Goal: Task Accomplishment & Management: Manage account settings

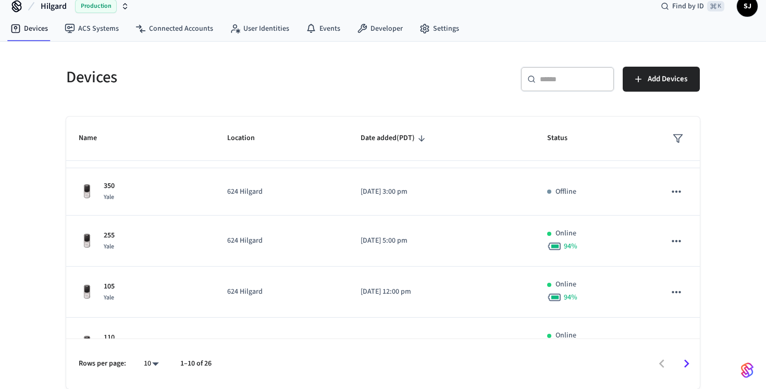
scroll to position [146, 0]
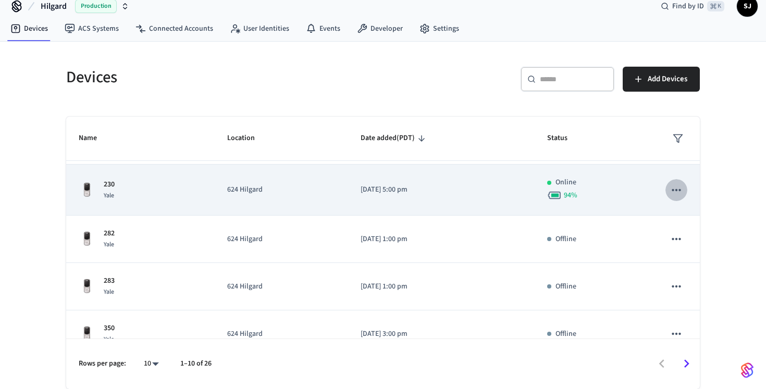
click at [674, 197] on button "sticky table" at bounding box center [677, 190] width 22 height 22
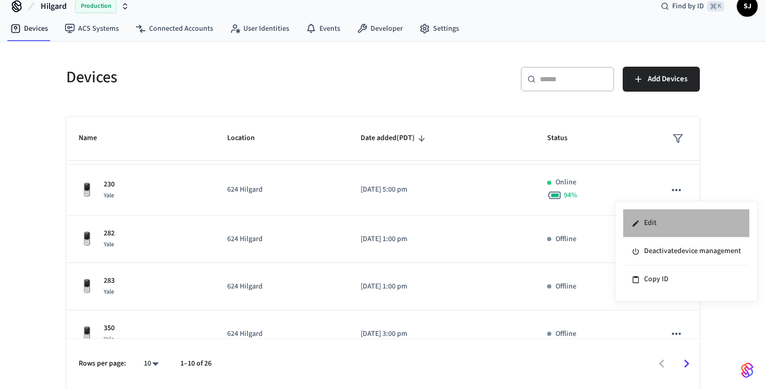
click at [672, 220] on li "Edit" at bounding box center [686, 224] width 126 height 28
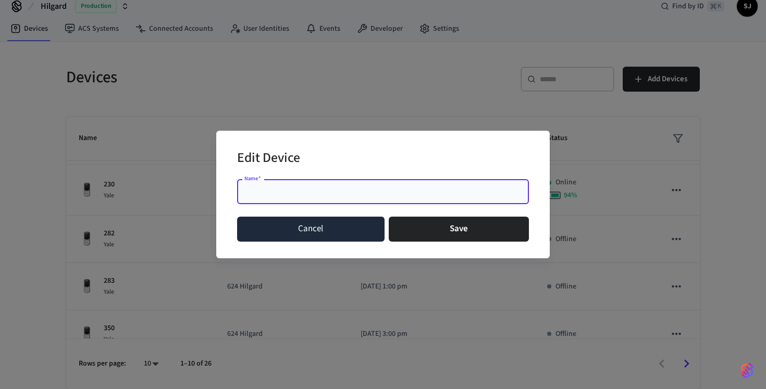
click at [341, 232] on button "Cancel" at bounding box center [311, 229] width 148 height 25
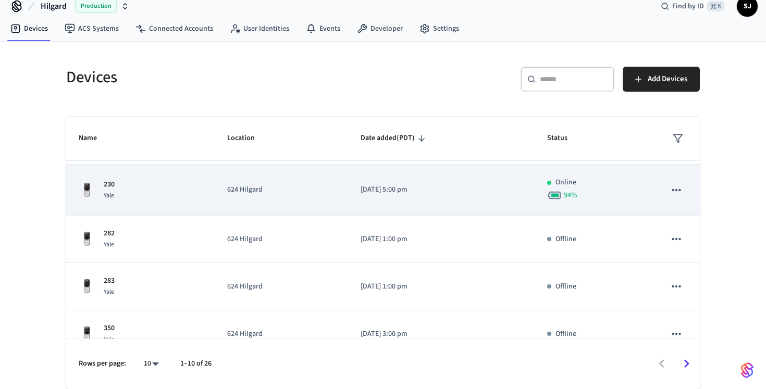
click at [290, 199] on td "624 Hilgard" at bounding box center [281, 190] width 133 height 51
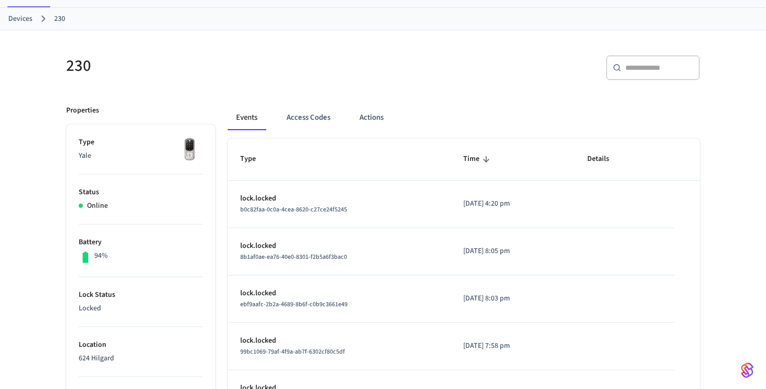
scroll to position [48, 0]
click at [297, 118] on button "Access Codes" at bounding box center [308, 116] width 60 height 25
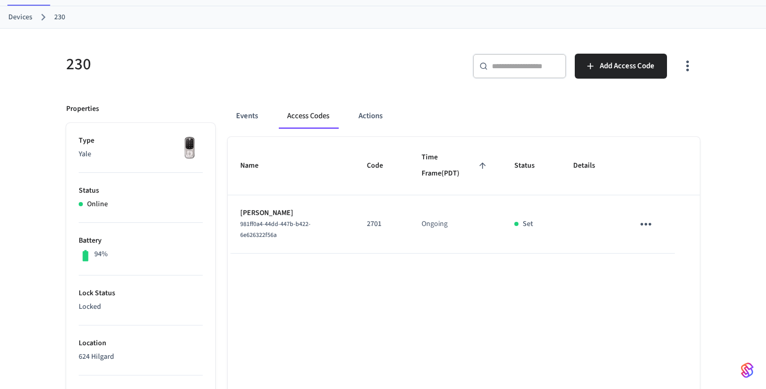
click at [652, 225] on icon "sticky table" at bounding box center [646, 224] width 16 height 16
click at [561, 286] on div at bounding box center [383, 194] width 766 height 389
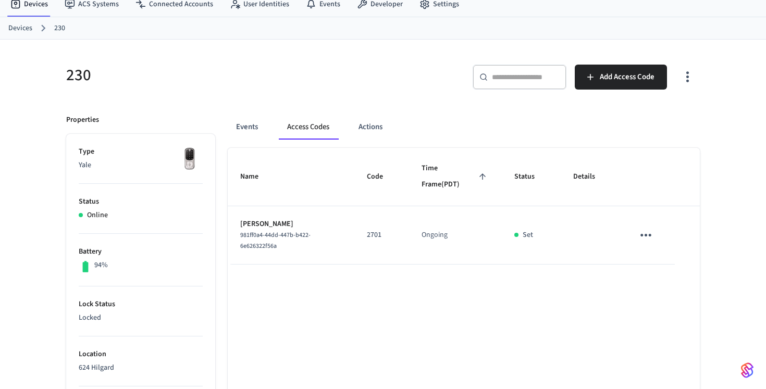
scroll to position [54, 0]
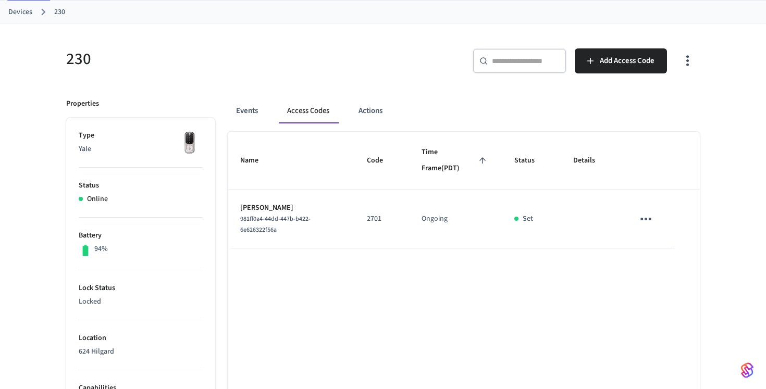
click at [646, 217] on icon "sticky table" at bounding box center [646, 219] width 16 height 16
click at [686, 284] on li "Delete" at bounding box center [671, 278] width 50 height 28
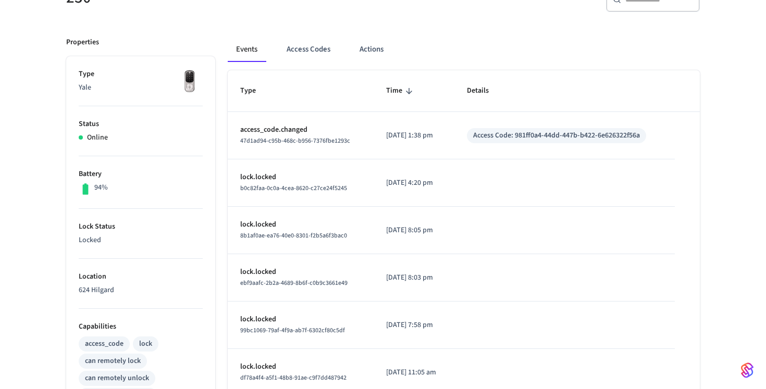
scroll to position [96, 0]
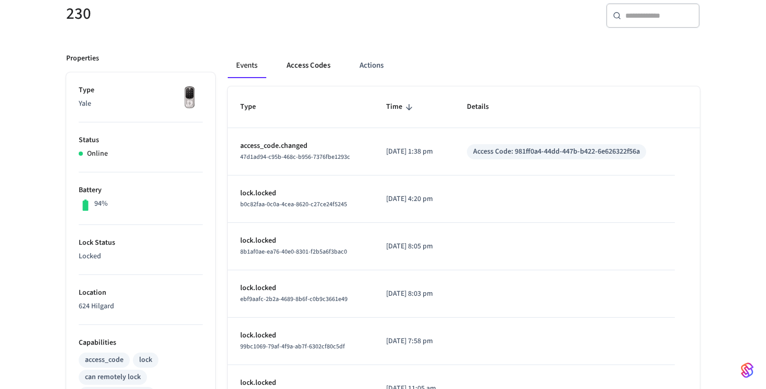
click at [320, 64] on button "Access Codes" at bounding box center [308, 65] width 60 height 25
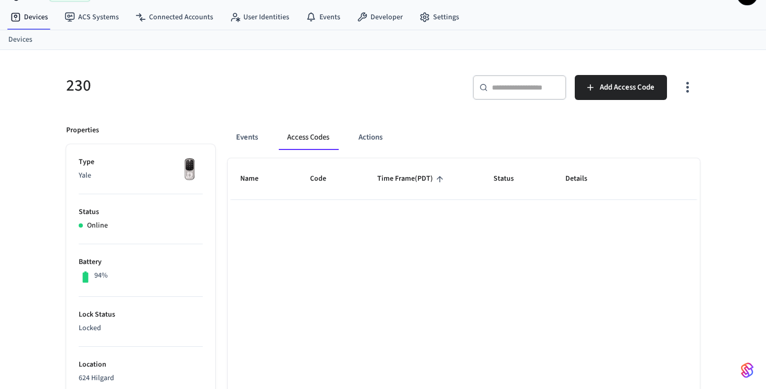
scroll to position [7, 0]
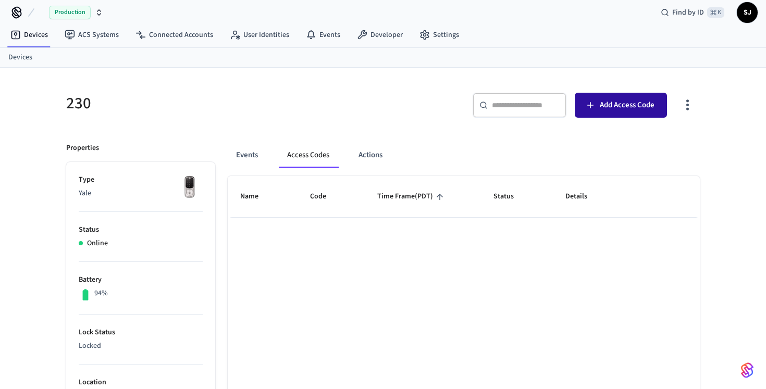
click at [642, 99] on span "Add Access Code" at bounding box center [627, 106] width 55 height 14
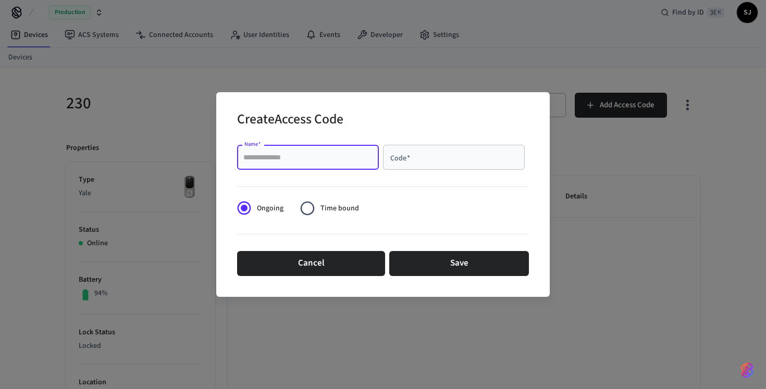
click at [321, 154] on input "Name   *" at bounding box center [307, 157] width 129 height 10
click at [322, 125] on h2 "Create Access Code" at bounding box center [290, 121] width 106 height 32
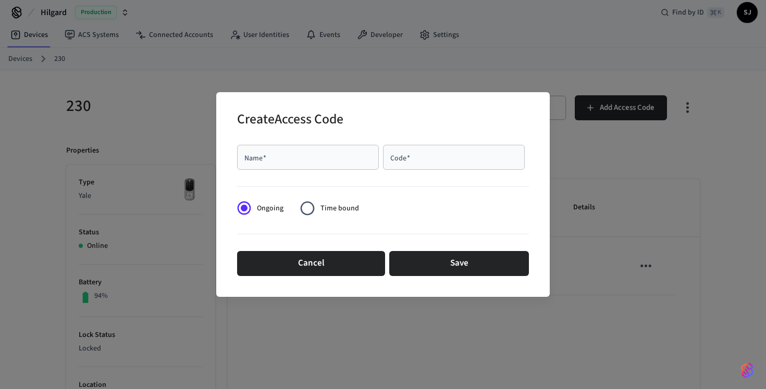
click at [337, 172] on div "Name   * Name   *" at bounding box center [310, 159] width 146 height 29
click at [336, 164] on div "Name   *" at bounding box center [308, 157] width 142 height 25
type input "**********"
click at [466, 175] on div at bounding box center [383, 184] width 292 height 21
click at [453, 159] on input "Code   *" at bounding box center [453, 157] width 129 height 10
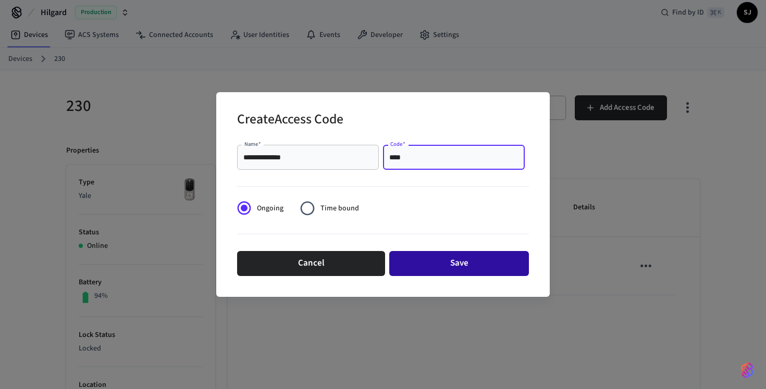
type input "****"
click at [442, 271] on button "Save" at bounding box center [459, 263] width 140 height 25
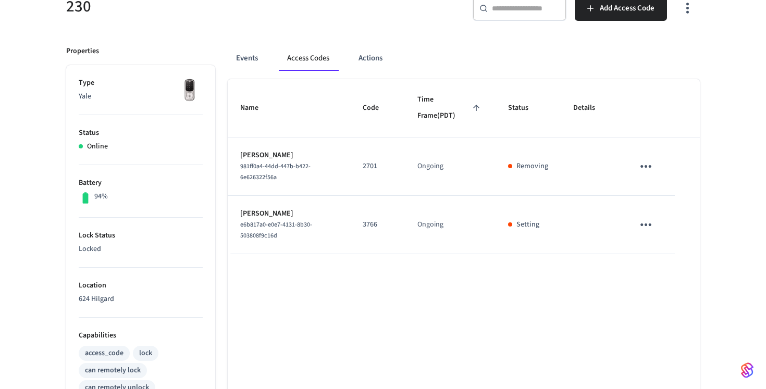
scroll to position [105, 0]
click at [627, 15] on span "Add Access Code" at bounding box center [627, 10] width 55 height 14
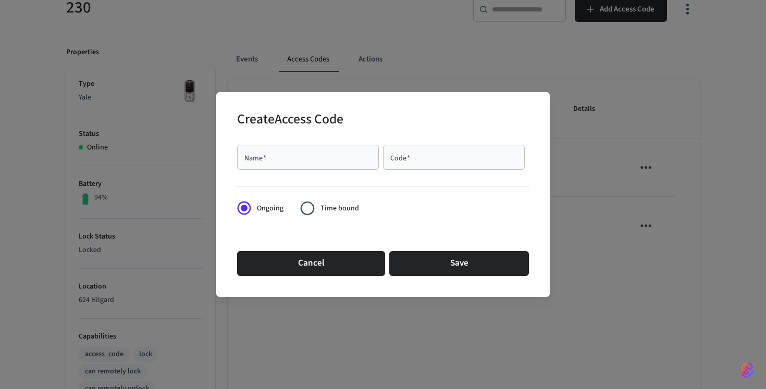
click at [268, 145] on div "Name   *" at bounding box center [308, 157] width 142 height 25
click at [334, 161] on input "***" at bounding box center [307, 157] width 129 height 10
type input "**********"
click at [424, 166] on div "Code   *" at bounding box center [454, 157] width 142 height 25
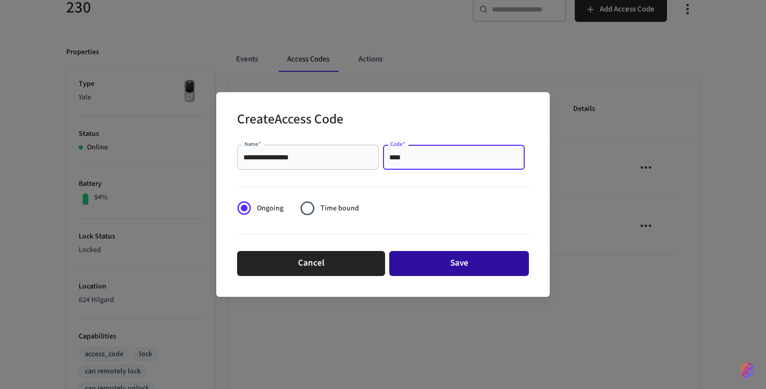
type input "****"
click at [448, 259] on button "Save" at bounding box center [459, 263] width 140 height 25
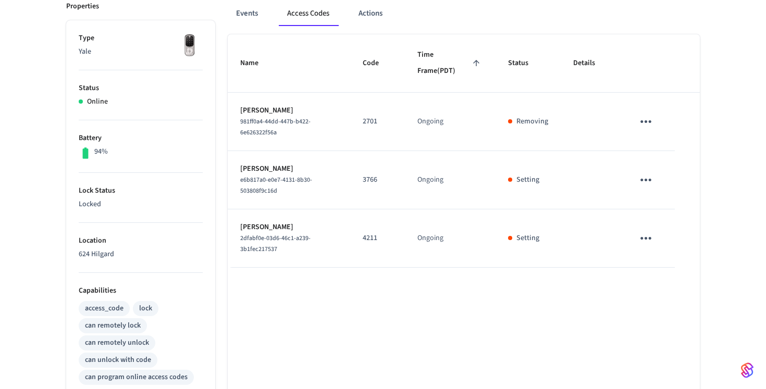
scroll to position [0, 0]
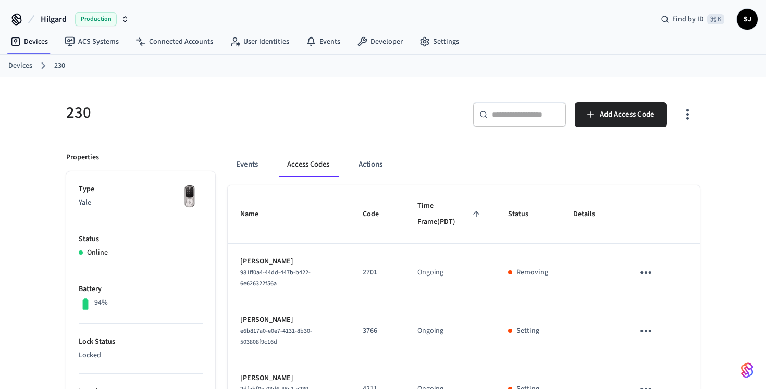
click at [513, 121] on div "​ ​" at bounding box center [520, 114] width 94 height 25
click at [407, 113] on div "​ ​ Add Access Code" at bounding box center [544, 118] width 311 height 33
click at [27, 65] on link "Devices" at bounding box center [20, 65] width 24 height 11
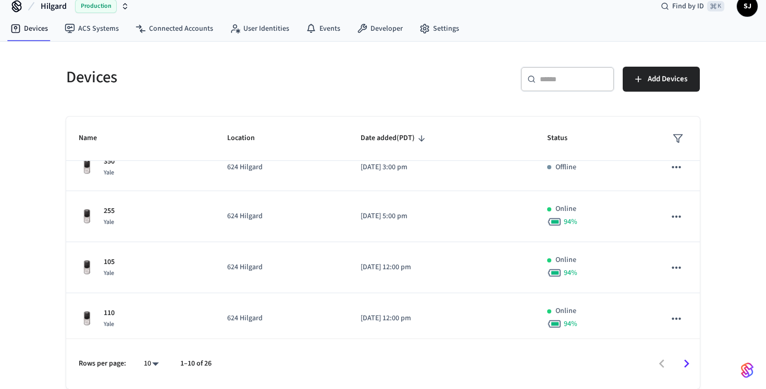
scroll to position [319, 0]
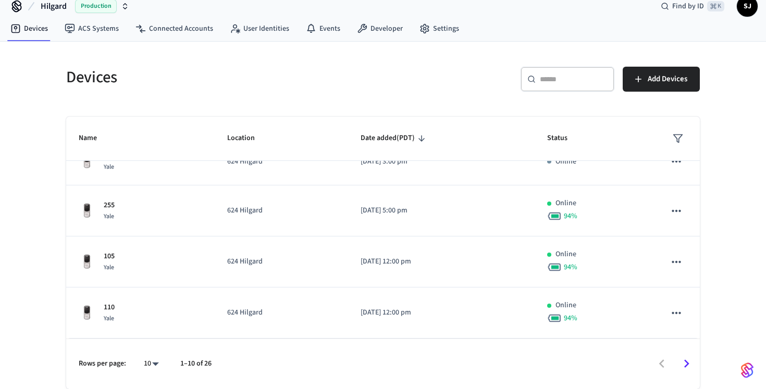
click at [684, 363] on icon "Go to next page" at bounding box center [687, 364] width 16 height 16
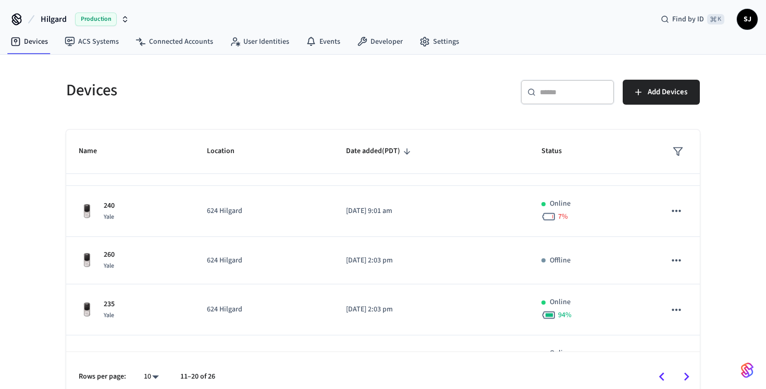
scroll to position [70, 0]
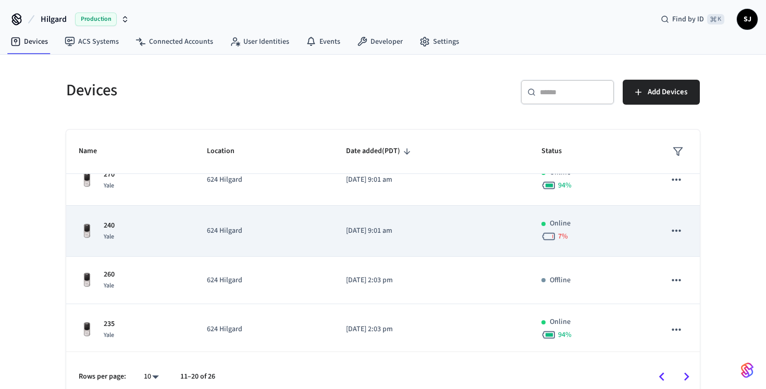
click at [674, 235] on icon "sticky table" at bounding box center [677, 231] width 14 height 14
click at [674, 235] on div at bounding box center [383, 194] width 766 height 389
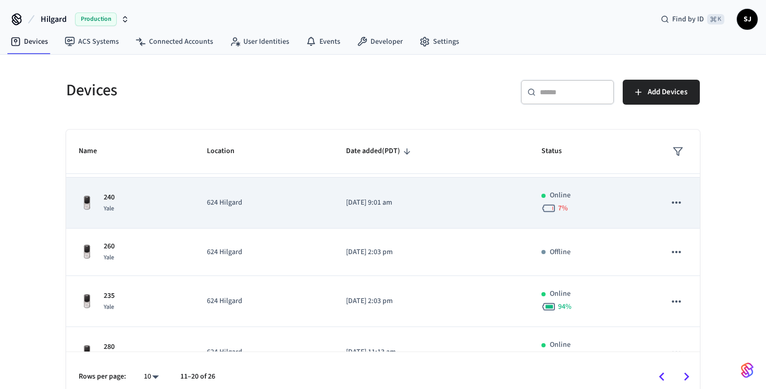
scroll to position [102, 0]
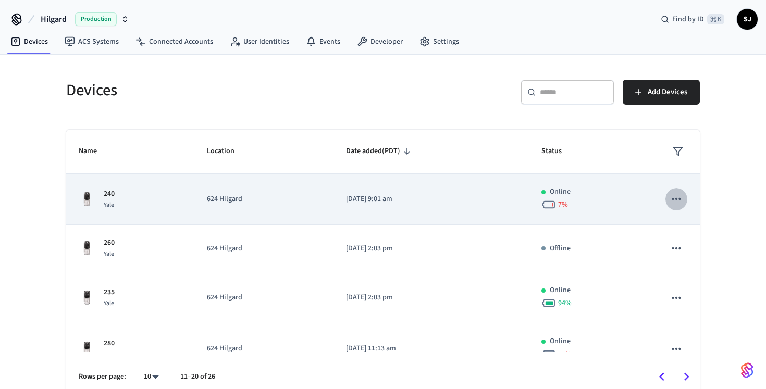
click at [679, 204] on icon "sticky table" at bounding box center [677, 199] width 14 height 14
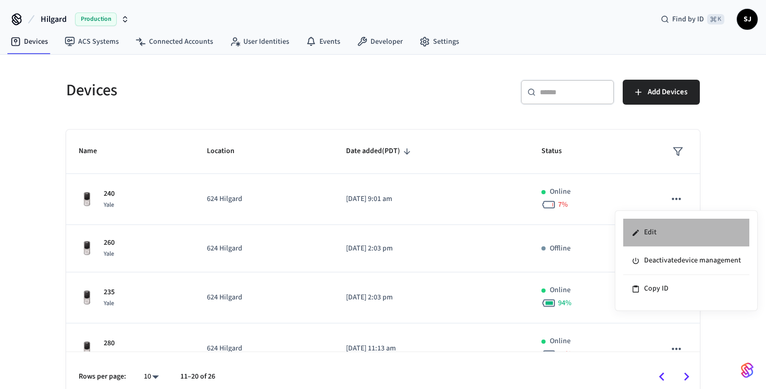
click at [678, 236] on li "Edit" at bounding box center [686, 233] width 126 height 28
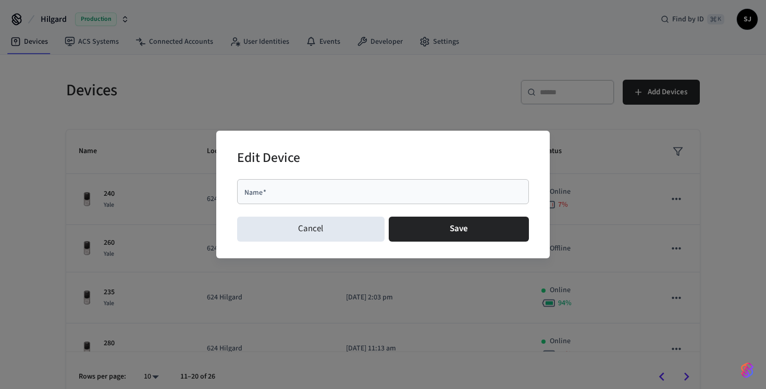
click at [333, 242] on div "Cancel Save" at bounding box center [383, 229] width 292 height 33
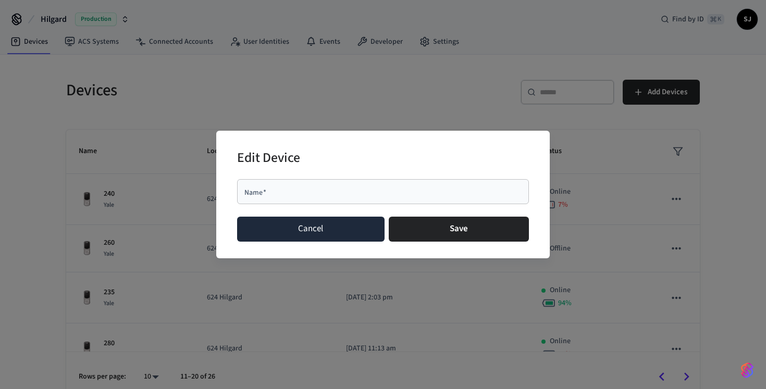
click at [327, 235] on button "Cancel" at bounding box center [311, 229] width 148 height 25
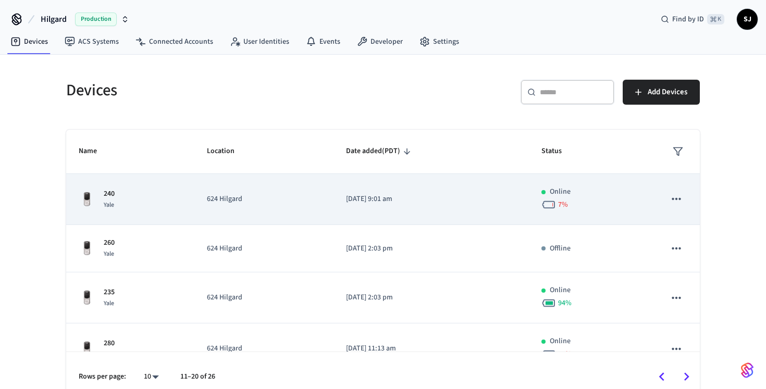
click at [255, 198] on p "624 Hilgard" at bounding box center [264, 199] width 114 height 11
click at [286, 205] on td "624 Hilgard" at bounding box center [263, 199] width 139 height 51
click at [142, 190] on div "240 Yale" at bounding box center [130, 200] width 103 height 22
click at [499, 209] on td "[DATE] 9:01 am" at bounding box center [431, 199] width 195 height 51
click at [499, 213] on td "[DATE] 9:01 am" at bounding box center [431, 199] width 195 height 51
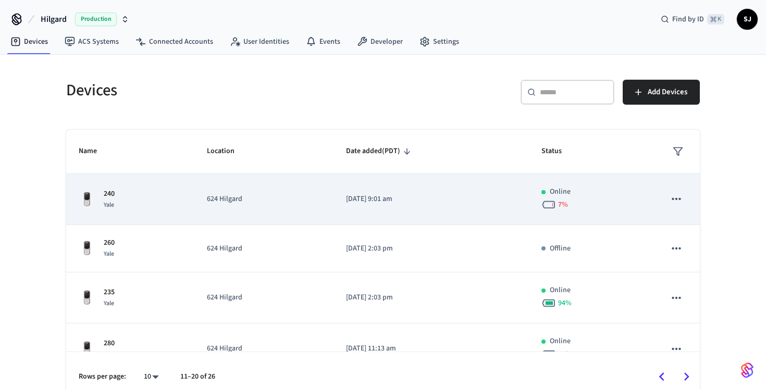
click at [681, 201] on icon "sticky table" at bounding box center [677, 199] width 14 height 14
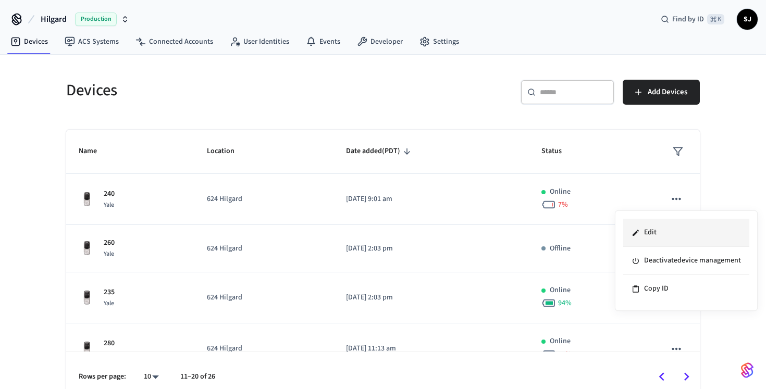
click at [677, 235] on li "Edit" at bounding box center [686, 233] width 126 height 28
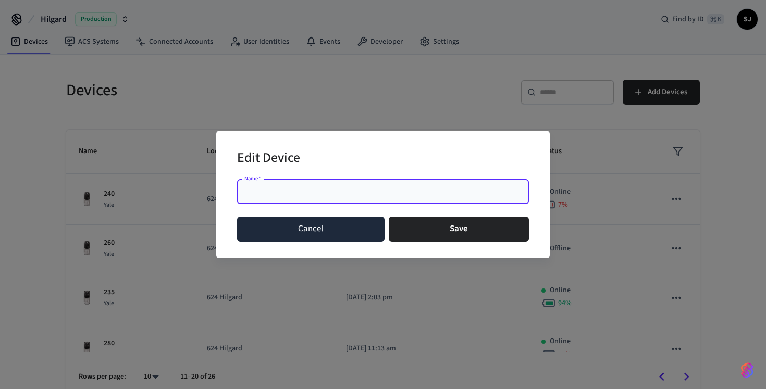
click at [338, 226] on button "Cancel" at bounding box center [311, 229] width 148 height 25
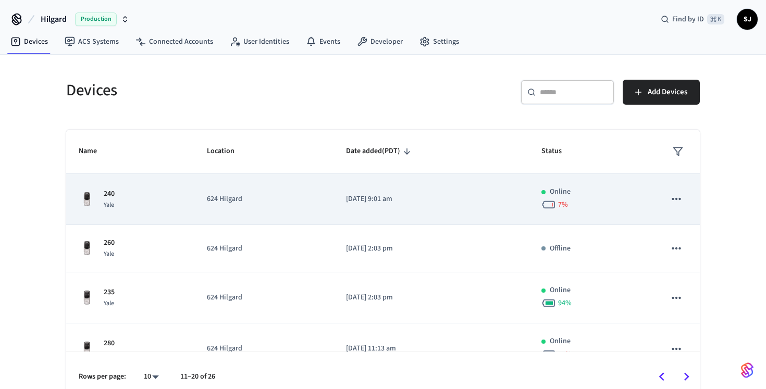
click at [168, 201] on div "240 Yale" at bounding box center [130, 200] width 103 height 22
click at [99, 194] on div "240 Yale" at bounding box center [130, 200] width 103 height 22
click at [91, 195] on img "sticky table" at bounding box center [87, 199] width 17 height 17
click at [137, 195] on div "240 Yale" at bounding box center [130, 200] width 103 height 22
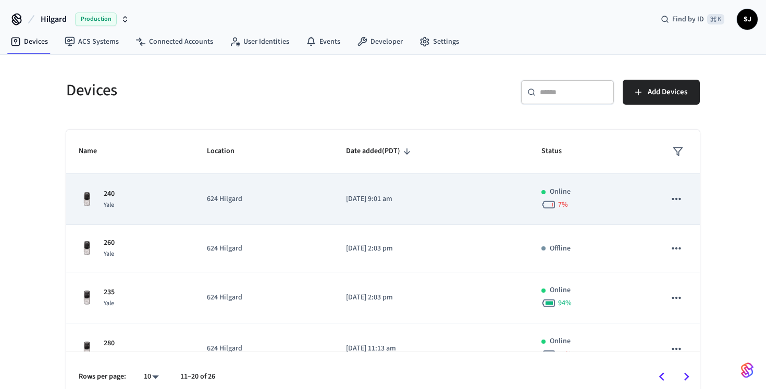
click at [137, 195] on div "240 Yale" at bounding box center [130, 200] width 103 height 22
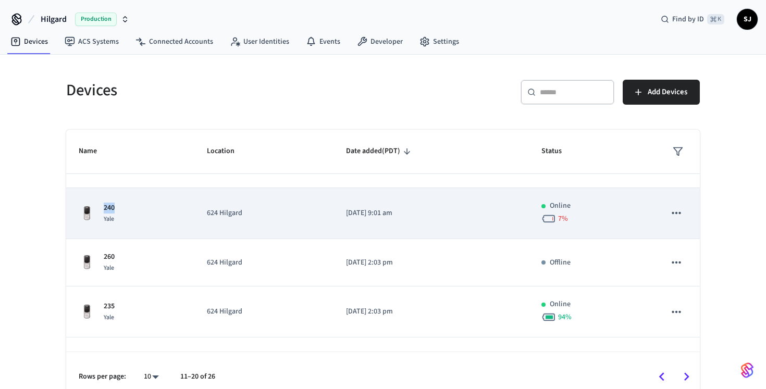
scroll to position [73, 0]
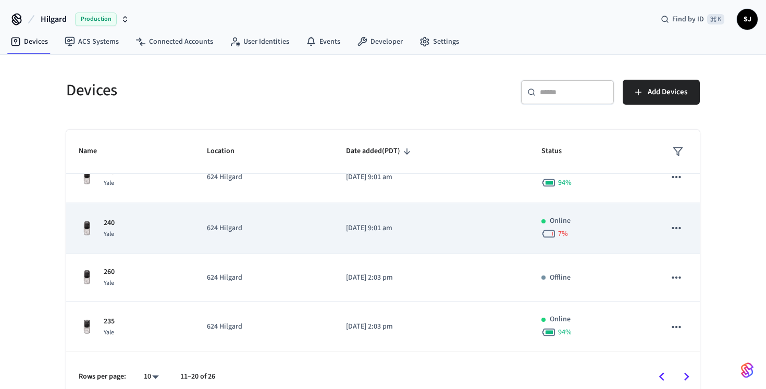
click at [384, 222] on td "[DATE] 9:01 am" at bounding box center [431, 228] width 195 height 51
click at [433, 226] on p "[DATE] 9:01 am" at bounding box center [431, 228] width 170 height 11
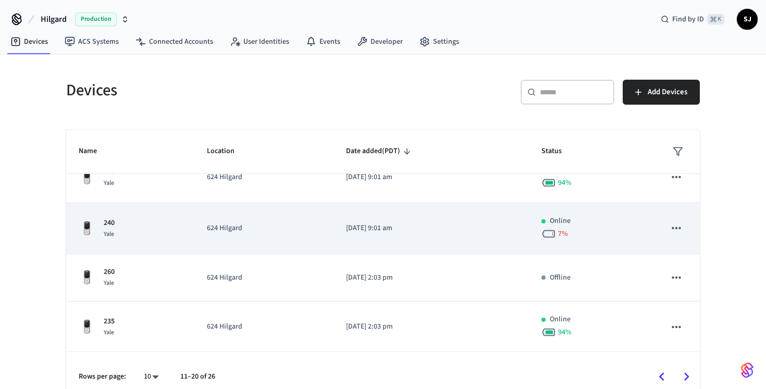
click at [676, 230] on icon "sticky table" at bounding box center [677, 229] width 14 height 14
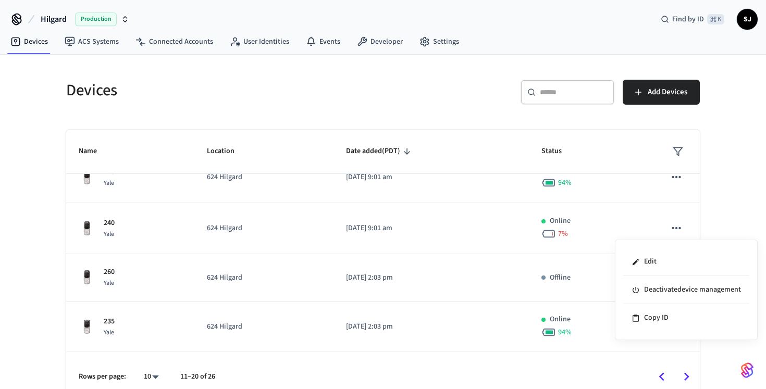
click at [726, 230] on div at bounding box center [383, 194] width 766 height 389
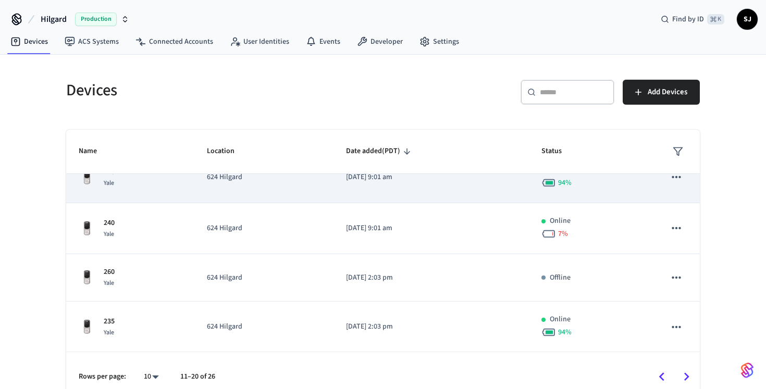
click at [468, 203] on td "[DATE] 9:01 am" at bounding box center [431, 177] width 195 height 51
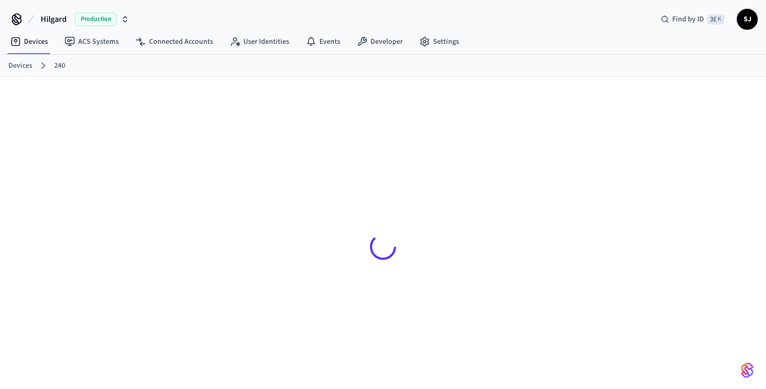
click at [59, 66] on link "240" at bounding box center [59, 65] width 11 height 11
click at [55, 65] on link "240" at bounding box center [59, 65] width 11 height 11
click at [29, 39] on link "Devices" at bounding box center [29, 41] width 54 height 19
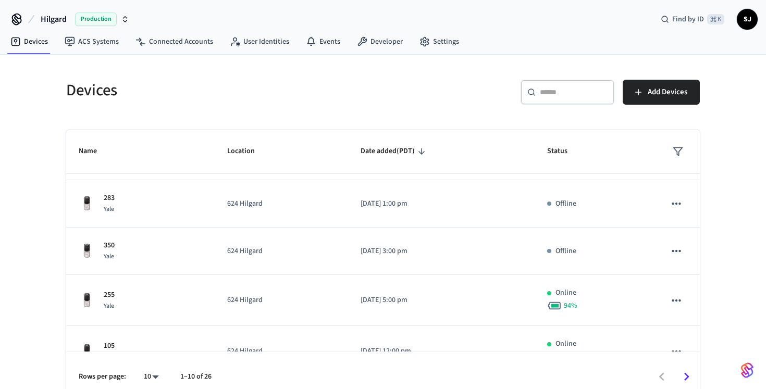
scroll to position [274, 0]
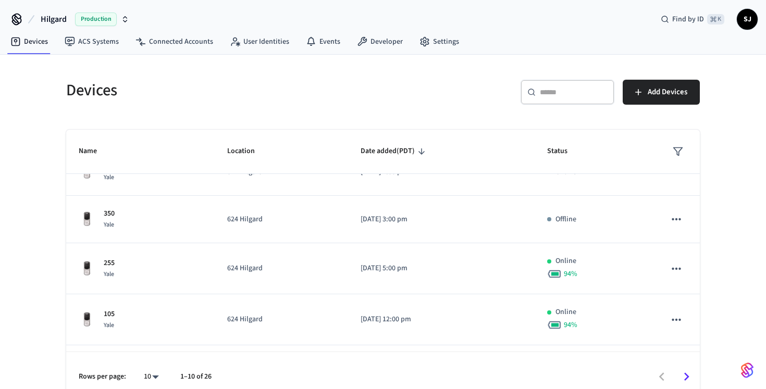
click at [559, 87] on input "text" at bounding box center [574, 92] width 68 height 10
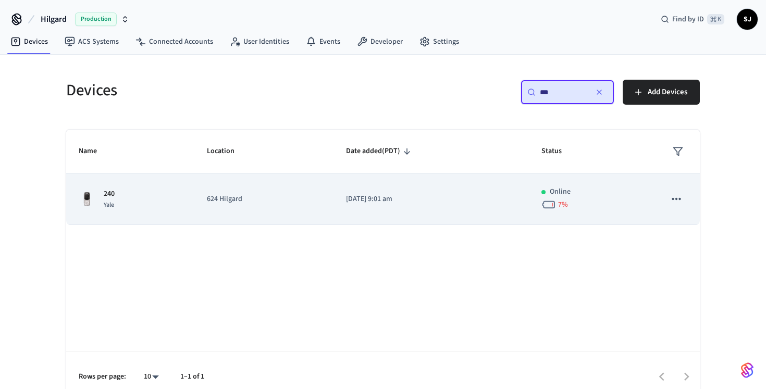
type input "***"
click at [238, 201] on p "624 Hilgard" at bounding box center [264, 199] width 114 height 11
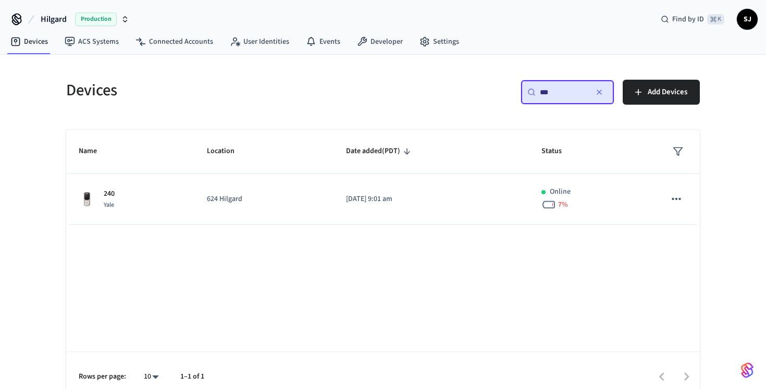
scroll to position [13, 0]
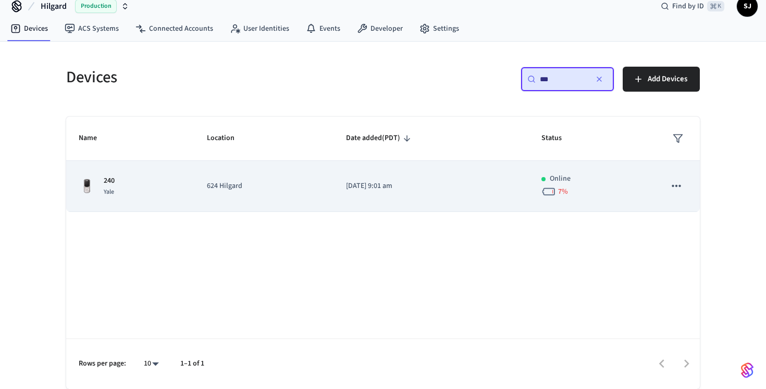
click at [123, 162] on td "240 Yale" at bounding box center [130, 186] width 128 height 51
click at [111, 173] on td "240 Yale" at bounding box center [130, 186] width 128 height 51
click at [96, 181] on div "240 Yale" at bounding box center [130, 187] width 103 height 22
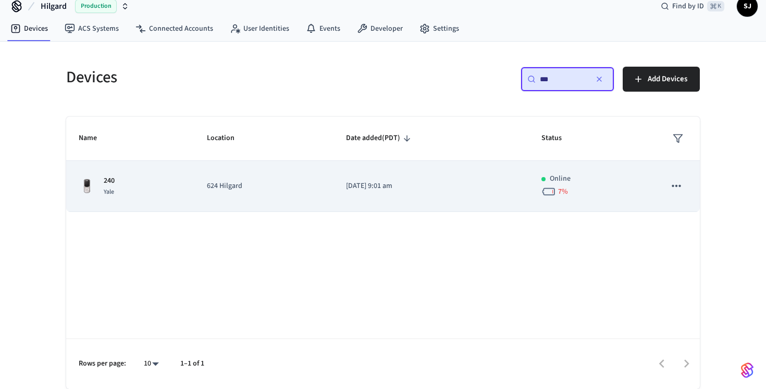
click at [99, 195] on div "240 Yale" at bounding box center [130, 187] width 103 height 22
click at [209, 195] on td "624 Hilgard" at bounding box center [263, 186] width 139 height 51
click at [423, 202] on td "[DATE] 9:01 am" at bounding box center [431, 186] width 195 height 51
click at [665, 179] on td "sticky table" at bounding box center [676, 186] width 47 height 51
click at [672, 185] on icon "sticky table" at bounding box center [677, 186] width 14 height 14
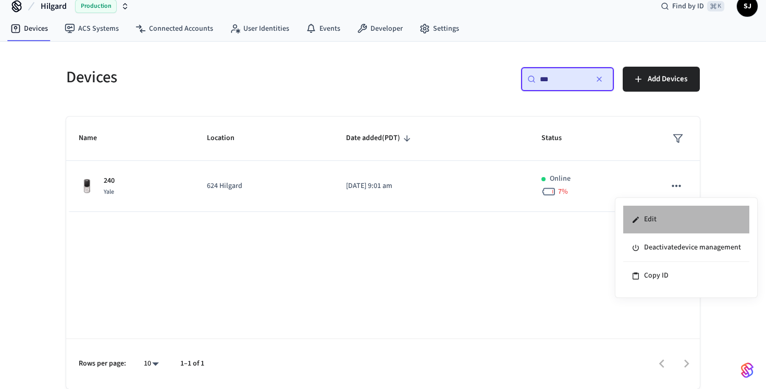
click at [662, 223] on li "Edit" at bounding box center [686, 220] width 126 height 28
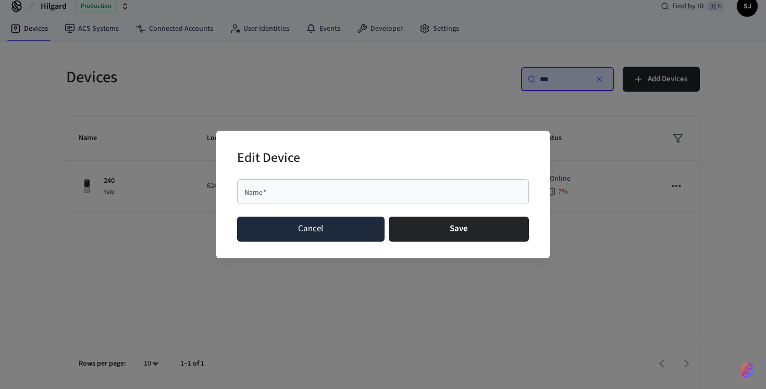
click at [321, 223] on button "Cancel" at bounding box center [311, 229] width 148 height 25
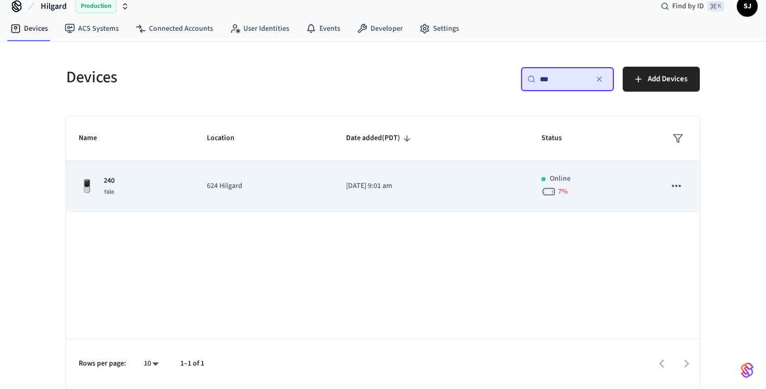
click at [451, 190] on p "[DATE] 9:01 am" at bounding box center [431, 186] width 170 height 11
click at [389, 189] on p "[DATE] 9:01 am" at bounding box center [431, 186] width 170 height 11
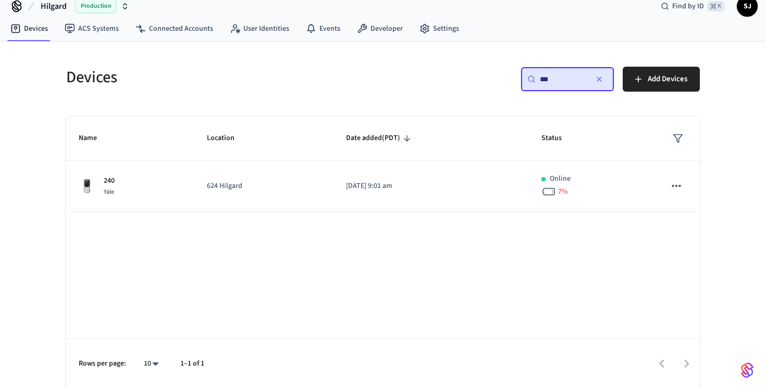
click at [609, 78] on div "​ *** ​" at bounding box center [568, 79] width 94 height 25
click at [597, 78] on icon "button" at bounding box center [599, 79] width 8 height 8
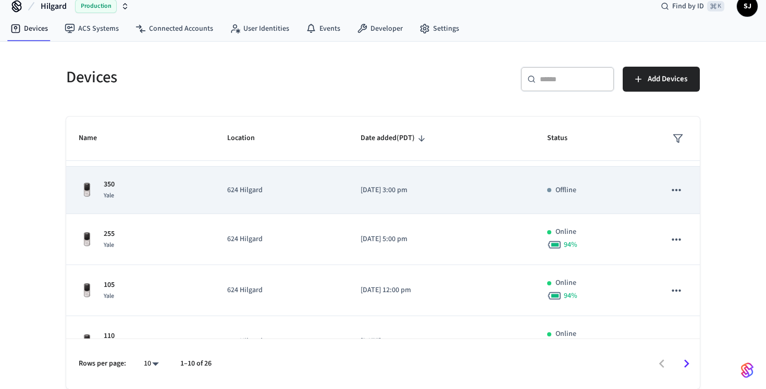
scroll to position [319, 0]
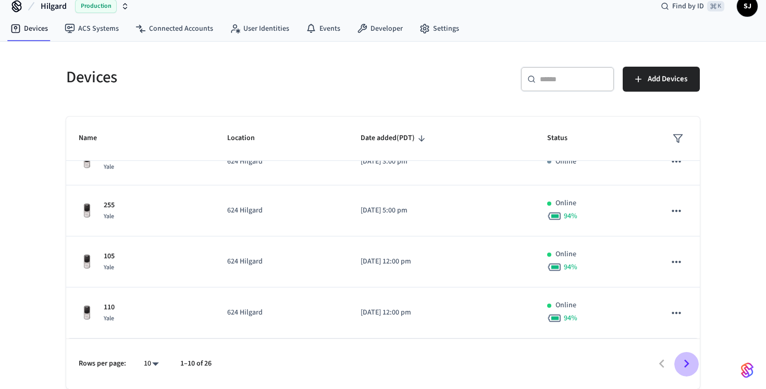
click at [688, 371] on icon "Go to next page" at bounding box center [687, 364] width 16 height 16
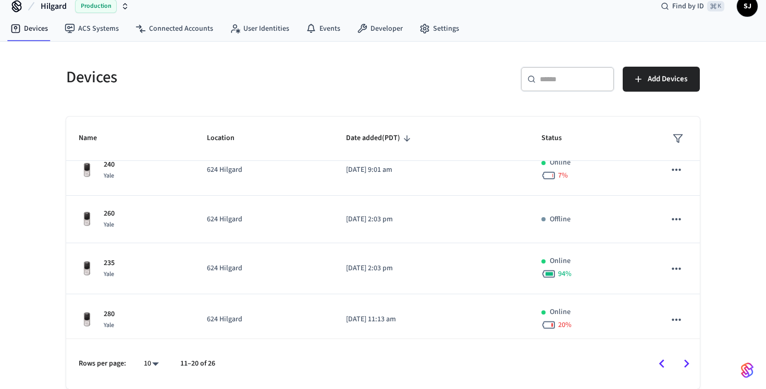
scroll to position [82, 0]
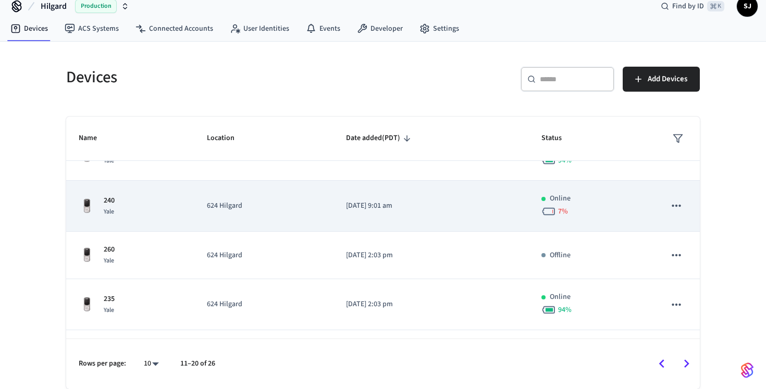
click at [478, 219] on td "[DATE] 9:01 am" at bounding box center [431, 206] width 195 height 51
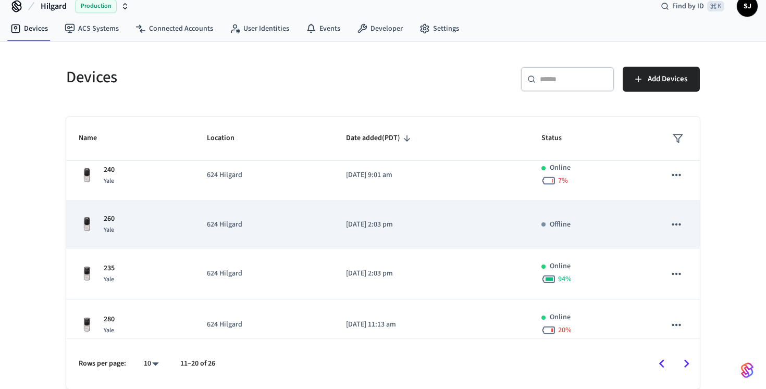
click at [427, 225] on p "[DATE] 2:03 pm" at bounding box center [431, 224] width 170 height 11
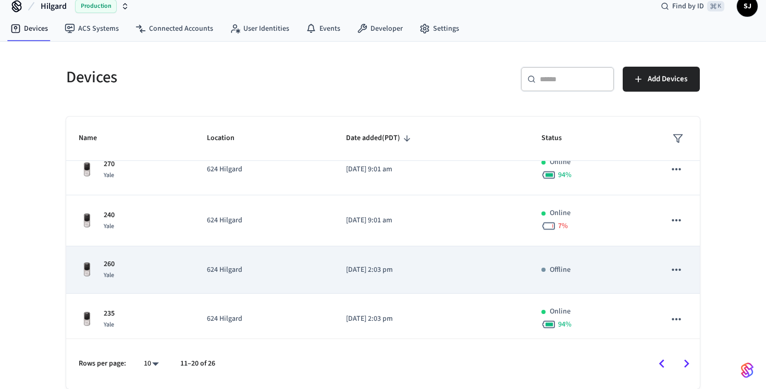
scroll to position [64, 0]
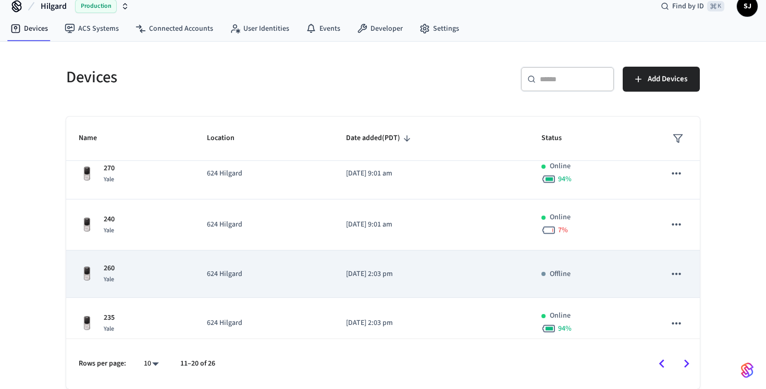
click at [427, 225] on p "[DATE] 9:01 am" at bounding box center [431, 224] width 170 height 11
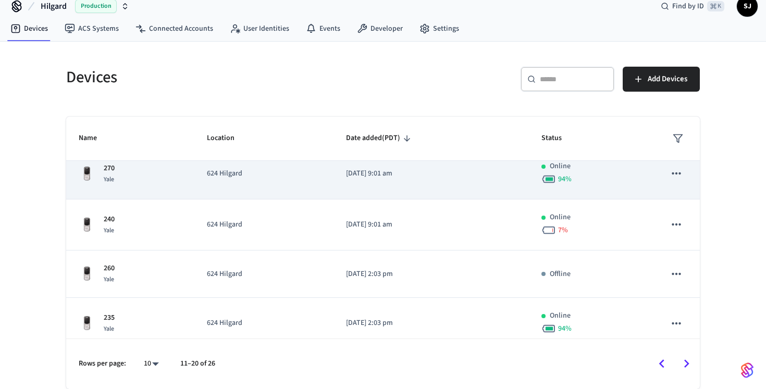
click at [426, 194] on td "[DATE] 9:01 am" at bounding box center [431, 174] width 195 height 51
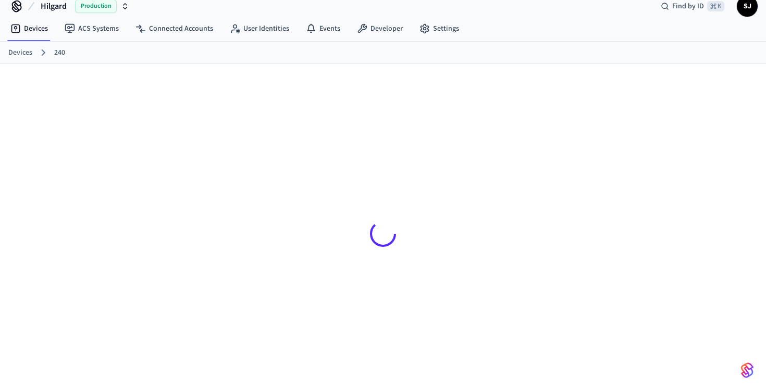
scroll to position [17, 0]
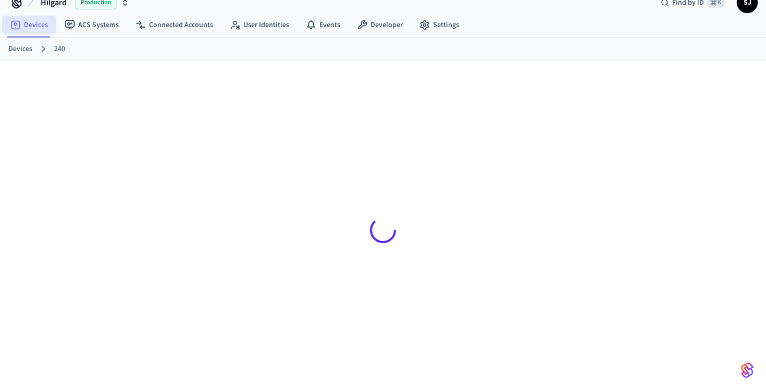
click at [27, 27] on link "Devices" at bounding box center [29, 25] width 54 height 19
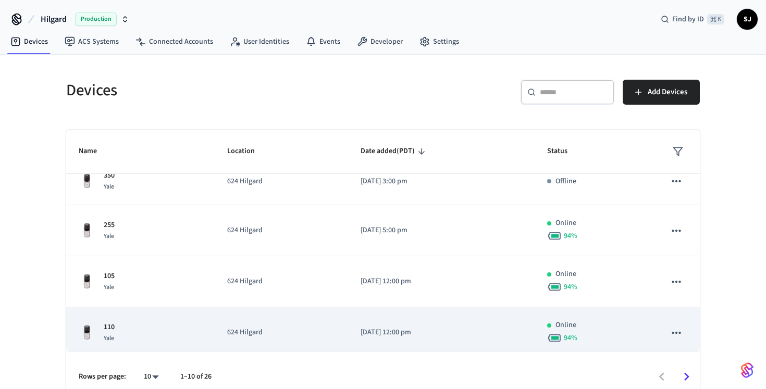
scroll to position [319, 0]
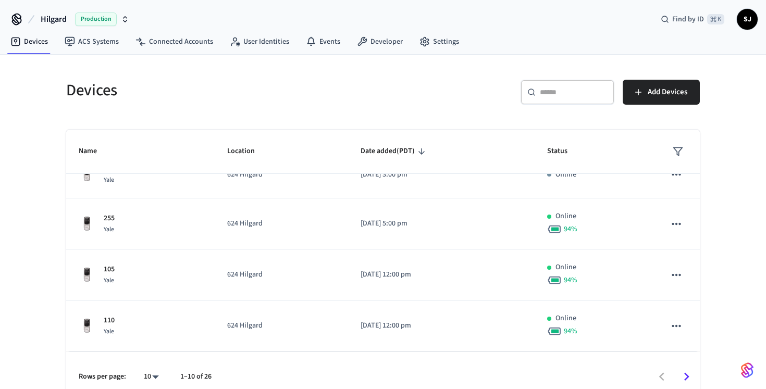
click at [689, 378] on icon "Go to next page" at bounding box center [687, 377] width 16 height 16
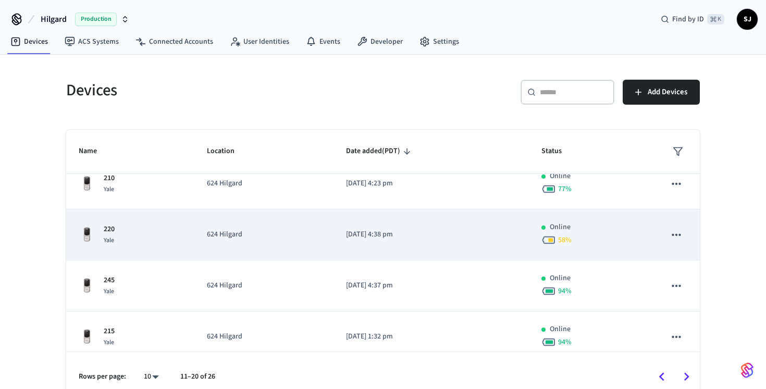
scroll to position [329, 0]
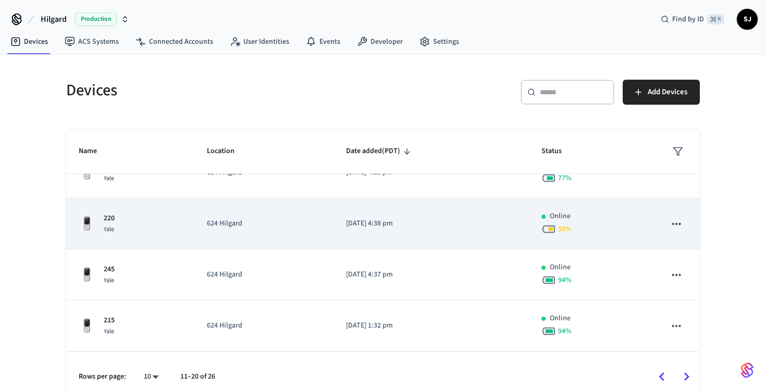
click at [468, 223] on p "[DATE] 4:38 pm" at bounding box center [431, 223] width 170 height 11
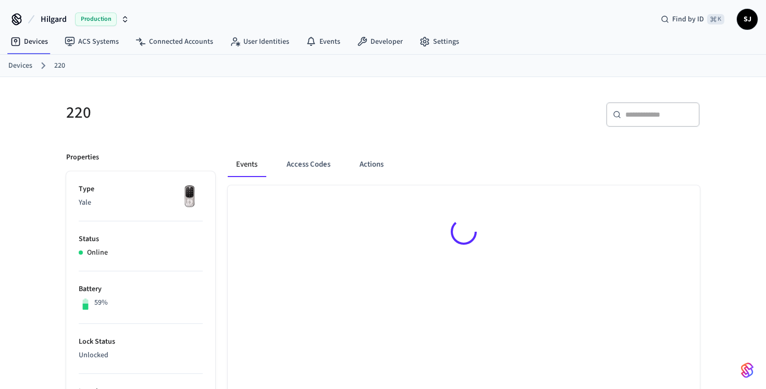
click at [29, 64] on link "Devices" at bounding box center [20, 65] width 24 height 11
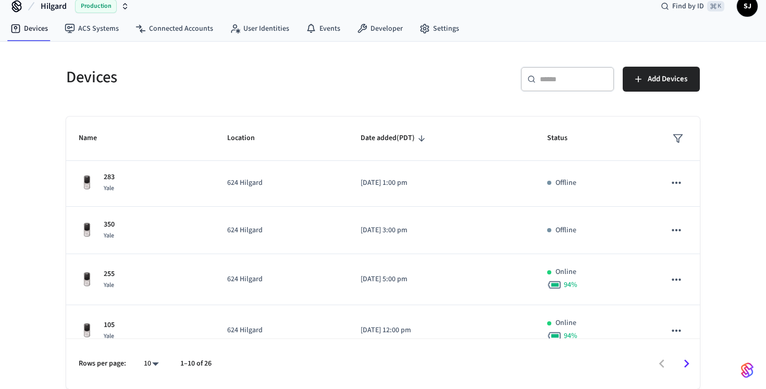
scroll to position [319, 0]
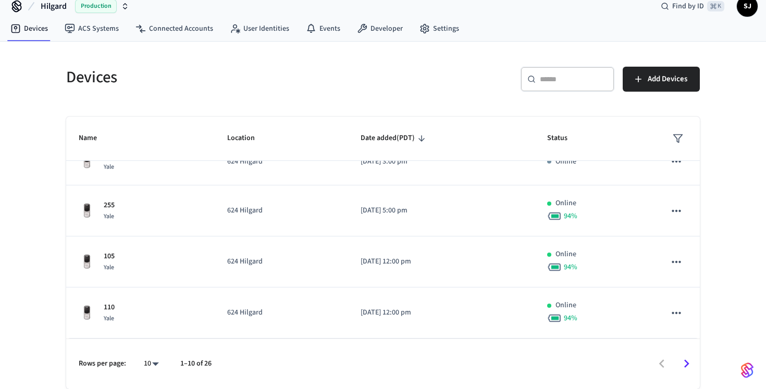
click at [683, 366] on icon "Go to next page" at bounding box center [687, 364] width 16 height 16
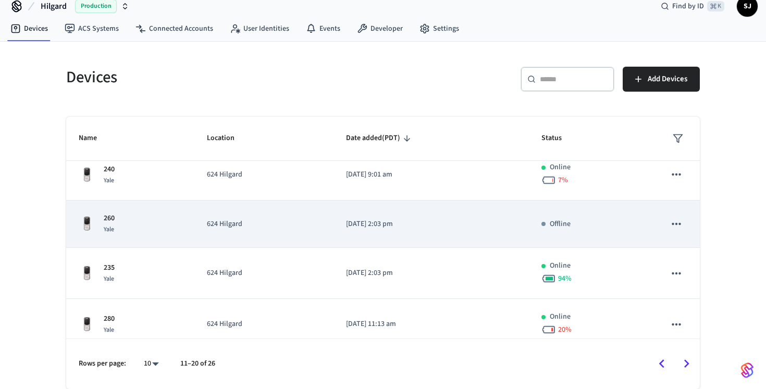
scroll to position [88, 0]
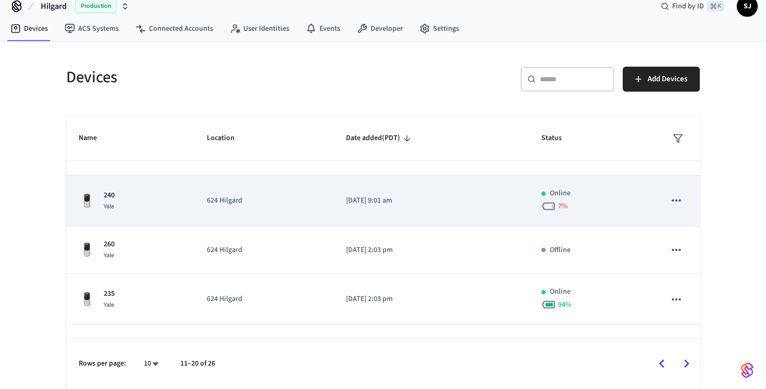
click at [469, 211] on td "[DATE] 9:01 am" at bounding box center [431, 201] width 195 height 51
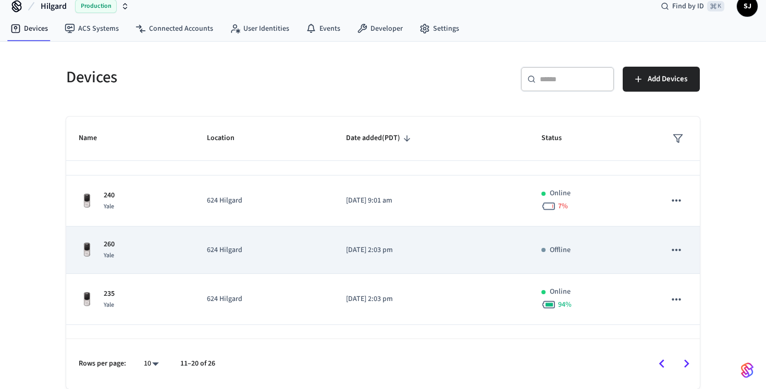
click at [691, 230] on td "sticky table" at bounding box center [676, 250] width 47 height 47
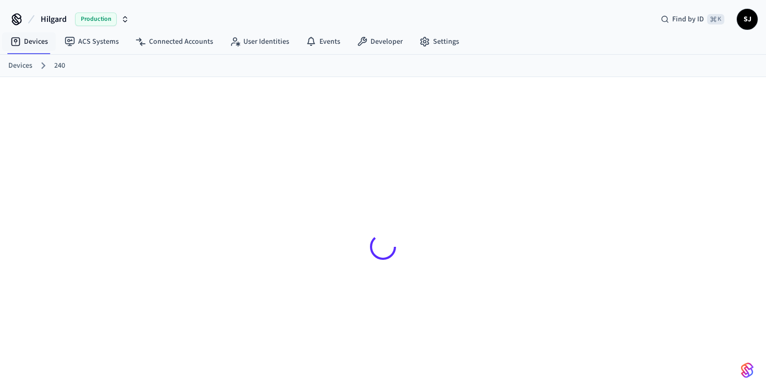
click at [58, 68] on link "240" at bounding box center [59, 65] width 11 height 11
click at [29, 40] on link "Devices" at bounding box center [29, 41] width 54 height 19
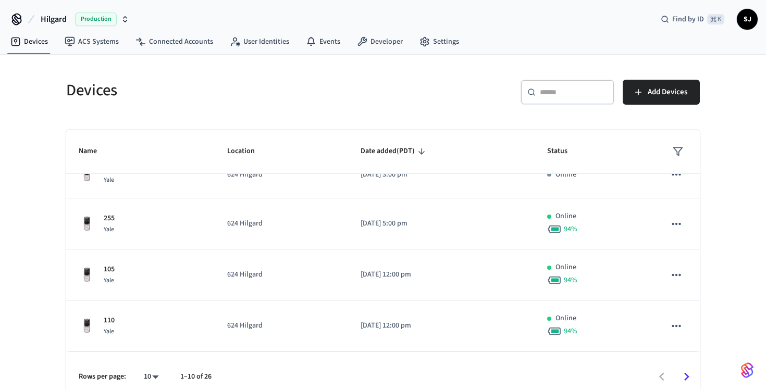
scroll to position [13, 0]
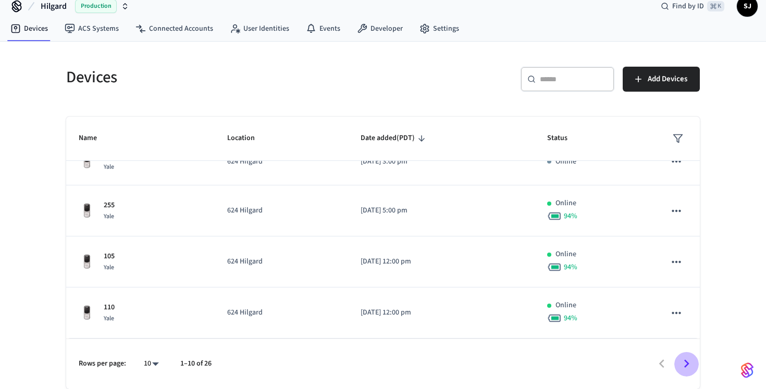
click at [690, 361] on icon "Go to next page" at bounding box center [687, 364] width 16 height 16
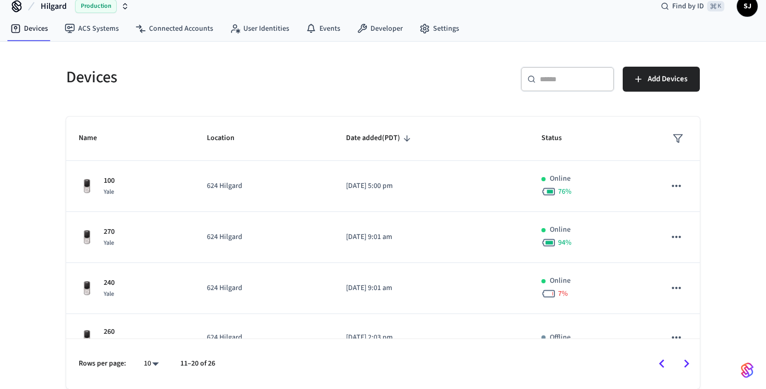
scroll to position [7, 0]
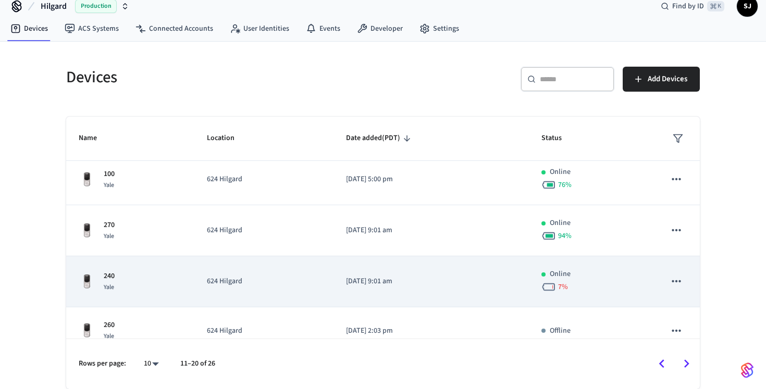
click at [608, 294] on div "7 %" at bounding box center [591, 287] width 99 height 15
click at [680, 277] on icon "sticky table" at bounding box center [677, 282] width 14 height 14
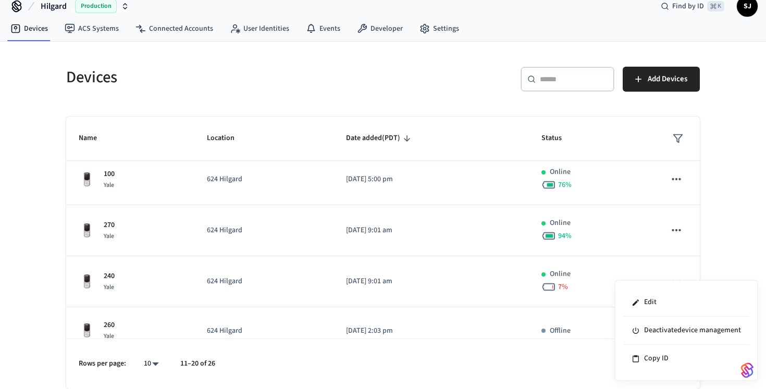
click at [749, 237] on div at bounding box center [383, 194] width 766 height 389
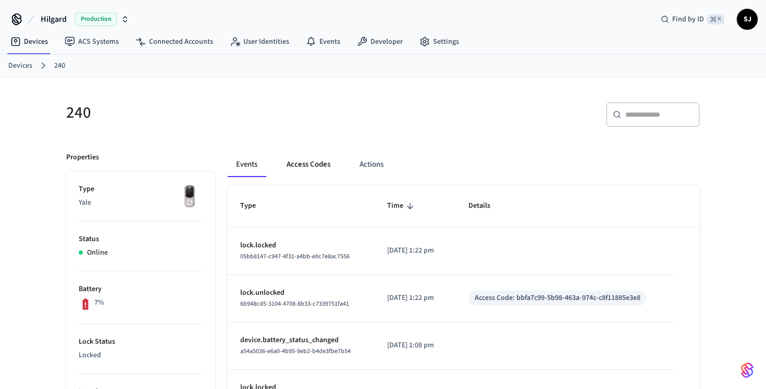
click at [324, 163] on button "Access Codes" at bounding box center [308, 164] width 60 height 25
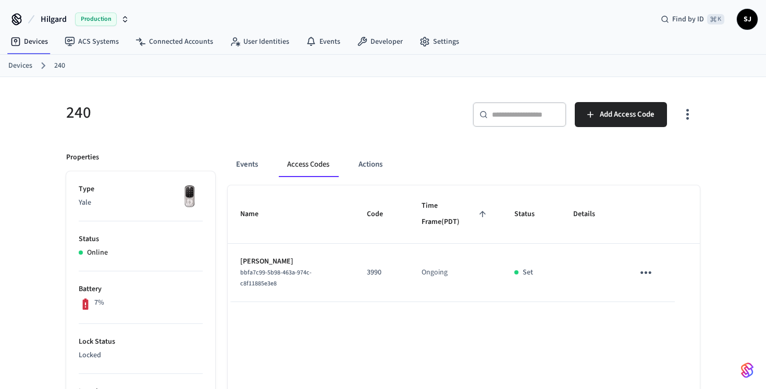
click at [23, 65] on link "Devices" at bounding box center [20, 65] width 24 height 11
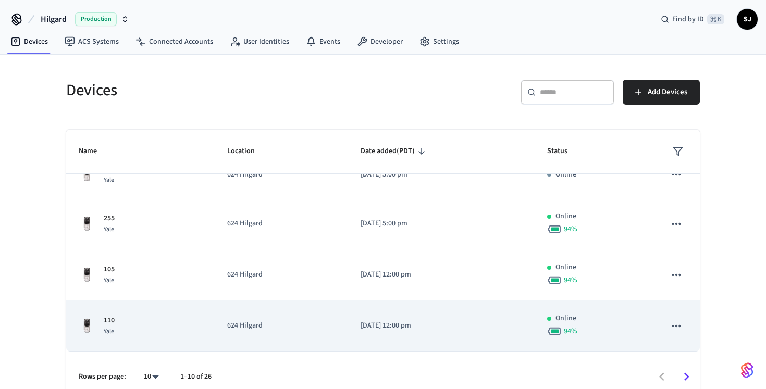
scroll to position [13, 0]
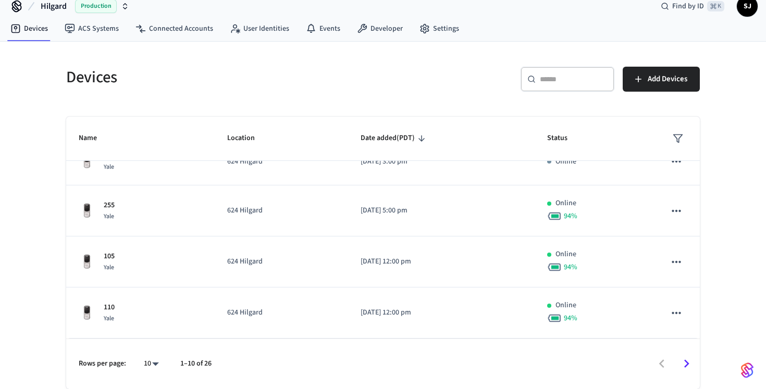
click at [689, 358] on icon "Go to next page" at bounding box center [687, 364] width 16 height 16
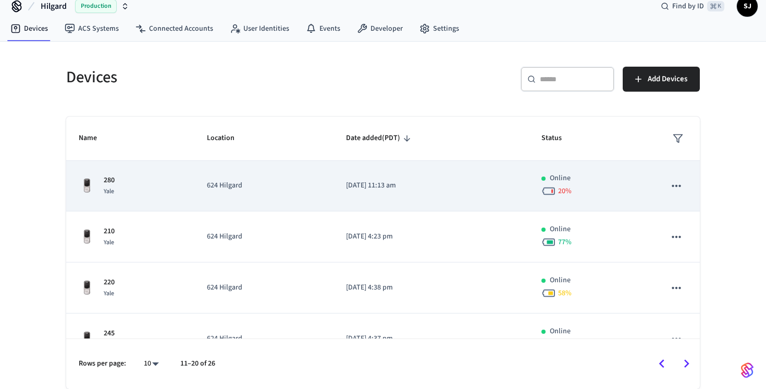
scroll to position [329, 0]
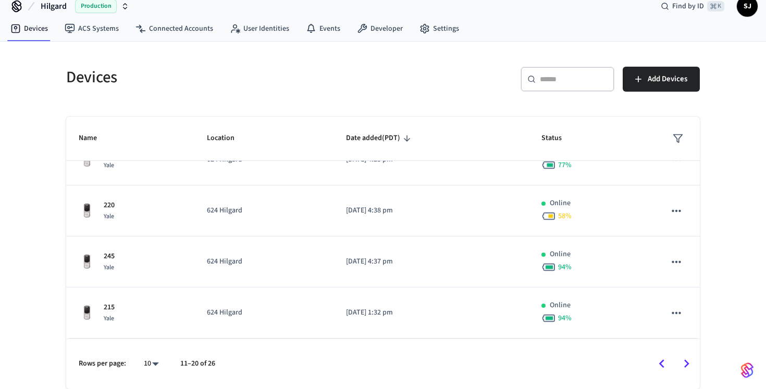
click at [690, 364] on icon "Go to next page" at bounding box center [687, 364] width 16 height 16
click at [686, 364] on div at bounding box center [462, 364] width 473 height 25
click at [664, 365] on icon "Go to previous page" at bounding box center [662, 364] width 16 height 16
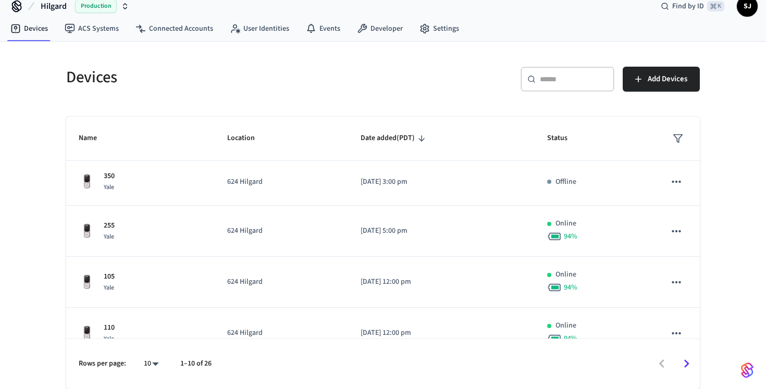
scroll to position [319, 0]
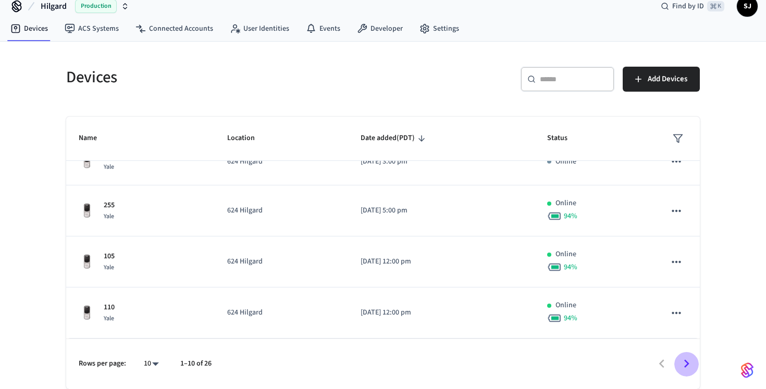
click at [686, 354] on button "Go to next page" at bounding box center [687, 364] width 25 height 25
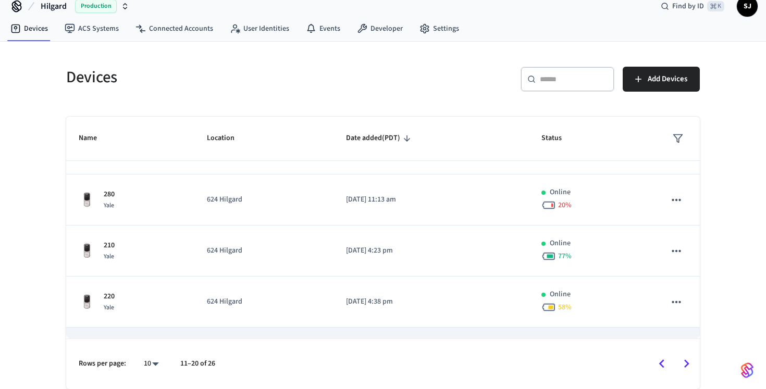
scroll to position [329, 0]
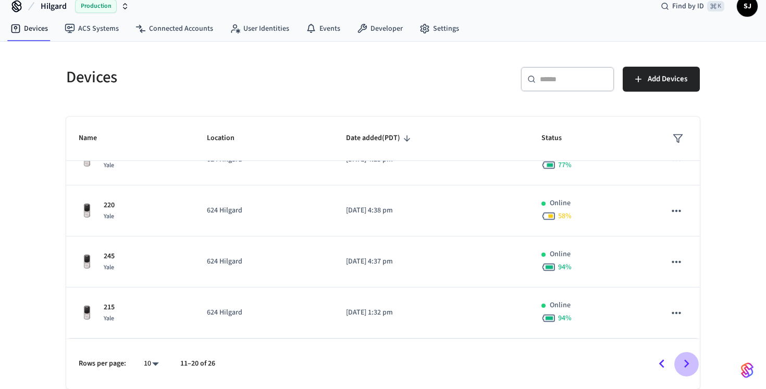
click at [688, 361] on icon "Go to next page" at bounding box center [687, 364] width 16 height 16
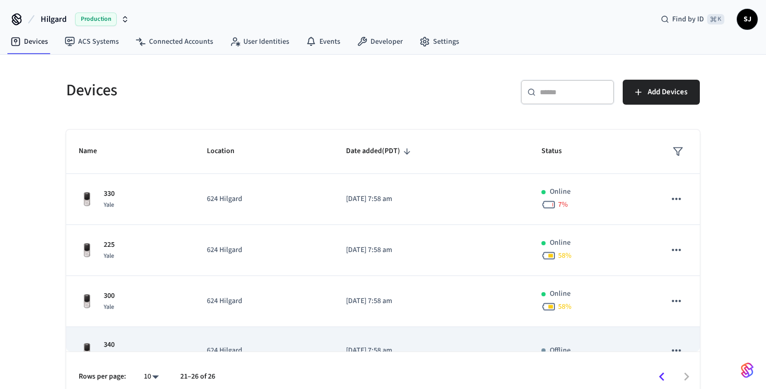
scroll to position [33, 0]
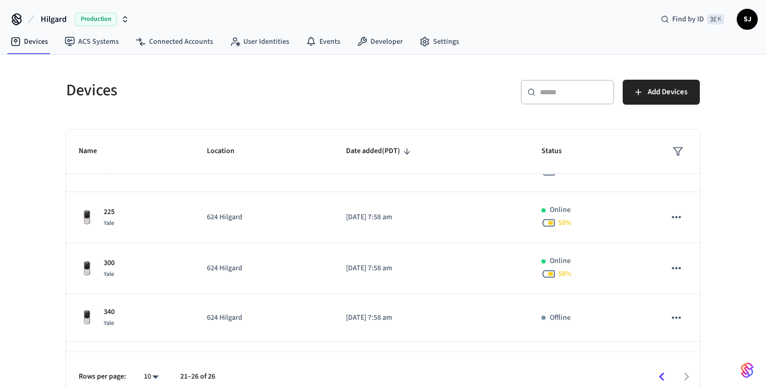
click at [656, 369] on button "Go to previous page" at bounding box center [662, 377] width 25 height 25
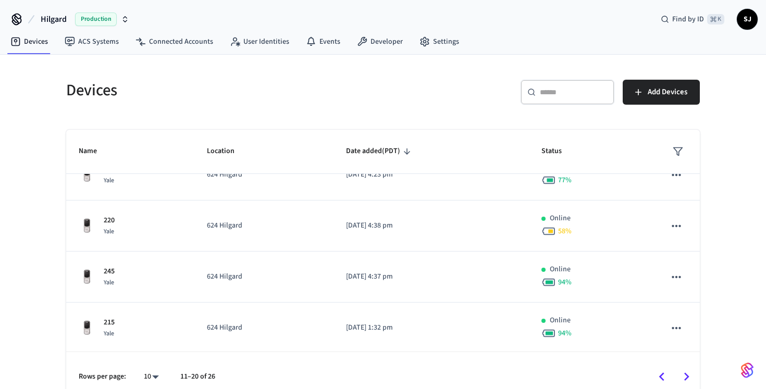
scroll to position [329, 0]
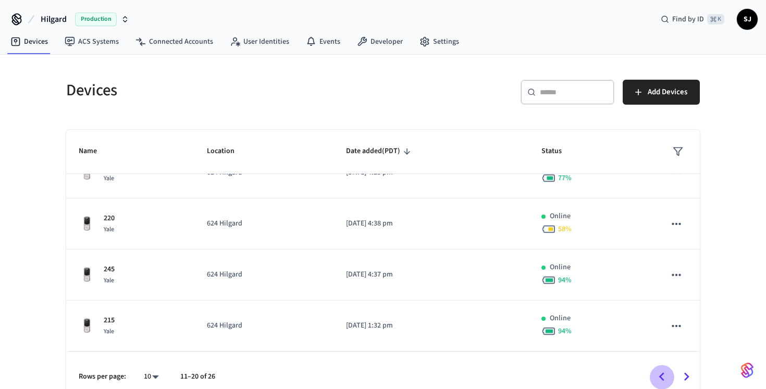
click at [663, 377] on icon "Go to previous page" at bounding box center [662, 377] width 16 height 16
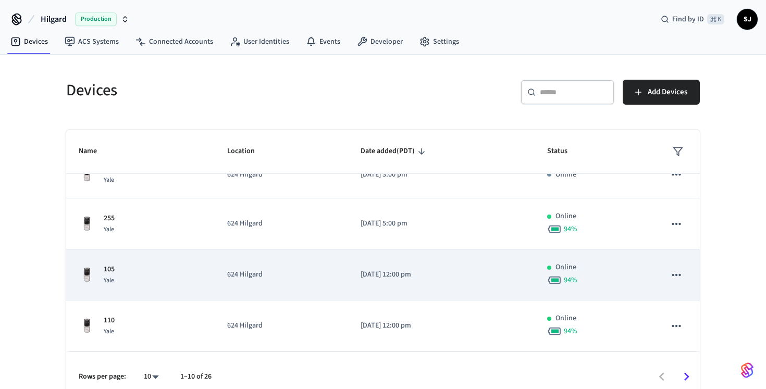
scroll to position [0, 0]
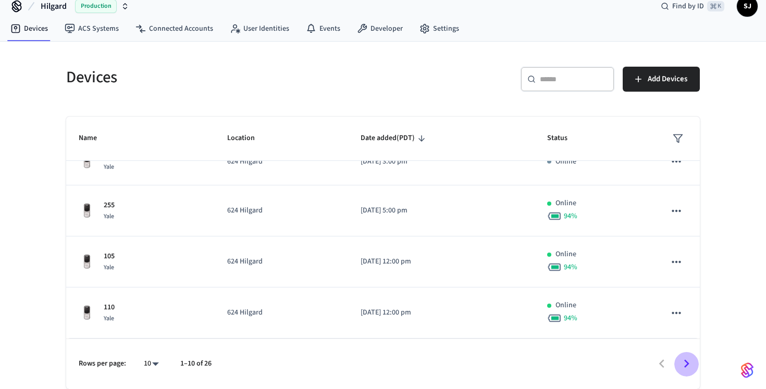
click at [696, 366] on button "Go to next page" at bounding box center [687, 364] width 25 height 25
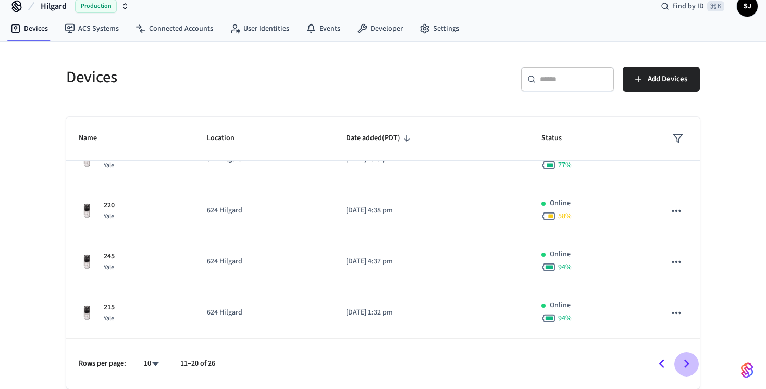
click at [691, 361] on icon "Go to next page" at bounding box center [687, 364] width 16 height 16
click at [664, 366] on icon "Go to previous page" at bounding box center [662, 364] width 16 height 16
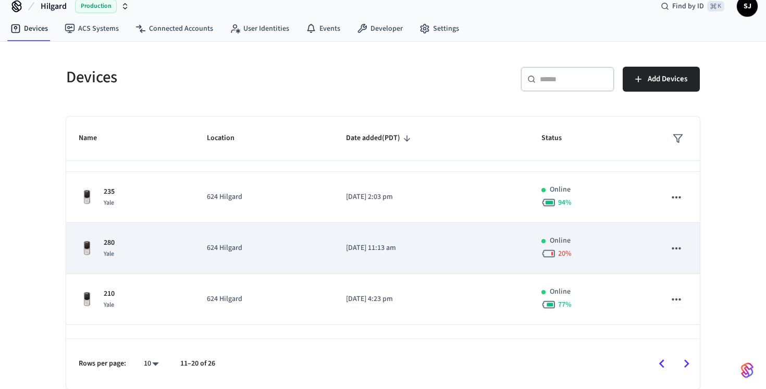
click at [647, 252] on td "Online 20 %" at bounding box center [591, 248] width 124 height 51
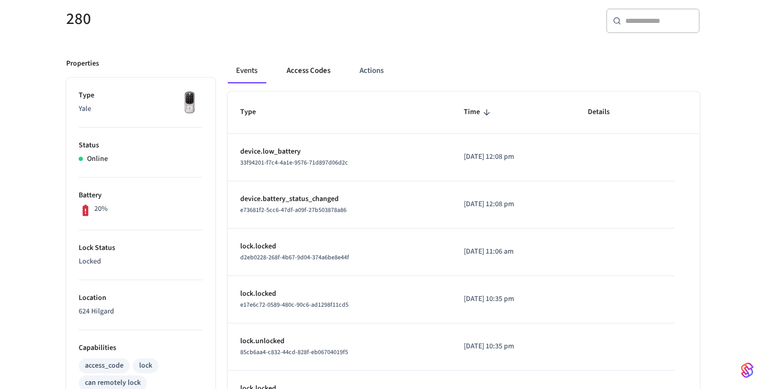
click at [311, 76] on button "Access Codes" at bounding box center [308, 70] width 60 height 25
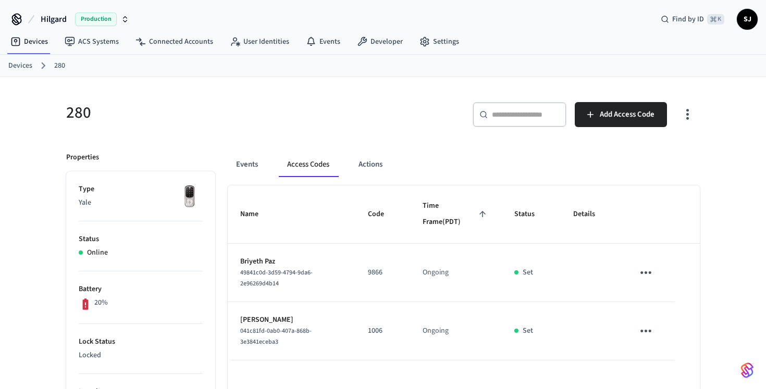
click at [14, 64] on link "Devices" at bounding box center [20, 65] width 24 height 11
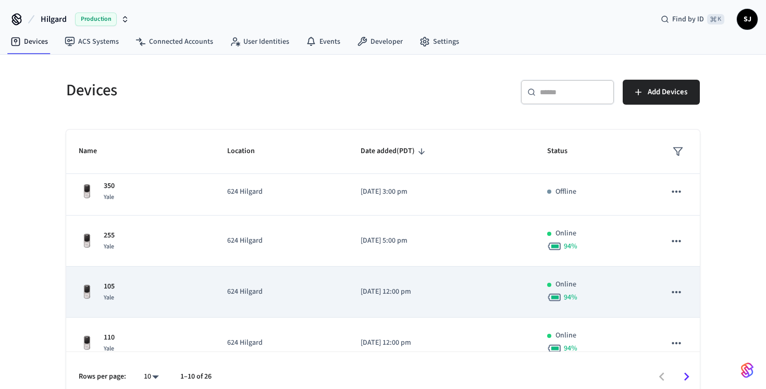
scroll to position [319, 0]
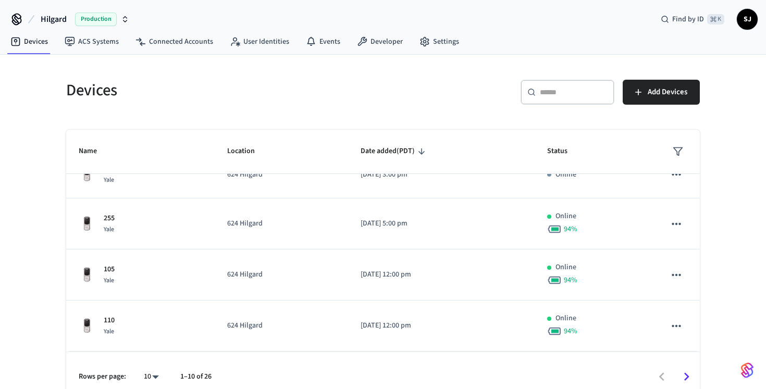
click at [683, 372] on icon "Go to next page" at bounding box center [687, 377] width 16 height 16
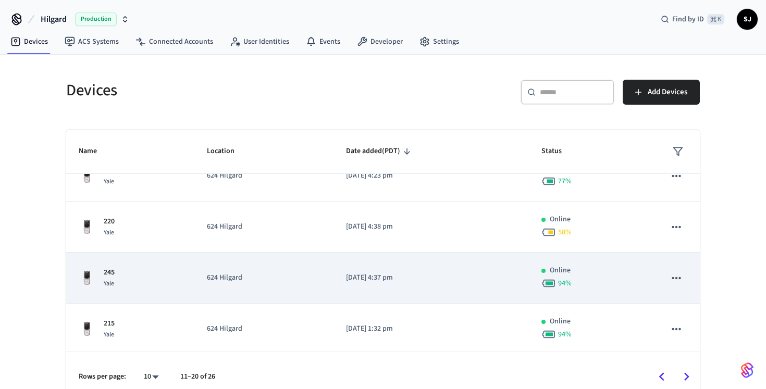
scroll to position [329, 0]
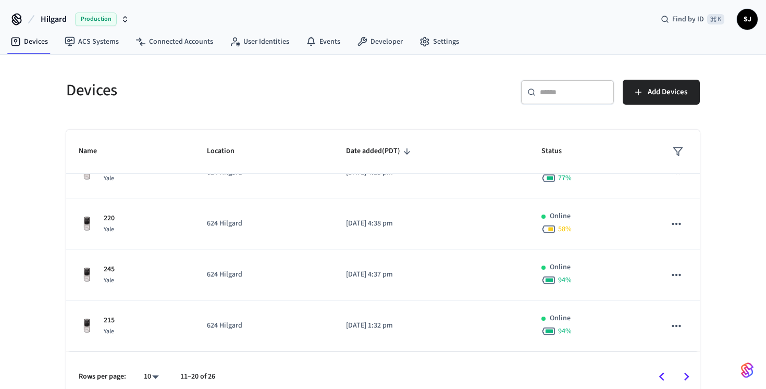
click at [686, 375] on icon "Go to next page" at bounding box center [686, 377] width 5 height 8
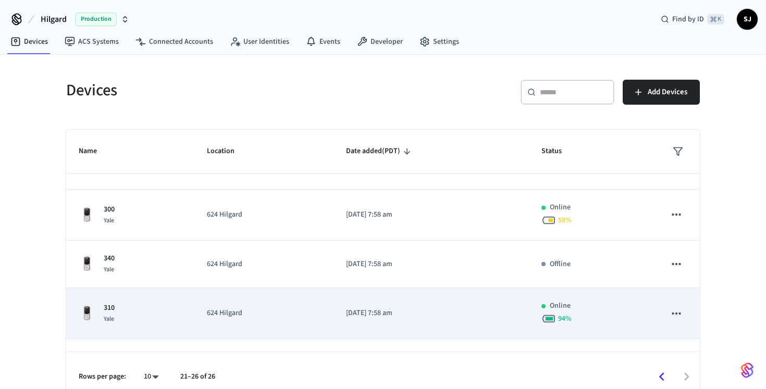
scroll to position [125, 0]
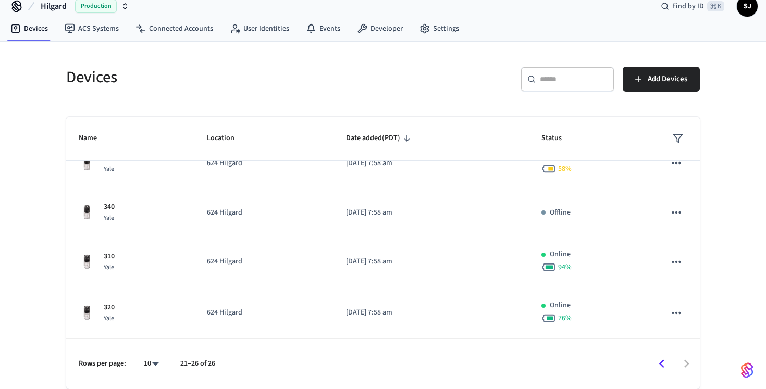
click at [660, 369] on icon "Go to previous page" at bounding box center [662, 364] width 16 height 16
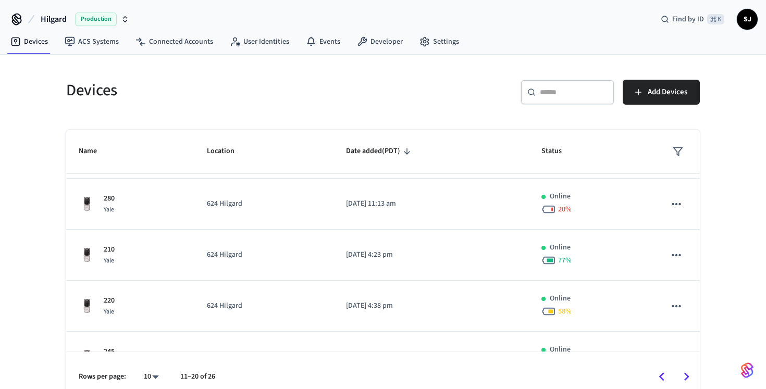
scroll to position [249, 0]
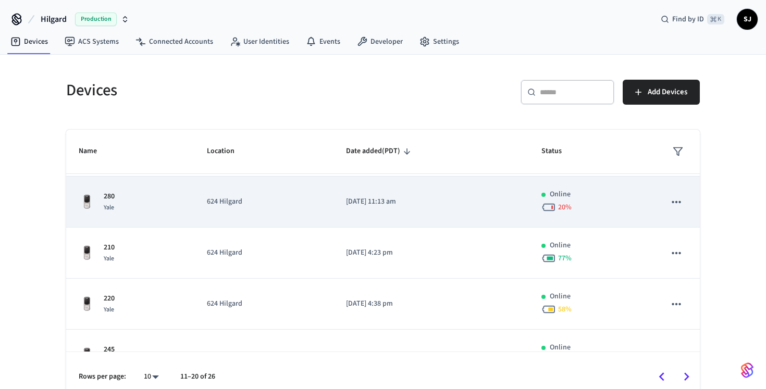
click at [456, 204] on p "[DATE] 11:13 am" at bounding box center [431, 202] width 170 height 11
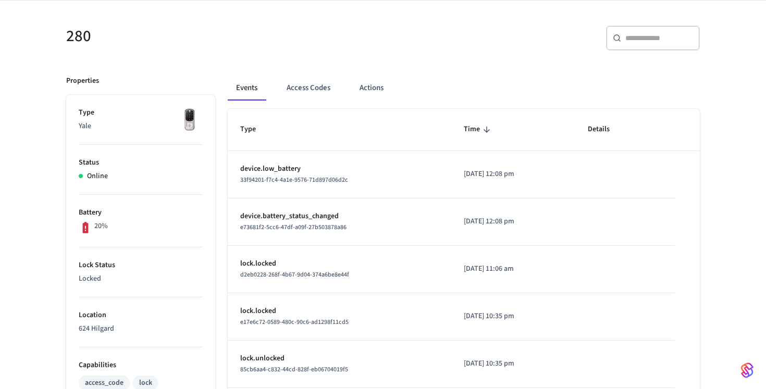
scroll to position [77, 0]
drag, startPoint x: 91, startPoint y: 226, endPoint x: 151, endPoint y: 229, distance: 60.1
click at [150, 229] on div "20%" at bounding box center [141, 228] width 124 height 14
drag, startPoint x: 106, startPoint y: 227, endPoint x: 87, endPoint y: 225, distance: 19.9
click at [87, 226] on div "20%" at bounding box center [93, 228] width 29 height 14
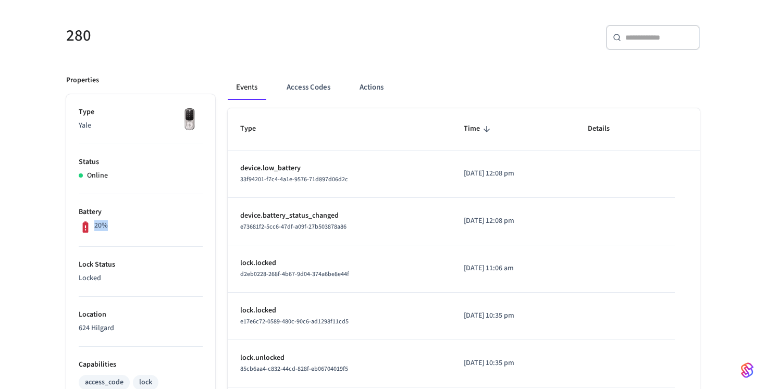
click at [153, 226] on div "20%" at bounding box center [141, 228] width 124 height 14
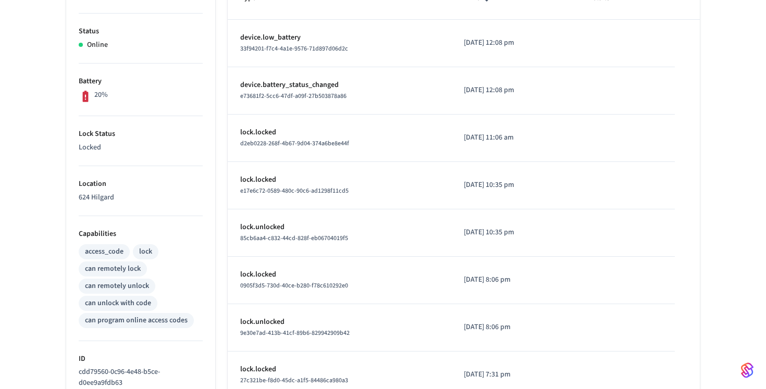
scroll to position [384, 0]
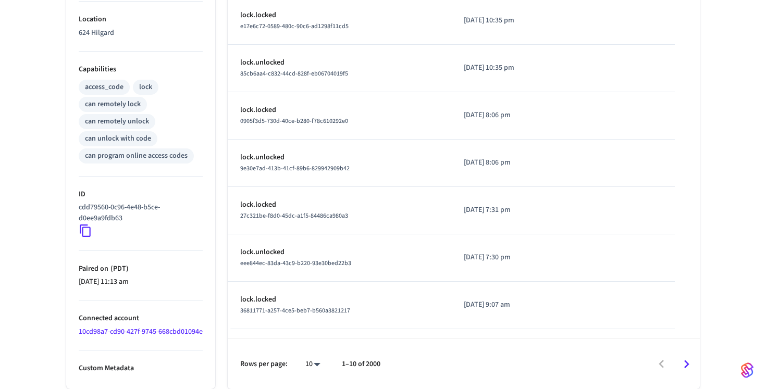
click at [688, 362] on icon "Go to next page" at bounding box center [687, 365] width 16 height 16
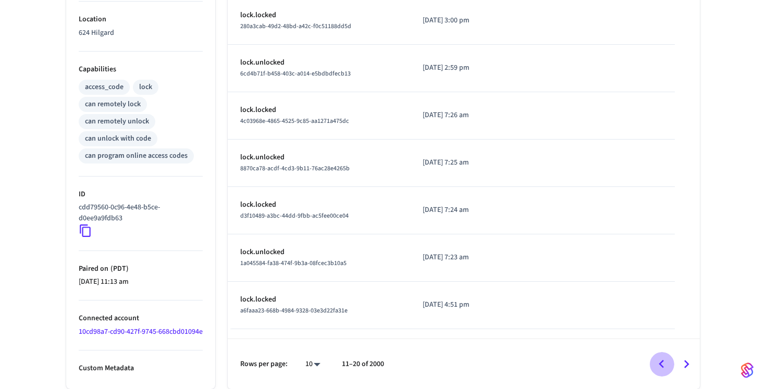
click at [668, 360] on icon "Go to previous page" at bounding box center [662, 365] width 16 height 16
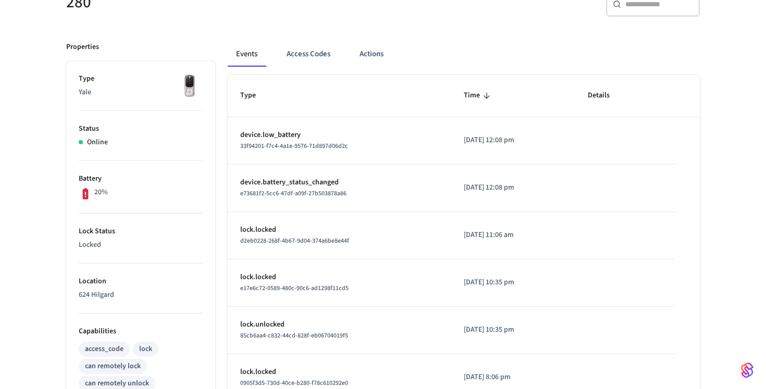
scroll to position [0, 0]
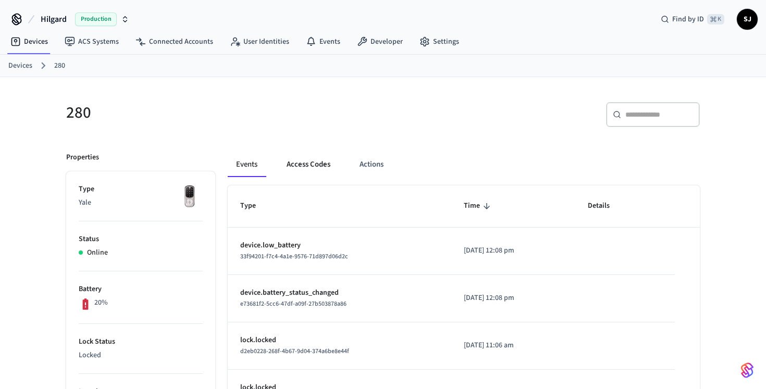
click at [324, 162] on button "Access Codes" at bounding box center [308, 164] width 60 height 25
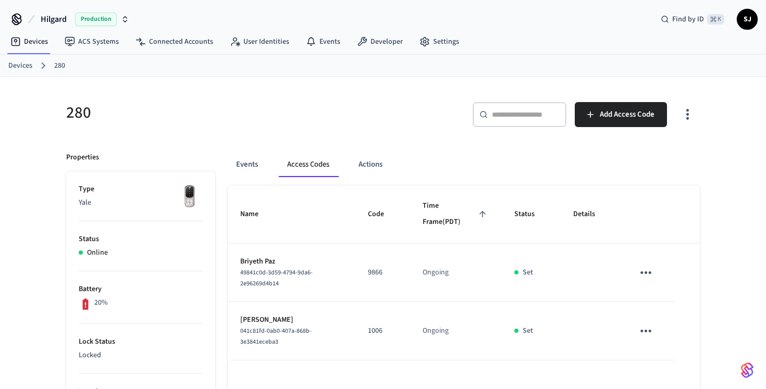
click at [26, 67] on link "Devices" at bounding box center [20, 65] width 24 height 11
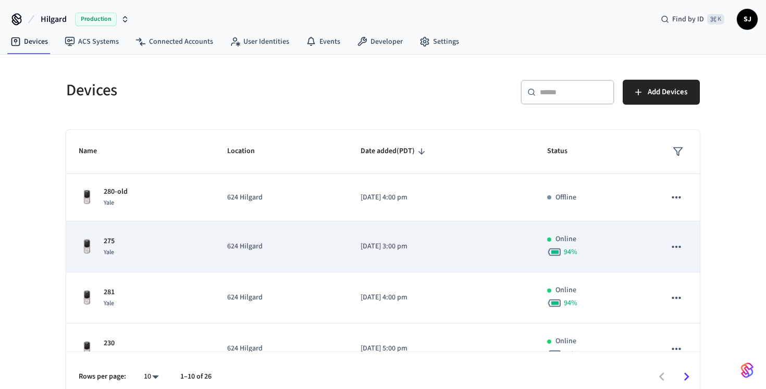
scroll to position [1, 0]
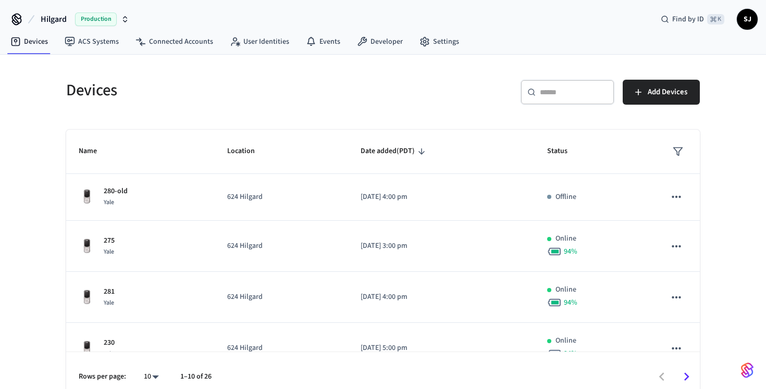
click at [559, 96] on input "text" at bounding box center [574, 92] width 68 height 10
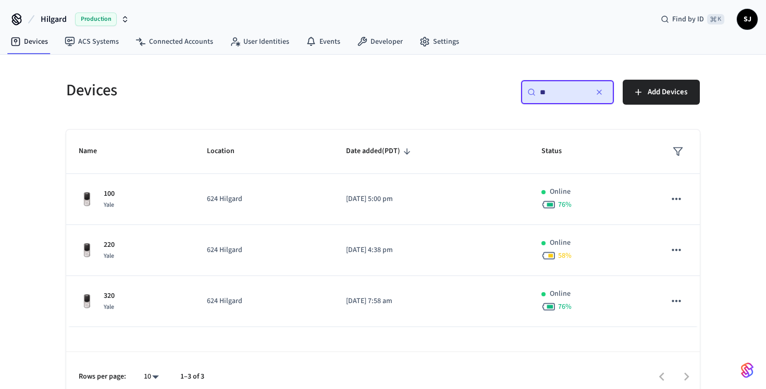
scroll to position [0, 0]
type input "*"
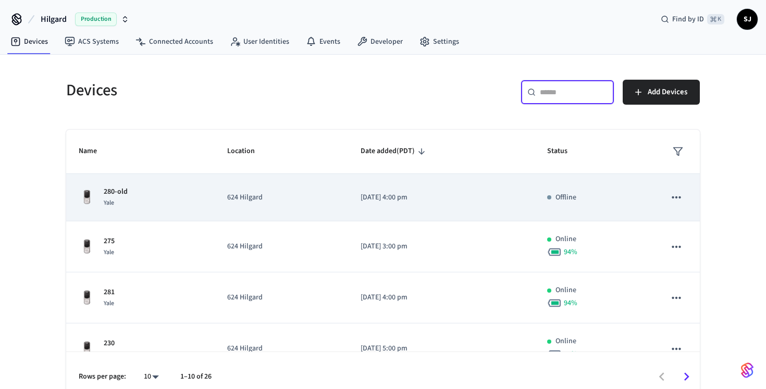
click at [512, 189] on td "[DATE] 4:00 pm" at bounding box center [441, 197] width 187 height 47
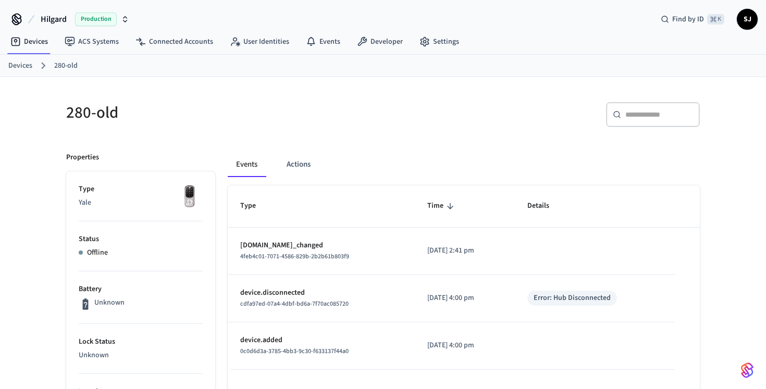
click at [26, 68] on link "Devices" at bounding box center [20, 65] width 24 height 11
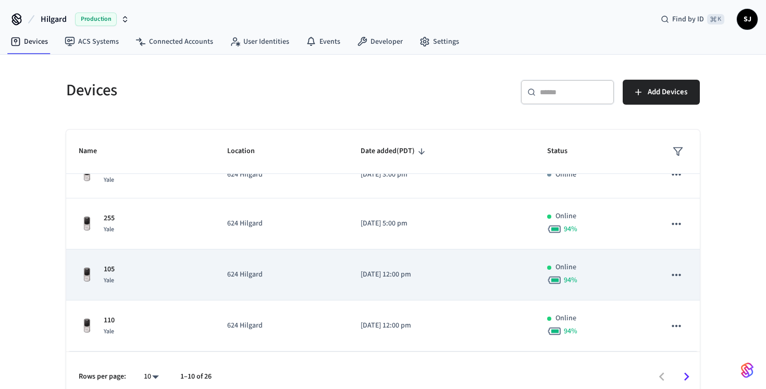
scroll to position [13, 0]
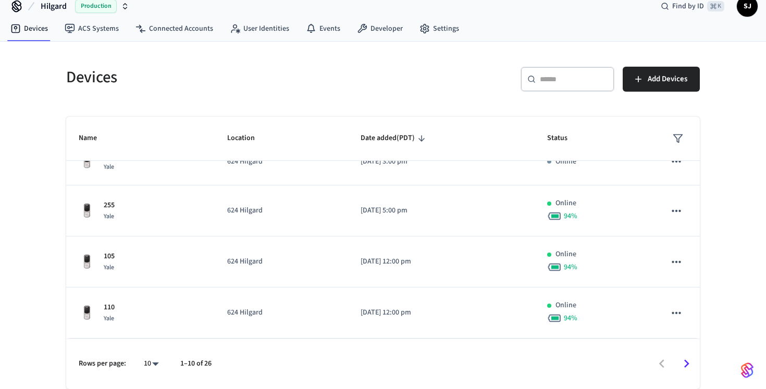
click at [689, 365] on icon "Go to next page" at bounding box center [687, 364] width 16 height 16
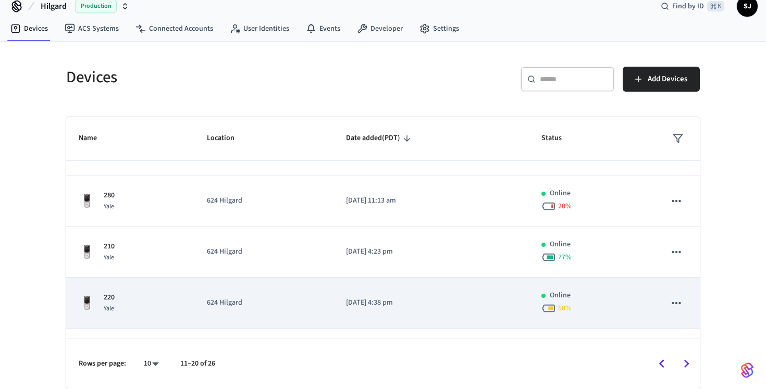
scroll to position [226, 0]
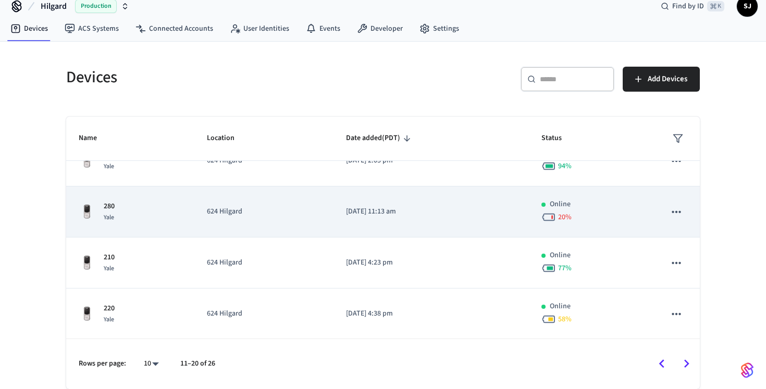
click at [505, 228] on td "[DATE] 11:13 am" at bounding box center [431, 212] width 195 height 51
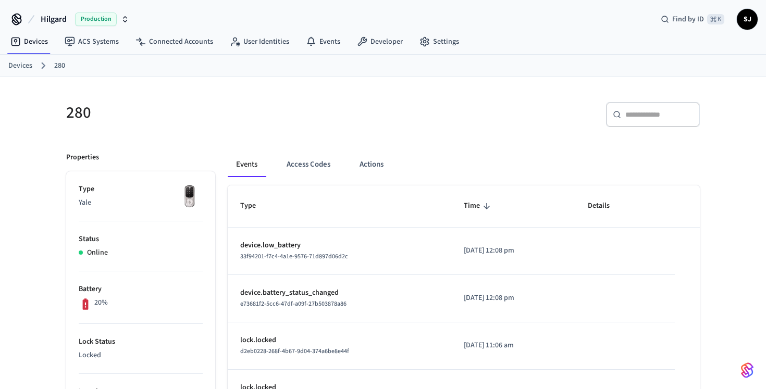
click at [310, 163] on button "Access Codes" at bounding box center [308, 164] width 60 height 25
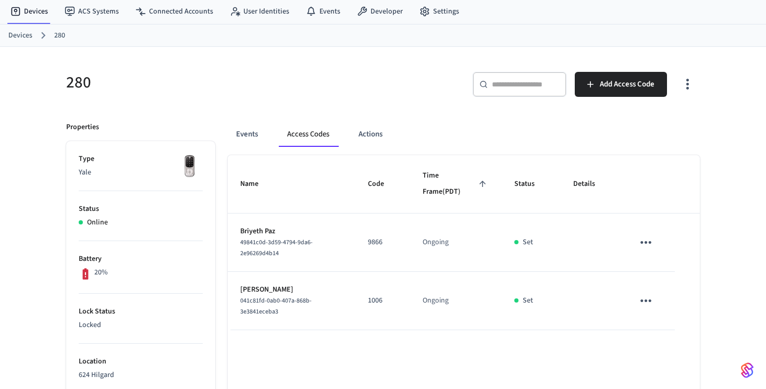
scroll to position [26, 0]
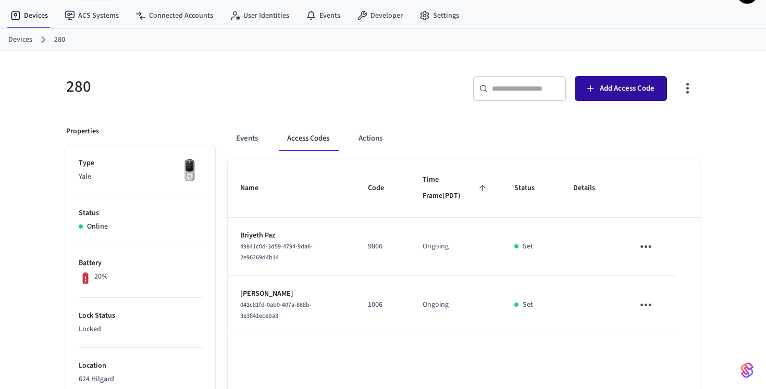
click at [633, 98] on button "Add Access Code" at bounding box center [621, 88] width 92 height 25
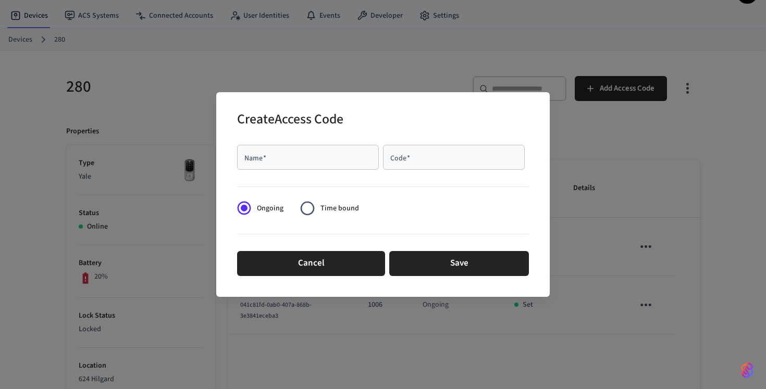
click at [133, 32] on div "Create Access Code Name   * Name   * Code   * Code   * Ongoing Time bound Cance…" at bounding box center [383, 194] width 766 height 389
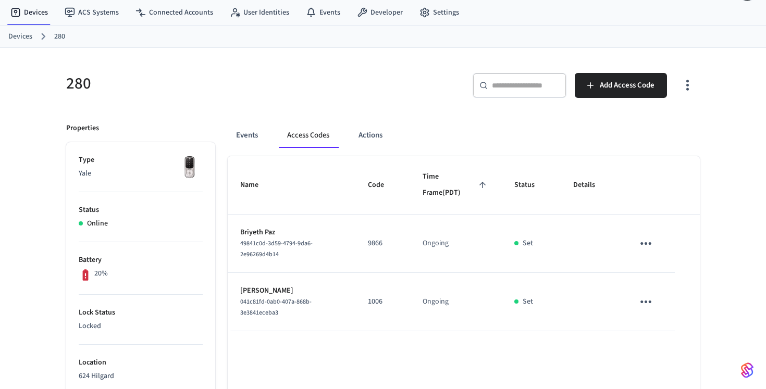
scroll to position [31, 0]
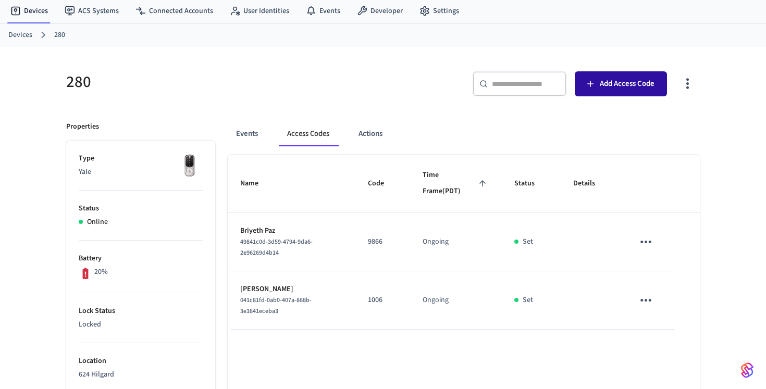
click at [616, 87] on span "Add Access Code" at bounding box center [627, 84] width 55 height 14
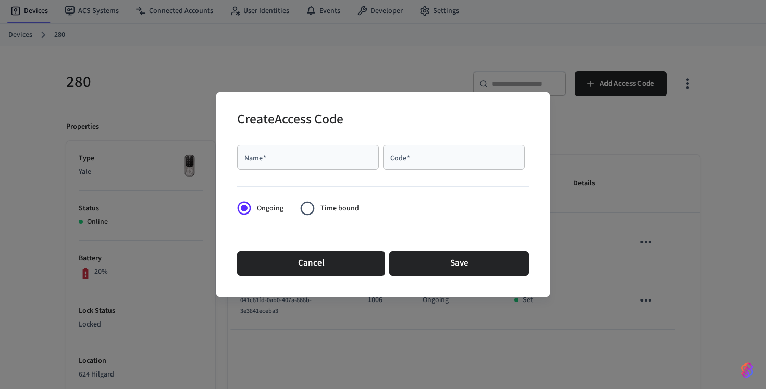
click at [339, 152] on input "Name   *" at bounding box center [307, 157] width 129 height 10
type input "**********"
click at [479, 167] on div "Code   *" at bounding box center [454, 157] width 142 height 25
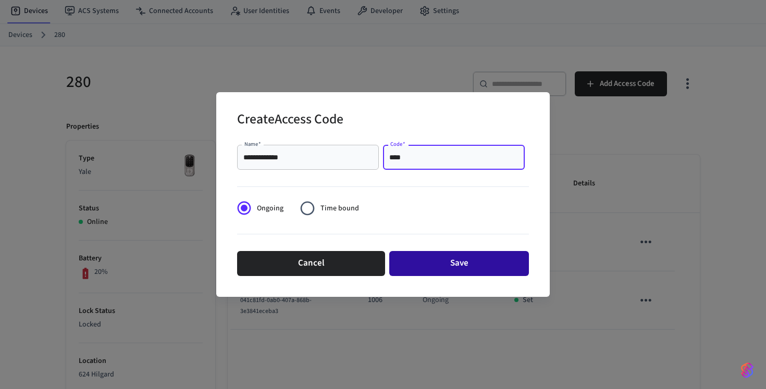
type input "****"
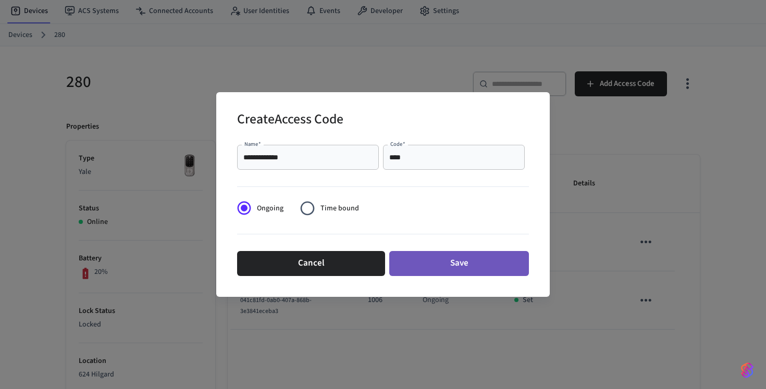
click at [471, 261] on button "Save" at bounding box center [459, 263] width 140 height 25
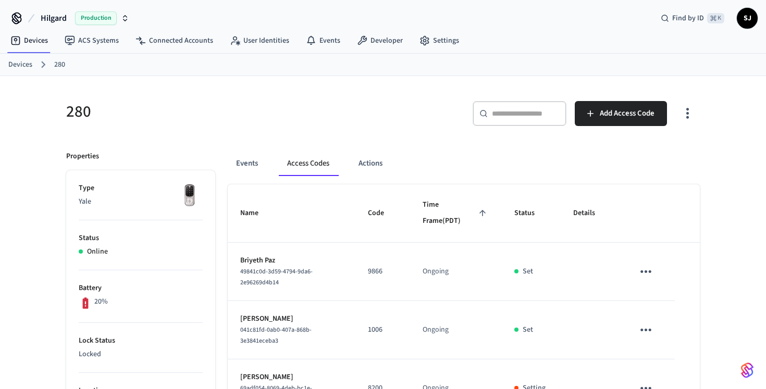
scroll to position [0, 0]
click at [57, 64] on link "280" at bounding box center [59, 65] width 11 height 11
click at [32, 64] on ol "Devices 280" at bounding box center [387, 66] width 758 height 14
click at [52, 67] on ol "Devices 280" at bounding box center [387, 66] width 758 height 14
click at [55, 67] on link "280" at bounding box center [59, 65] width 11 height 11
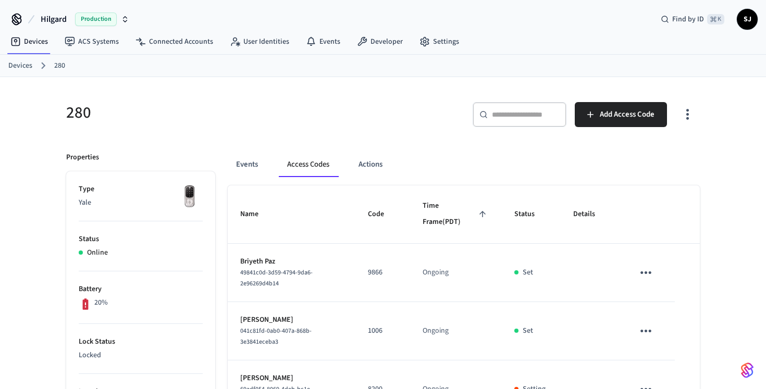
click at [28, 67] on link "Devices" at bounding box center [20, 65] width 24 height 11
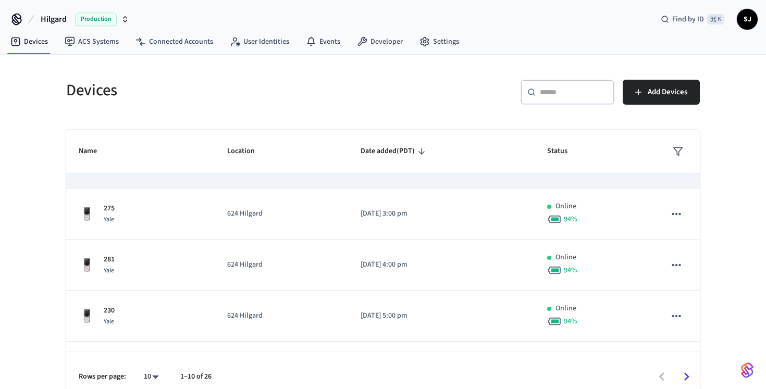
scroll to position [36, 0]
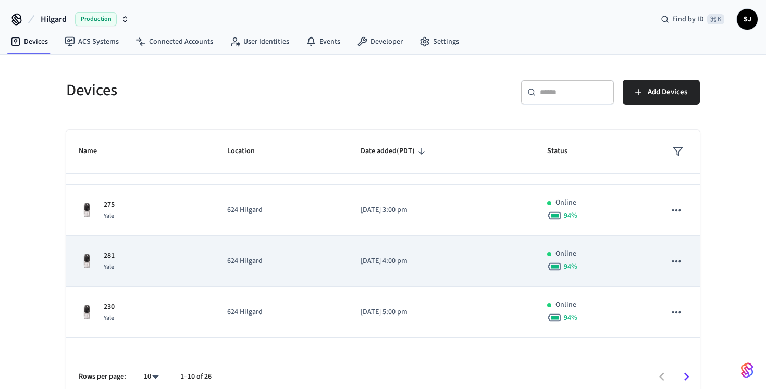
click at [225, 244] on td "624 Hilgard" at bounding box center [281, 261] width 133 height 51
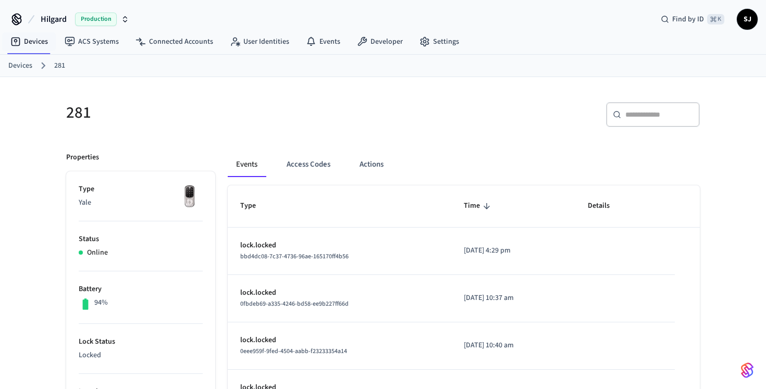
click at [25, 66] on link "Devices" at bounding box center [20, 65] width 24 height 11
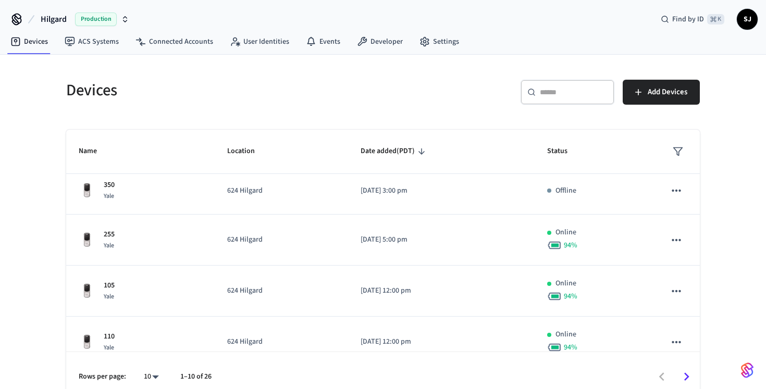
scroll to position [319, 0]
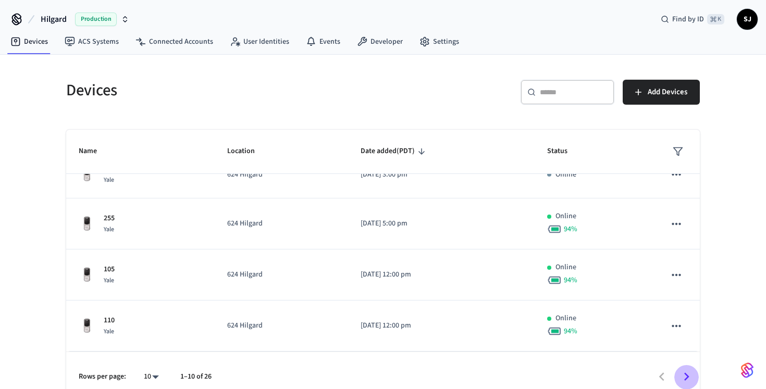
click at [683, 375] on icon "Go to next page" at bounding box center [687, 377] width 16 height 16
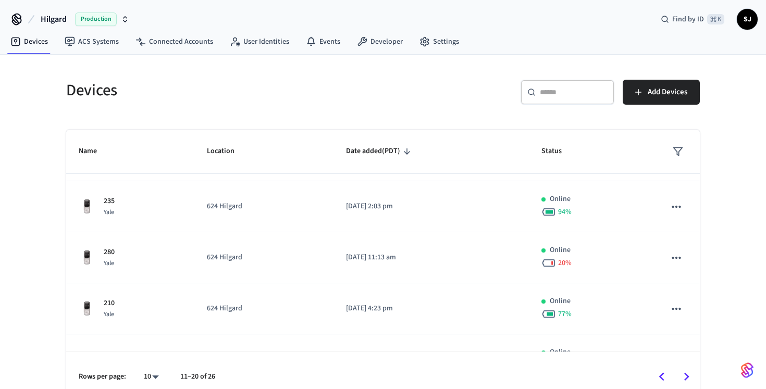
scroll to position [200, 0]
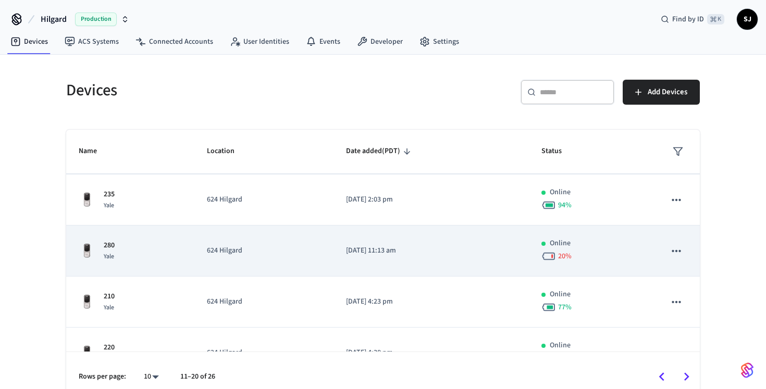
click at [498, 262] on td "[DATE] 11:13 am" at bounding box center [431, 251] width 195 height 51
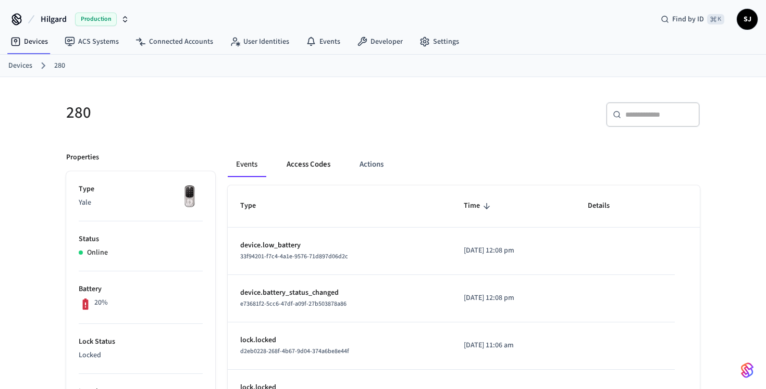
click at [302, 158] on button "Access Codes" at bounding box center [308, 164] width 60 height 25
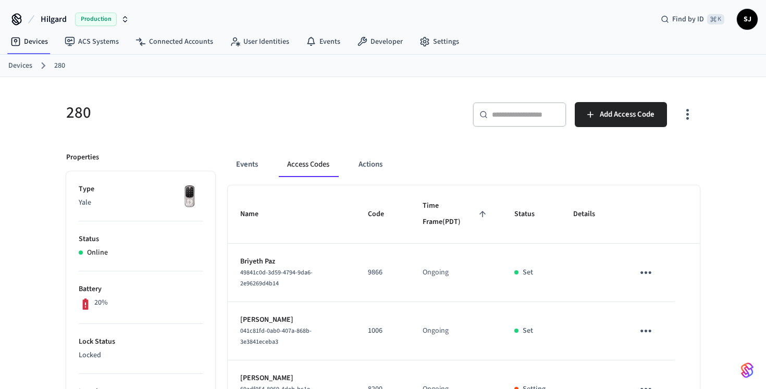
click at [12, 54] on div "Devices ACS Systems Connected Accounts User Identities Events Developer Settings" at bounding box center [383, 42] width 766 height 25
click at [15, 64] on link "Devices" at bounding box center [20, 65] width 24 height 11
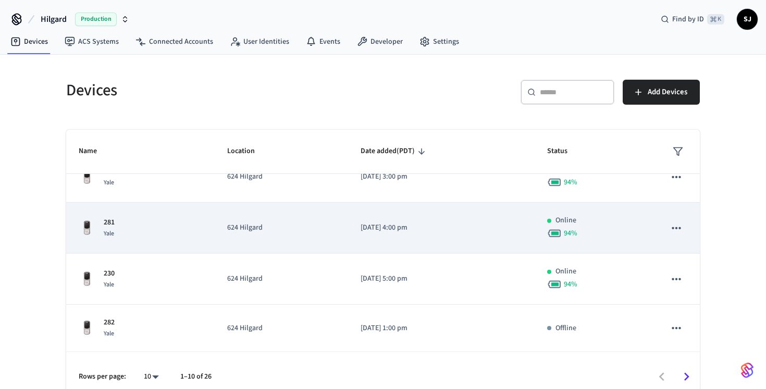
scroll to position [85, 0]
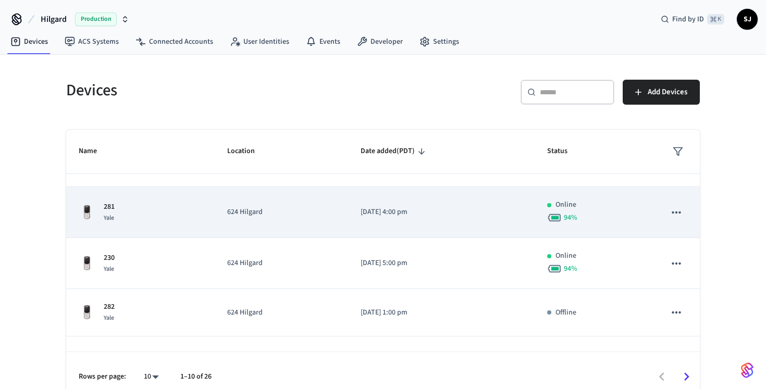
click at [352, 217] on td "[DATE] 4:00 pm" at bounding box center [441, 212] width 187 height 51
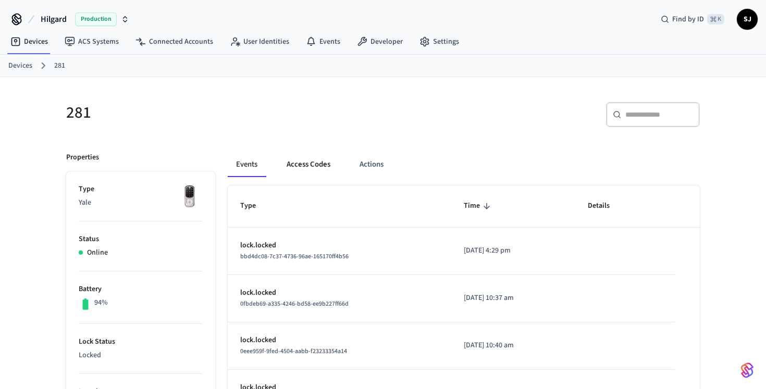
click at [310, 170] on button "Access Codes" at bounding box center [308, 164] width 60 height 25
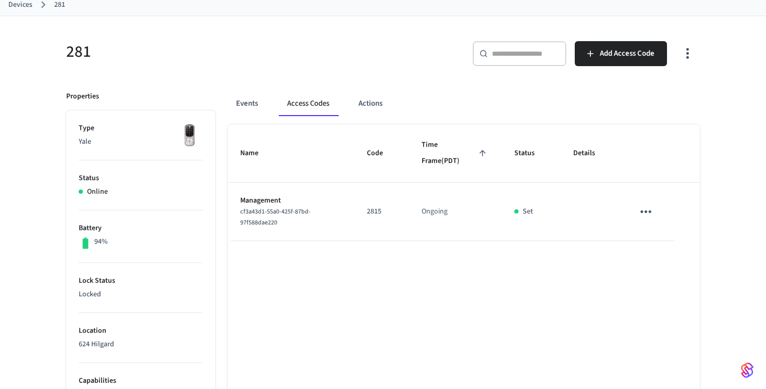
scroll to position [76, 0]
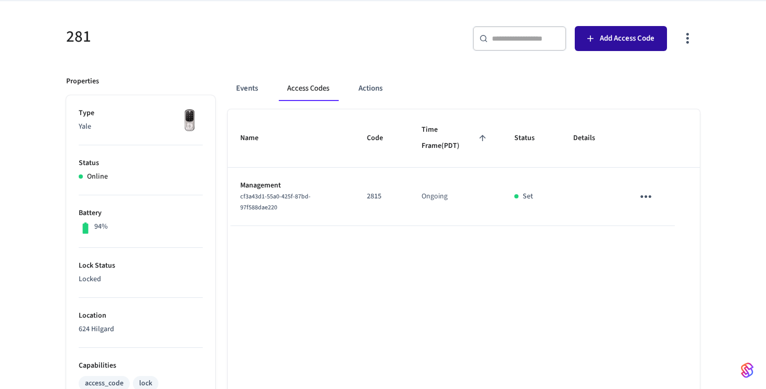
drag, startPoint x: 675, startPoint y: 35, endPoint x: 667, endPoint y: 35, distance: 7.8
click at [675, 35] on div "​ ​ Add Access Code" at bounding box center [544, 42] width 311 height 33
click at [660, 35] on button "Add Access Code" at bounding box center [621, 38] width 92 height 25
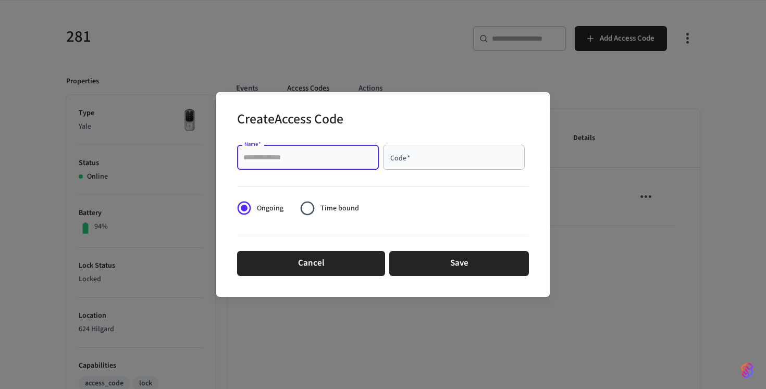
click at [337, 153] on input "Name   *" at bounding box center [307, 157] width 129 height 10
type input "**********"
click at [441, 169] on div "Code   *" at bounding box center [454, 157] width 142 height 25
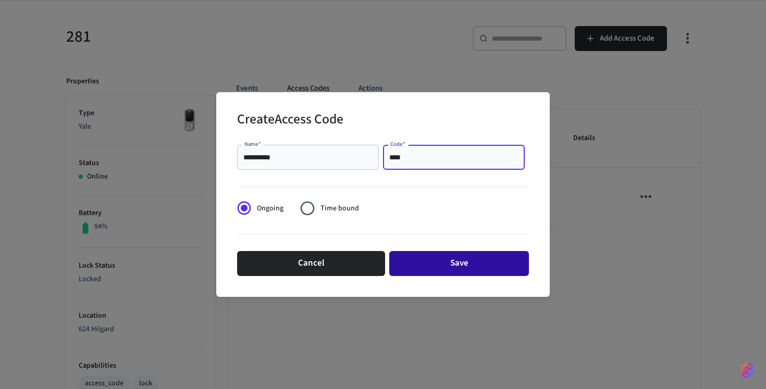
type input "****"
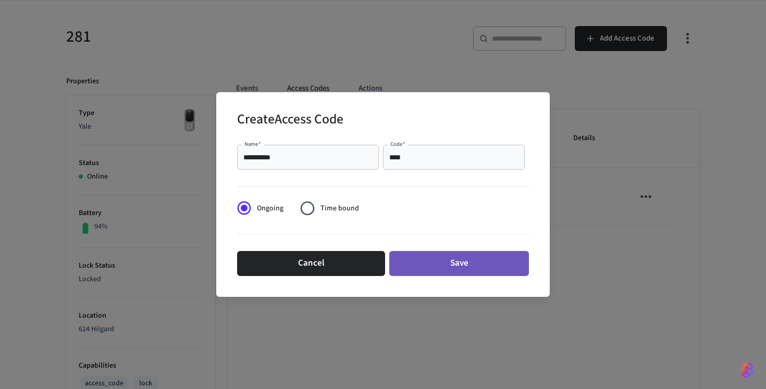
click at [440, 257] on button "Save" at bounding box center [459, 263] width 140 height 25
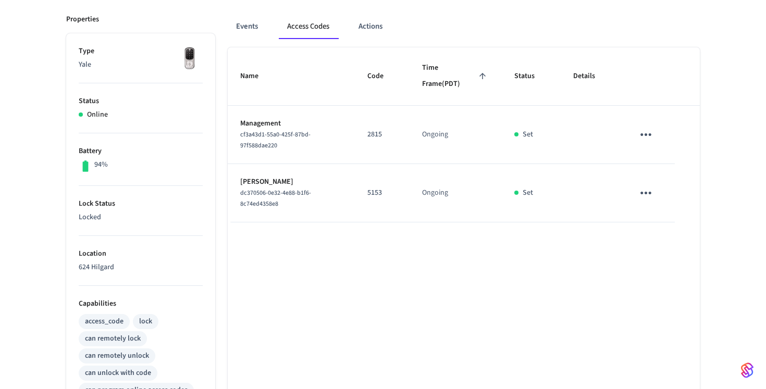
scroll to position [0, 0]
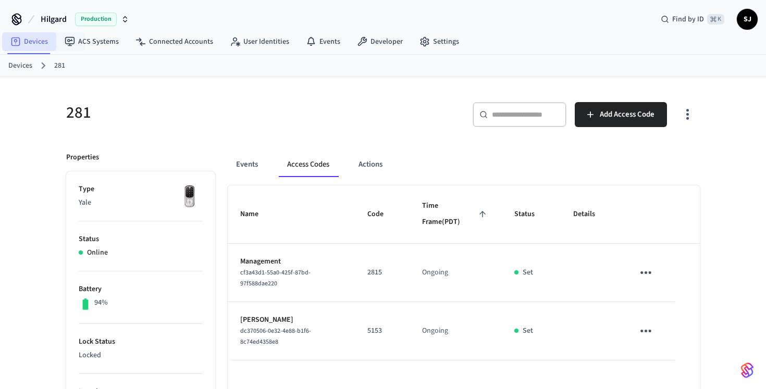
click at [36, 40] on link "Devices" at bounding box center [29, 41] width 54 height 19
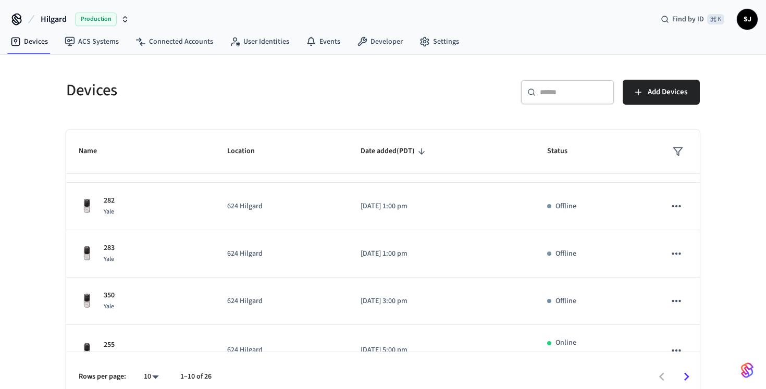
scroll to position [198, 0]
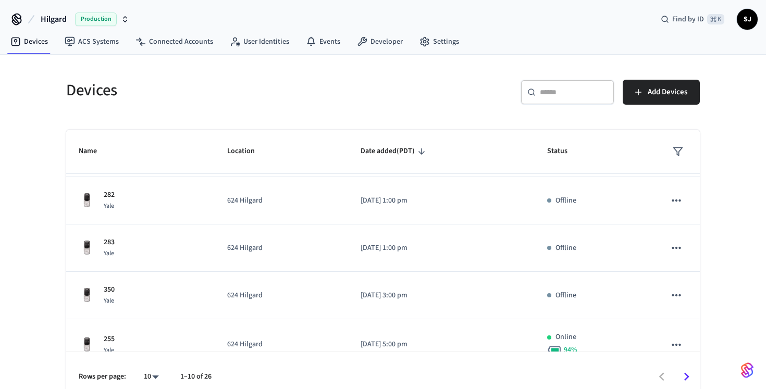
click at [274, 250] on p "624 Hilgard" at bounding box center [281, 248] width 108 height 11
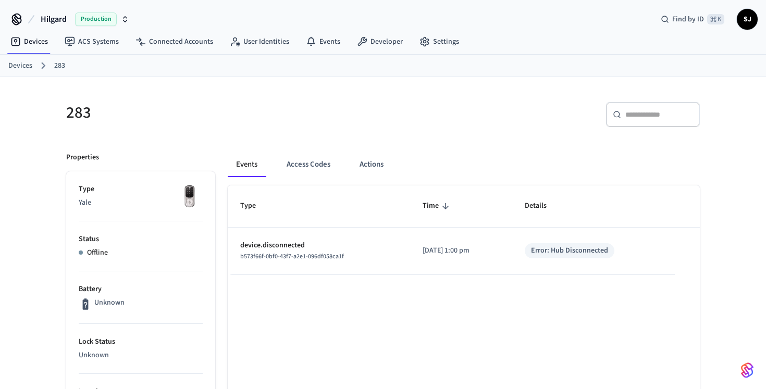
click at [23, 62] on link "Devices" at bounding box center [20, 65] width 24 height 11
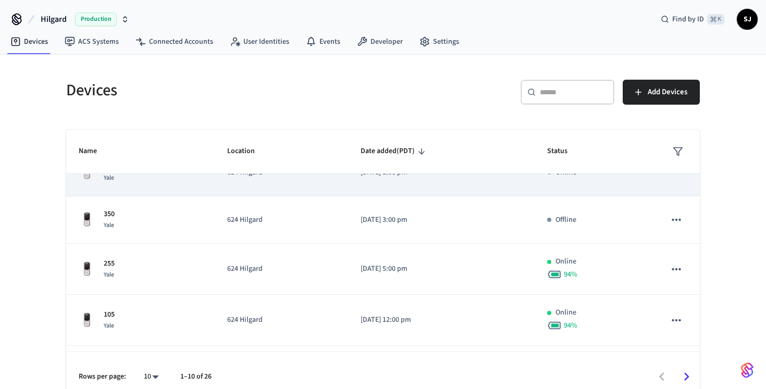
scroll to position [319, 0]
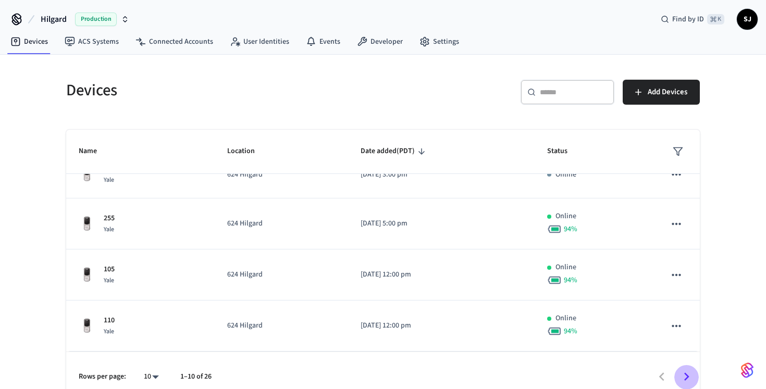
click at [688, 376] on icon "Go to next page" at bounding box center [686, 377] width 5 height 8
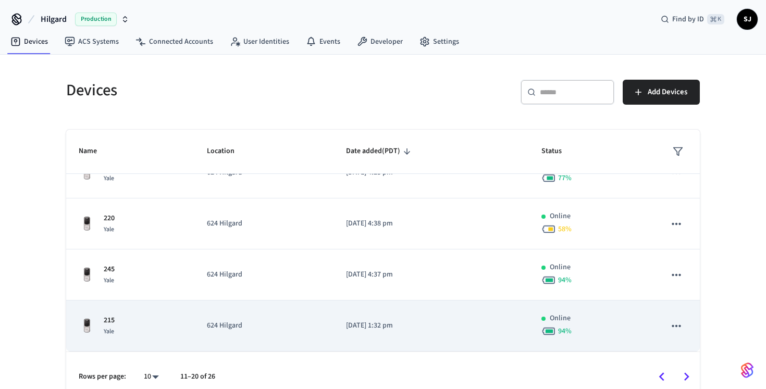
scroll to position [13, 0]
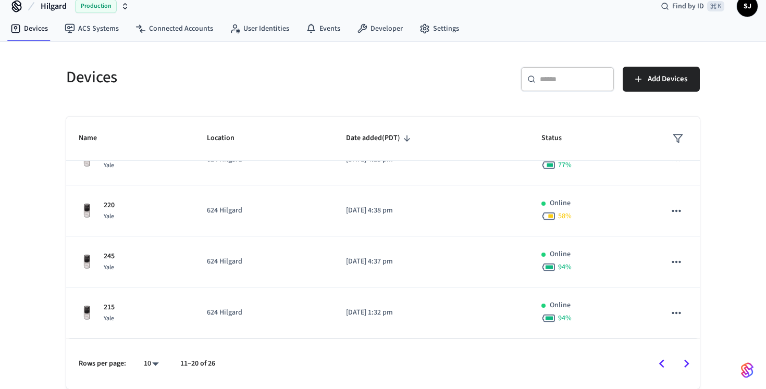
click at [694, 364] on icon "Go to next page" at bounding box center [687, 364] width 16 height 16
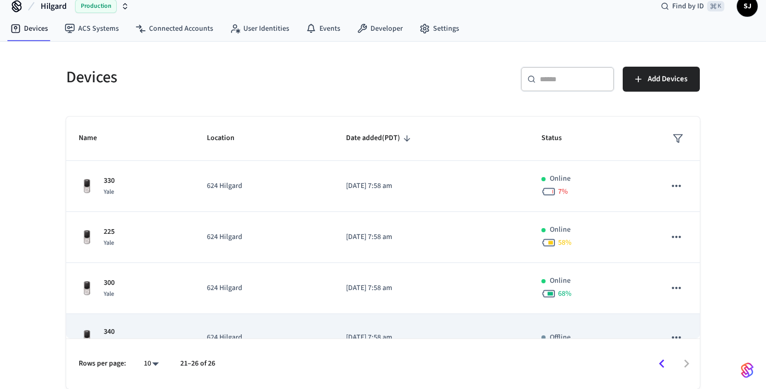
scroll to position [125, 0]
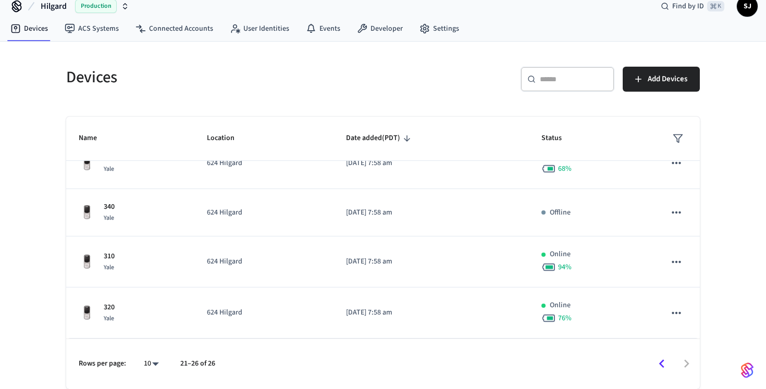
click at [658, 362] on icon "Go to previous page" at bounding box center [662, 364] width 16 height 16
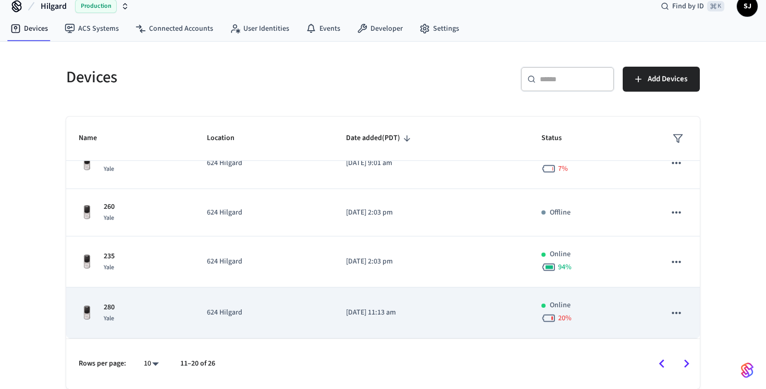
scroll to position [0, 0]
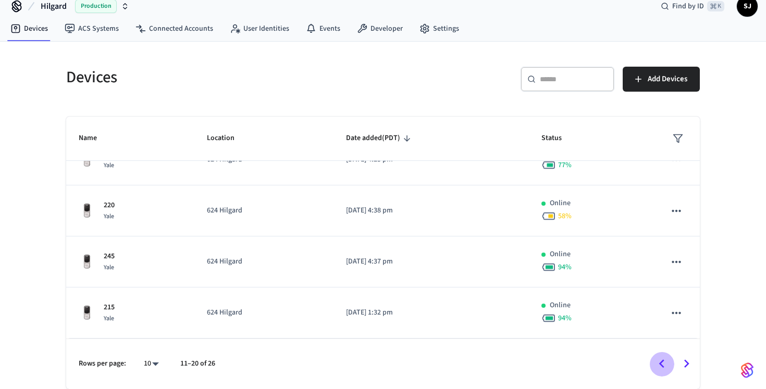
click at [667, 365] on icon "Go to previous page" at bounding box center [662, 364] width 16 height 16
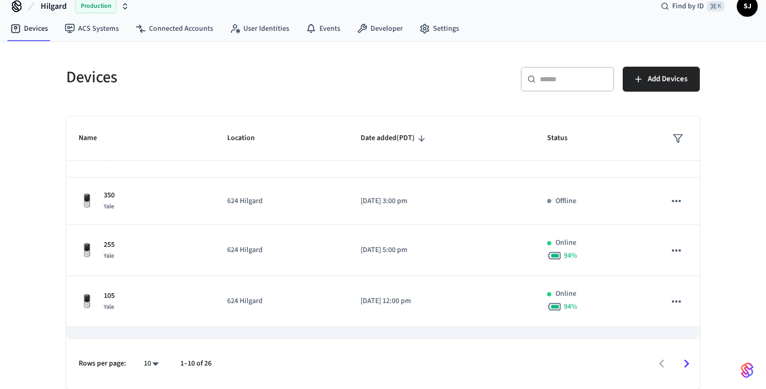
scroll to position [197, 0]
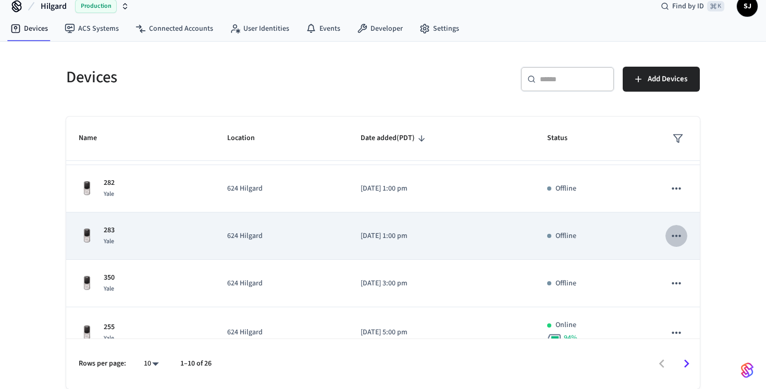
click at [679, 244] on button "sticky table" at bounding box center [677, 236] width 22 height 22
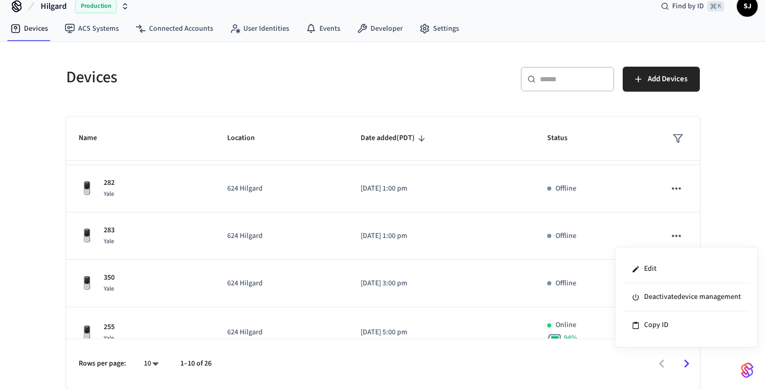
click at [725, 230] on div at bounding box center [383, 194] width 766 height 389
click at [725, 230] on div "Devices ​ ​ Add Devices Name Location Date added (PDT) Status 280-old Yale 624 …" at bounding box center [383, 216] width 766 height 348
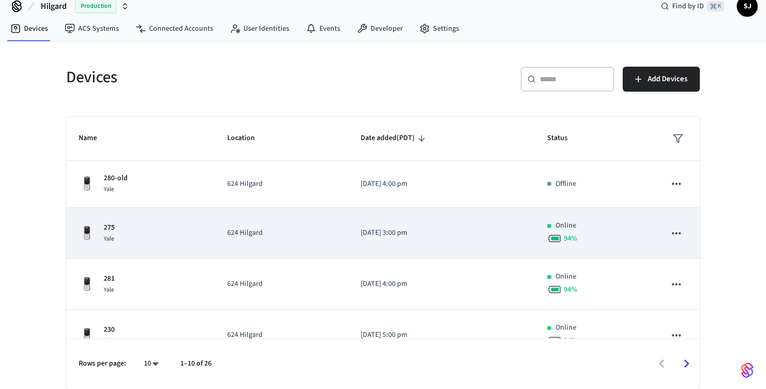
scroll to position [0, 0]
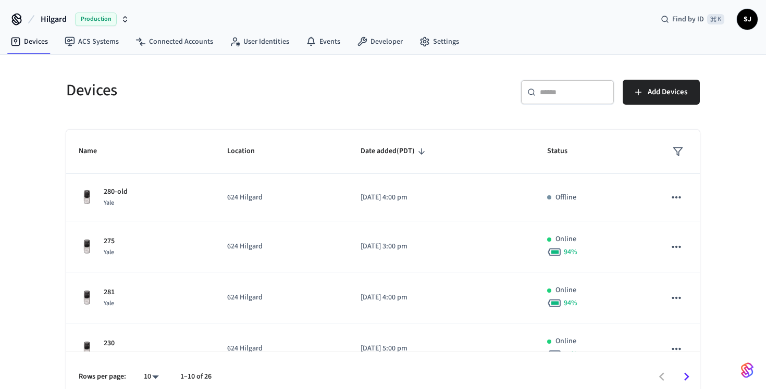
click at [686, 370] on icon "Go to next page" at bounding box center [687, 377] width 16 height 16
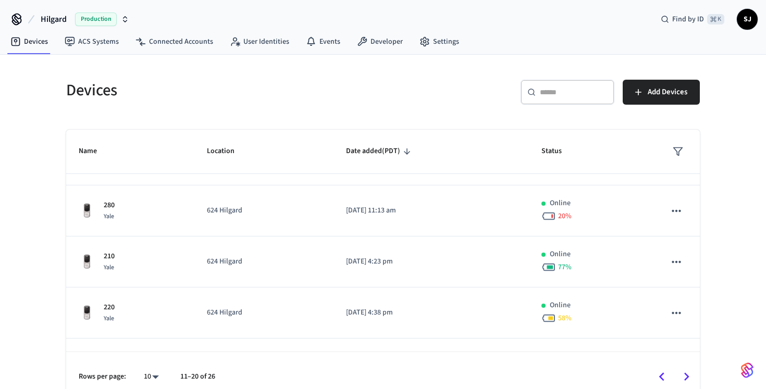
scroll to position [231, 0]
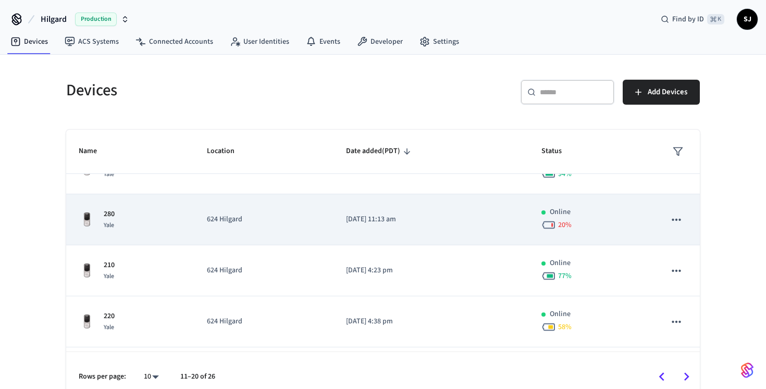
click at [504, 229] on td "[DATE] 11:13 am" at bounding box center [431, 219] width 195 height 51
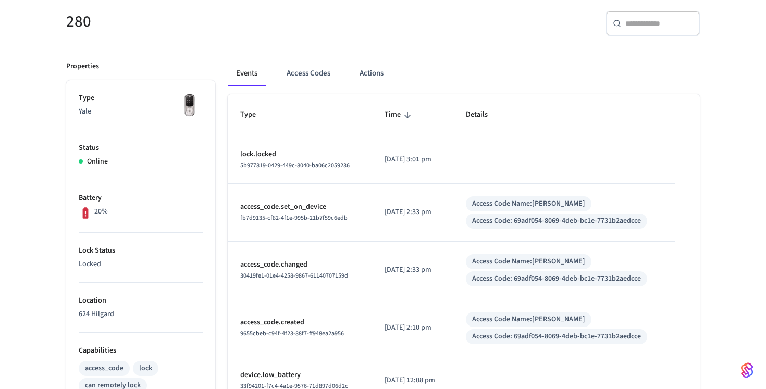
scroll to position [78, 0]
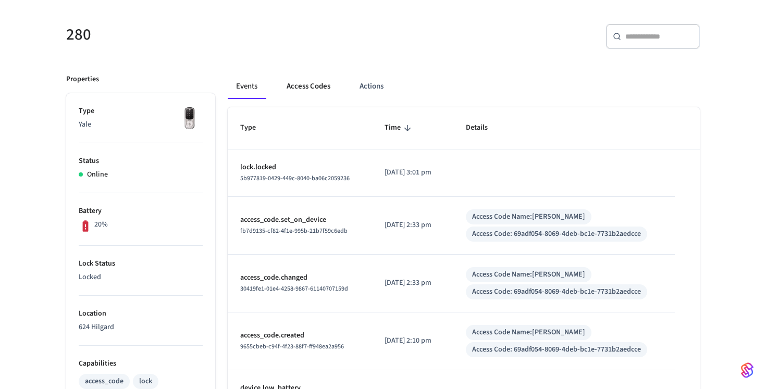
click at [297, 92] on button "Access Codes" at bounding box center [308, 86] width 60 height 25
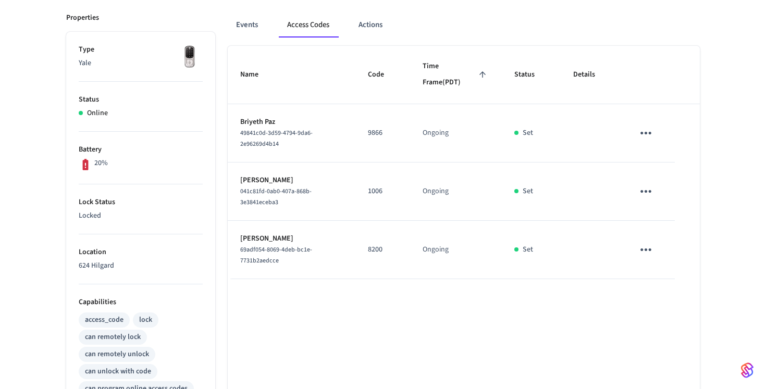
scroll to position [188, 0]
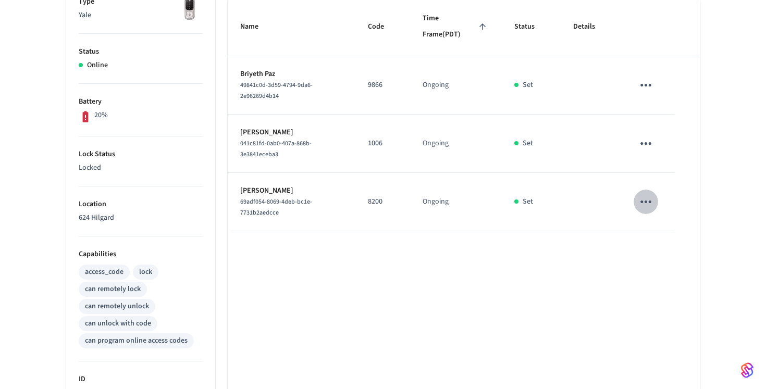
click at [649, 201] on icon "sticky table" at bounding box center [646, 202] width 11 height 3
click at [669, 215] on li "Edit" at bounding box center [674, 226] width 50 height 28
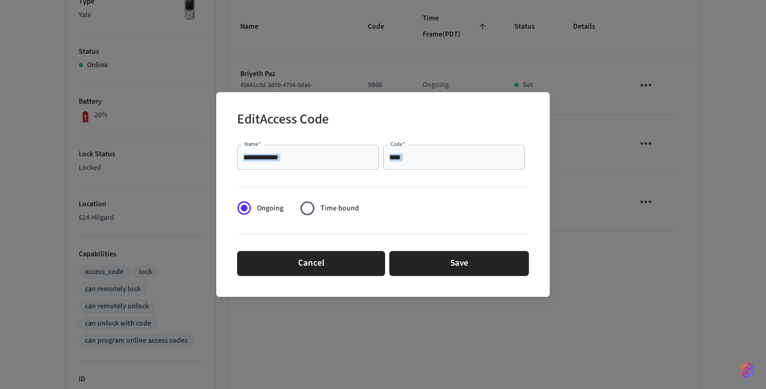
drag, startPoint x: 488, startPoint y: 165, endPoint x: 330, endPoint y: 152, distance: 158.5
click at [330, 152] on div "**********" at bounding box center [383, 157] width 292 height 33
click at [421, 155] on input "****" at bounding box center [453, 157] width 129 height 10
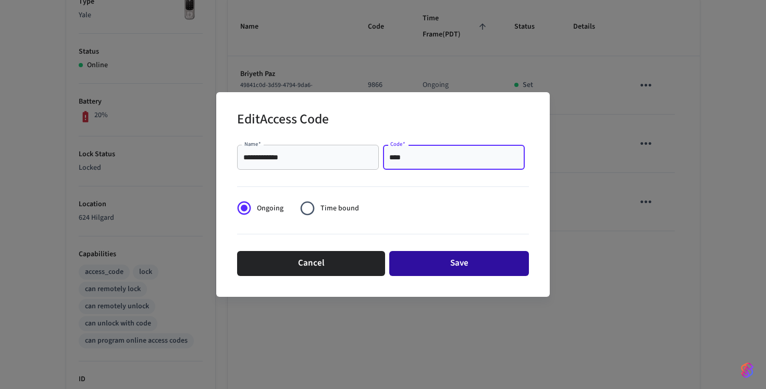
type input "****"
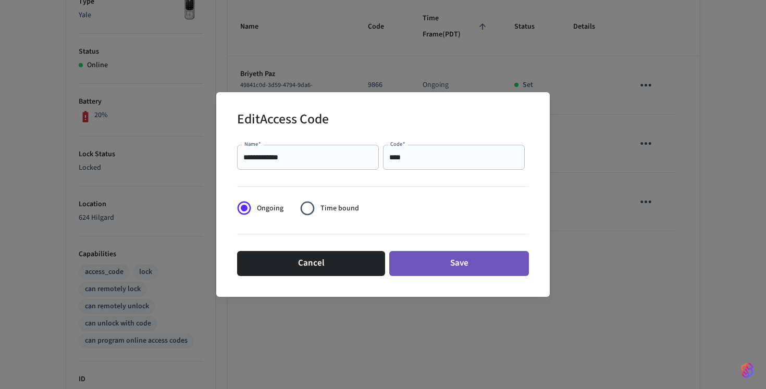
click at [456, 259] on button "Save" at bounding box center [459, 263] width 140 height 25
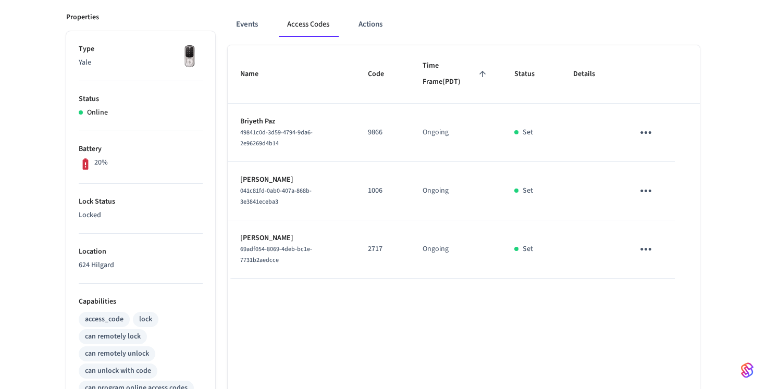
scroll to position [136, 0]
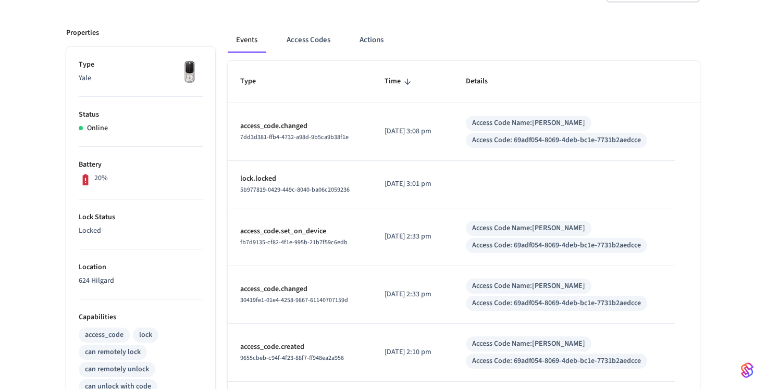
scroll to position [109, 0]
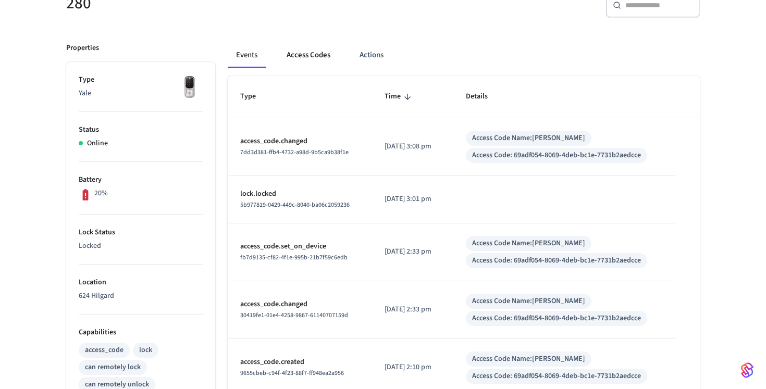
click at [310, 63] on button "Access Codes" at bounding box center [308, 55] width 60 height 25
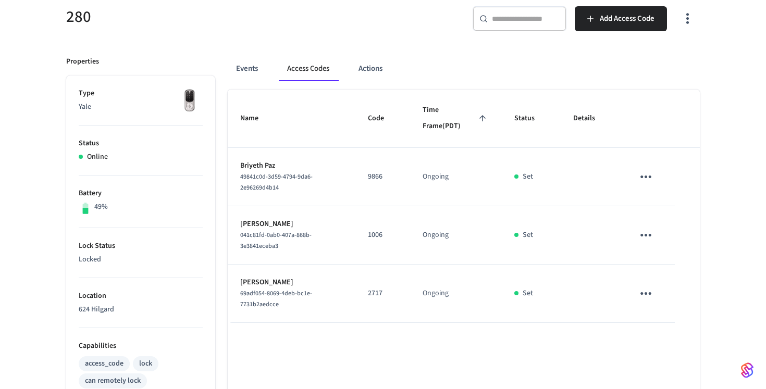
scroll to position [134, 0]
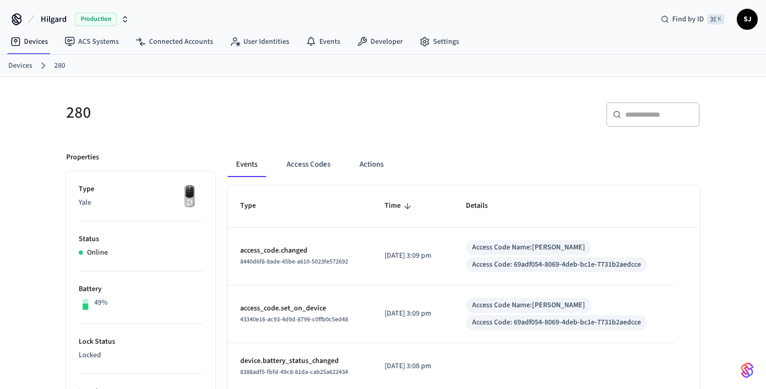
click at [298, 187] on th "Type" at bounding box center [300, 207] width 144 height 42
click at [299, 157] on button "Access Codes" at bounding box center [308, 164] width 60 height 25
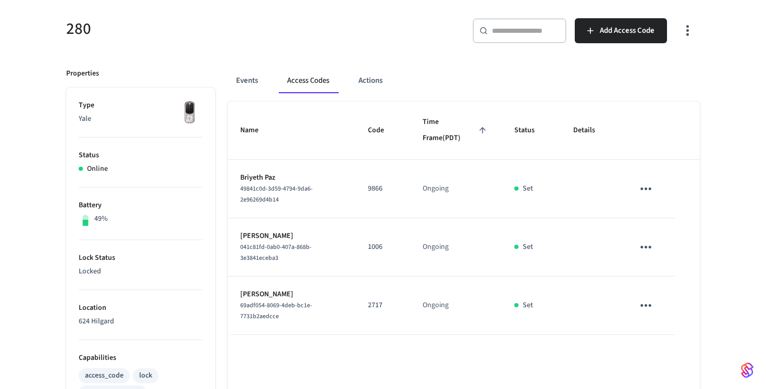
scroll to position [133, 0]
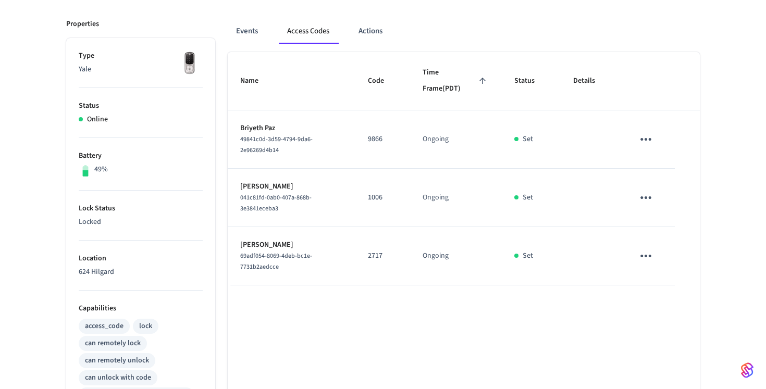
click at [363, 65] on th "Code" at bounding box center [383, 81] width 55 height 58
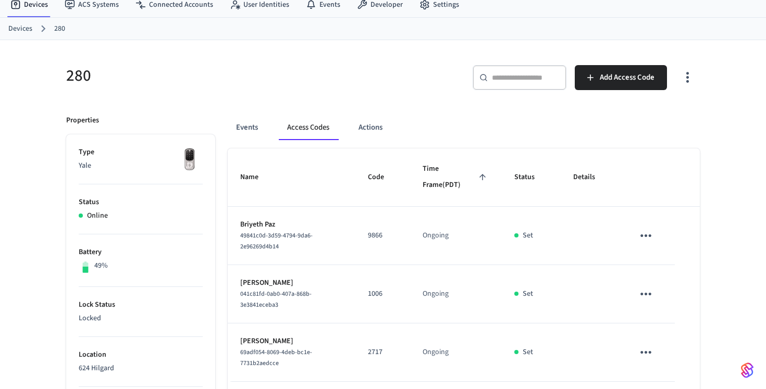
scroll to position [0, 0]
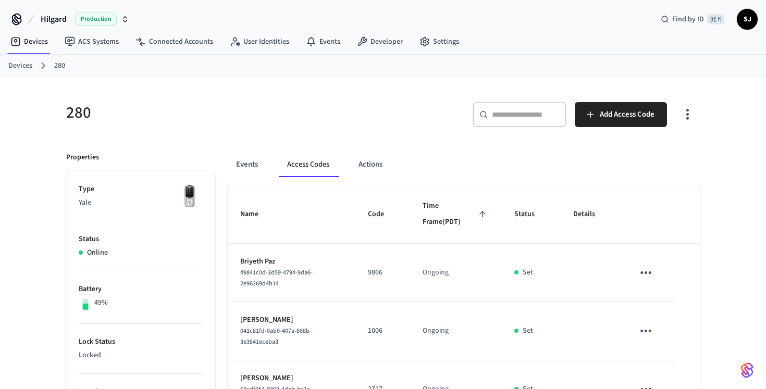
click at [28, 62] on link "Devices" at bounding box center [20, 65] width 24 height 11
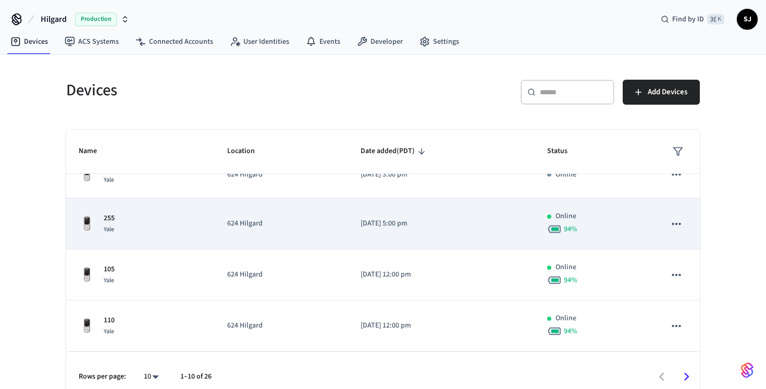
scroll to position [13, 0]
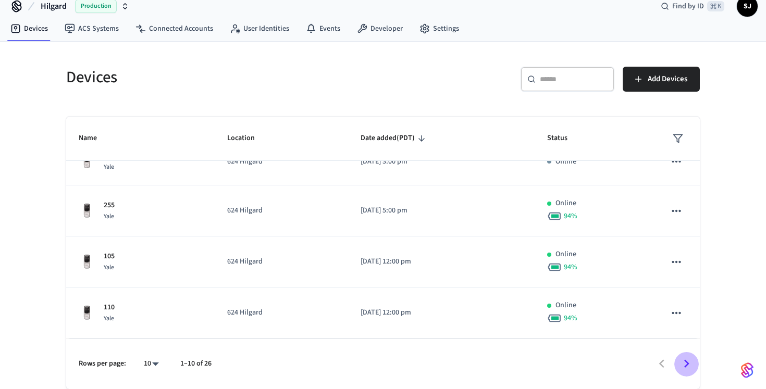
click at [686, 361] on icon "Go to next page" at bounding box center [687, 364] width 16 height 16
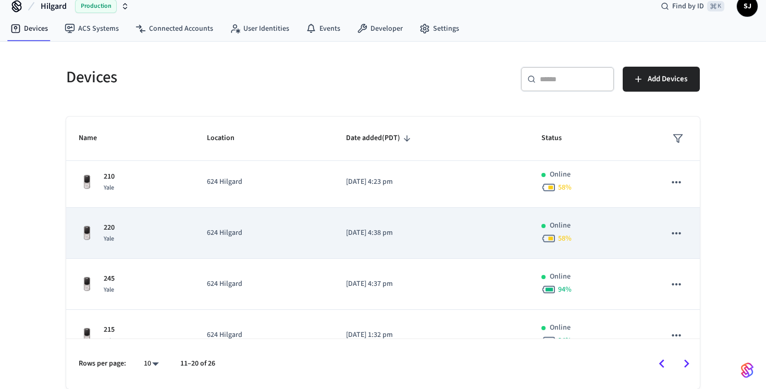
scroll to position [329, 0]
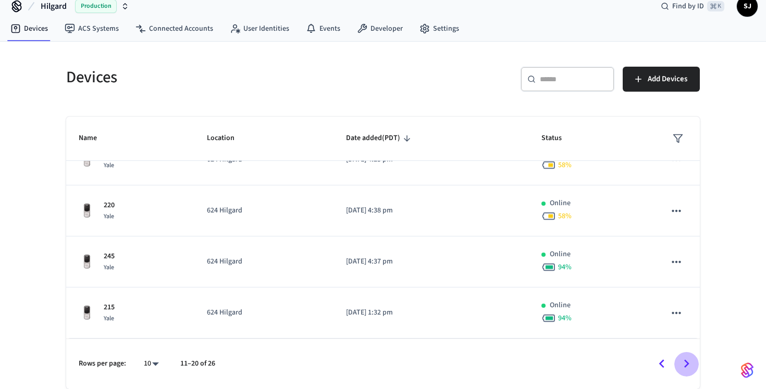
click at [688, 365] on icon "Go to next page" at bounding box center [686, 364] width 5 height 8
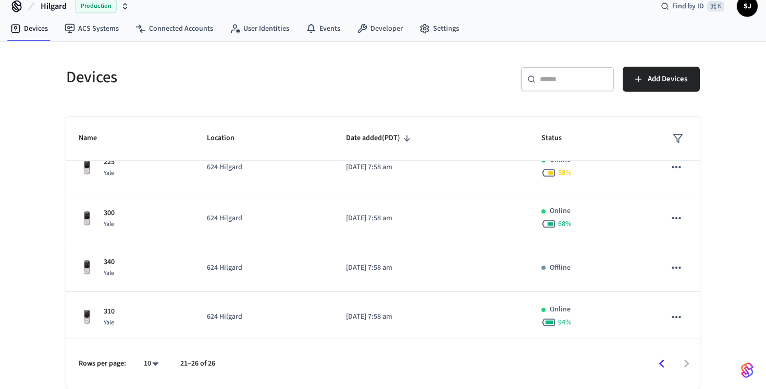
scroll to position [125, 0]
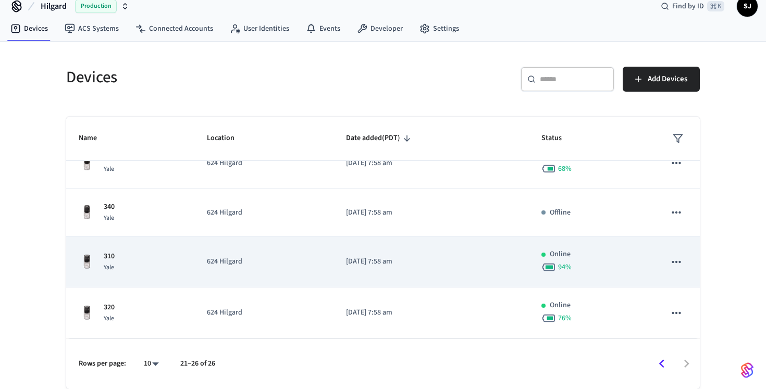
click at [500, 260] on p "[DATE] 7:58 am" at bounding box center [431, 261] width 170 height 11
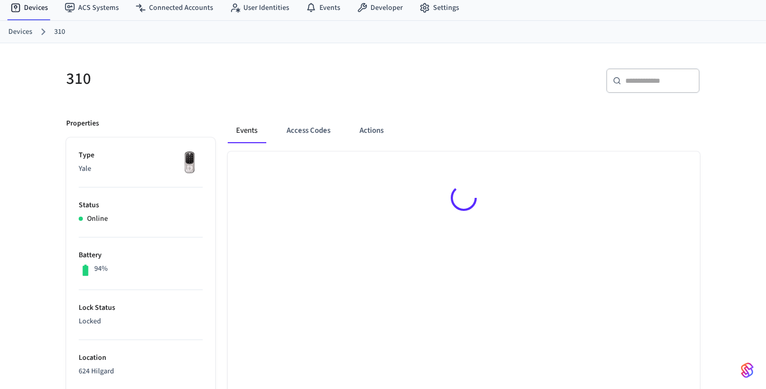
scroll to position [102, 0]
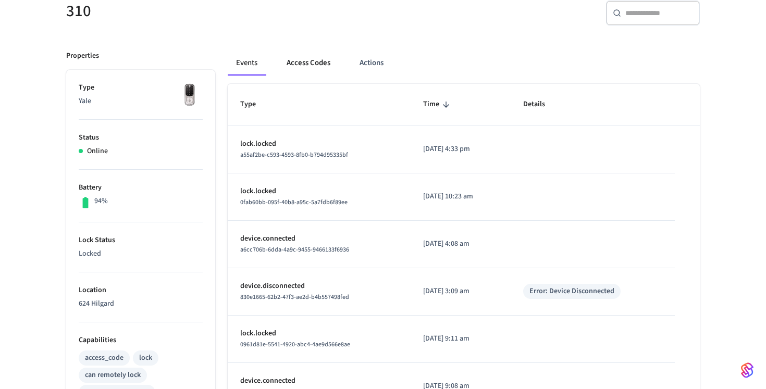
click at [313, 59] on button "Access Codes" at bounding box center [308, 63] width 60 height 25
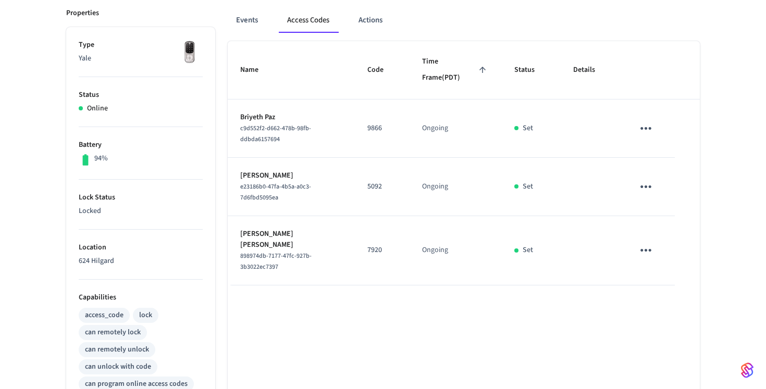
scroll to position [146, 0]
click at [646, 183] on icon "sticky table" at bounding box center [646, 185] width 16 height 16
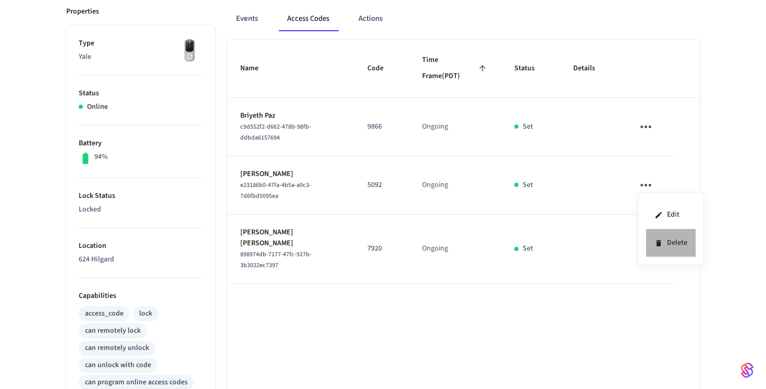
click at [664, 246] on li "Delete" at bounding box center [671, 243] width 50 height 28
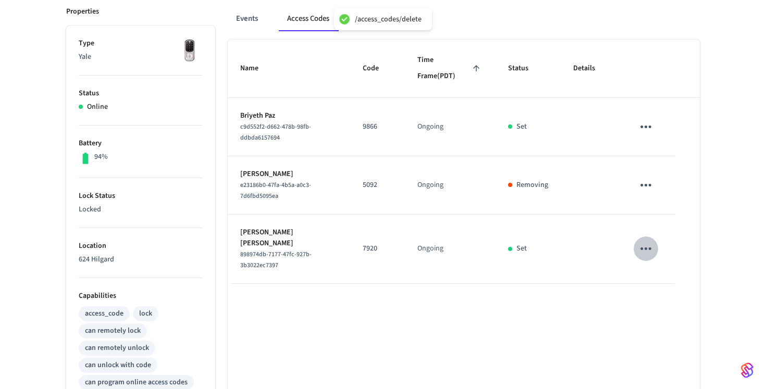
click at [651, 244] on icon "sticky table" at bounding box center [646, 249] width 16 height 16
click at [670, 303] on li "Delete" at bounding box center [671, 302] width 50 height 28
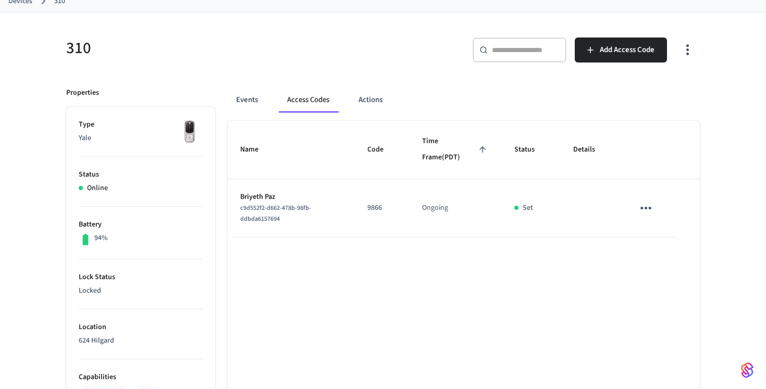
scroll to position [39, 0]
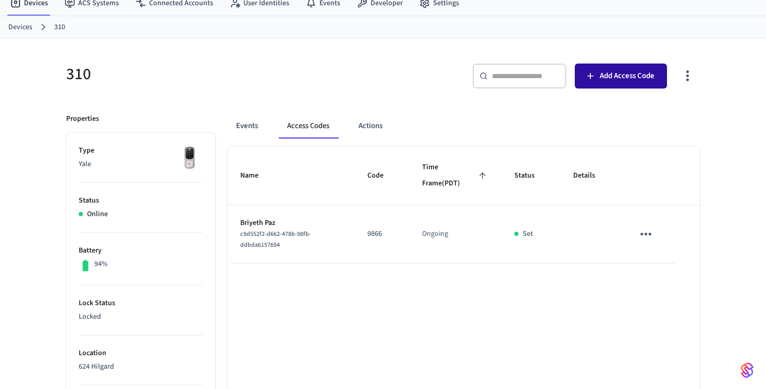
click at [640, 83] on button "Add Access Code" at bounding box center [621, 76] width 92 height 25
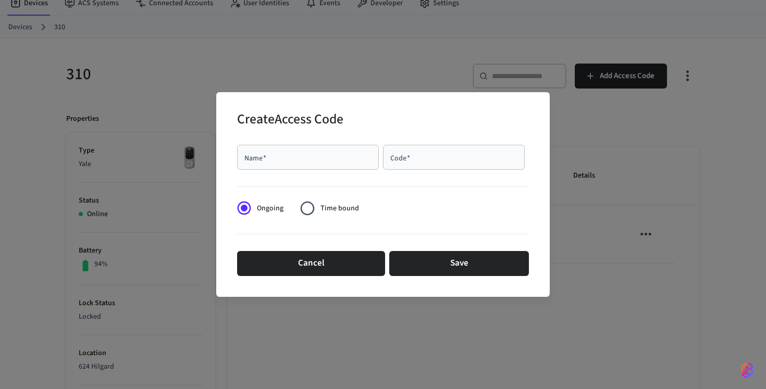
click at [287, 167] on div "Name   *" at bounding box center [308, 157] width 142 height 25
type input "*"
type input "**********"
click at [430, 151] on div "Code   *" at bounding box center [454, 157] width 142 height 25
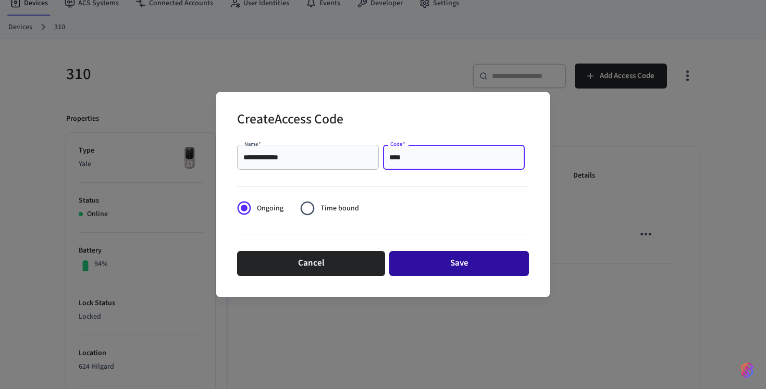
type input "****"
click at [474, 264] on button "Save" at bounding box center [459, 263] width 140 height 25
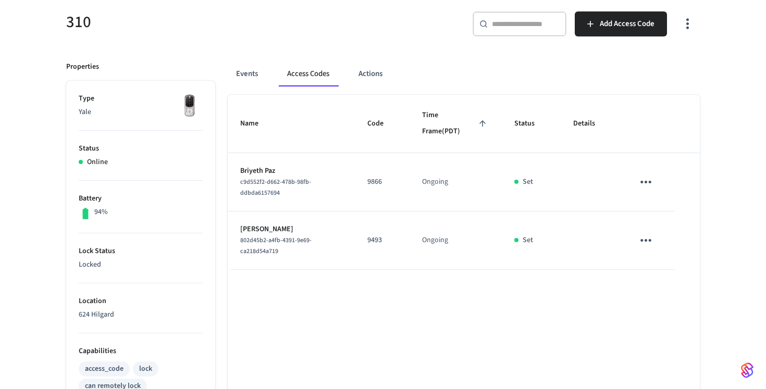
scroll to position [0, 0]
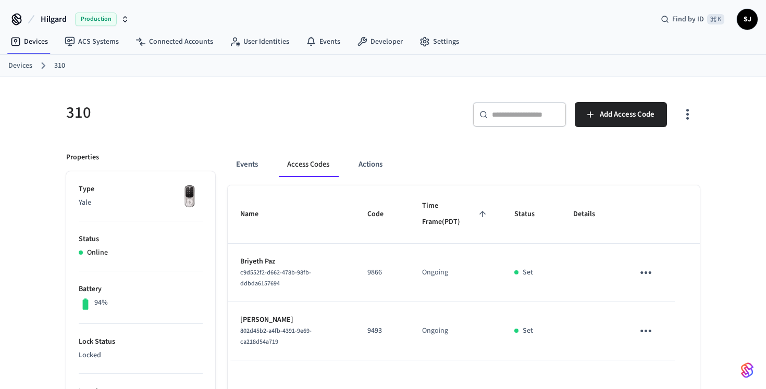
click at [17, 56] on div "Devices 310" at bounding box center [383, 66] width 766 height 22
click at [19, 62] on link "Devices" at bounding box center [20, 65] width 24 height 11
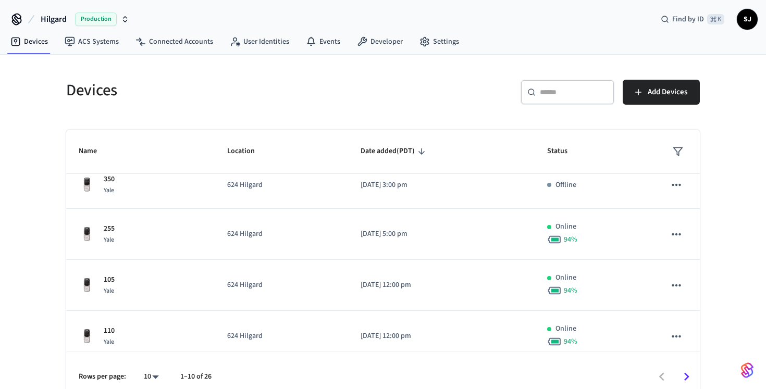
scroll to position [319, 0]
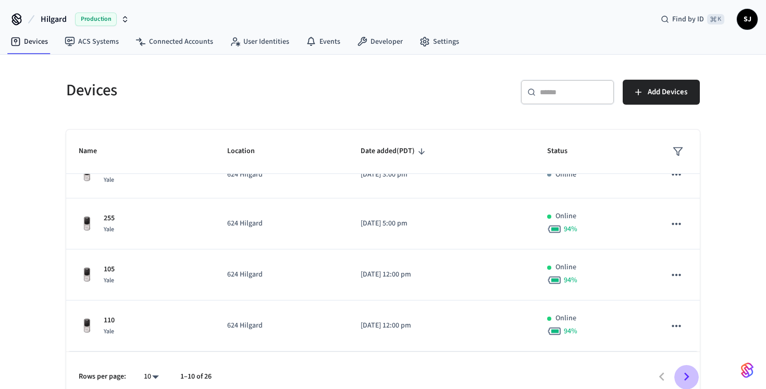
click at [683, 369] on icon "Go to next page" at bounding box center [687, 377] width 16 height 16
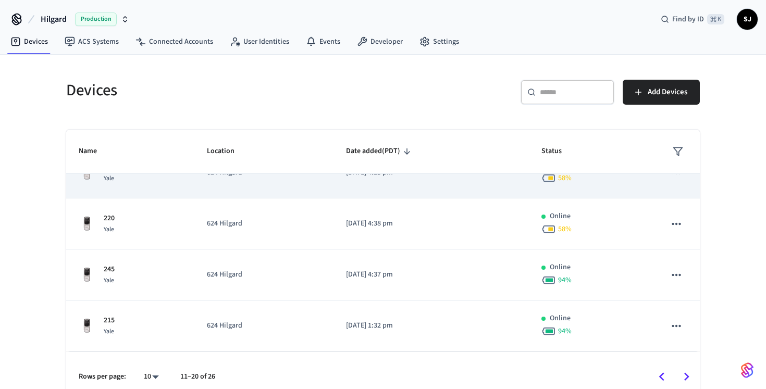
scroll to position [13, 0]
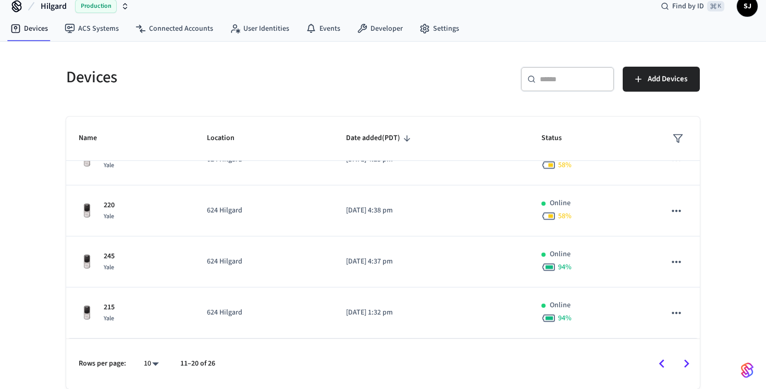
click at [682, 368] on icon "Go to next page" at bounding box center [687, 364] width 16 height 16
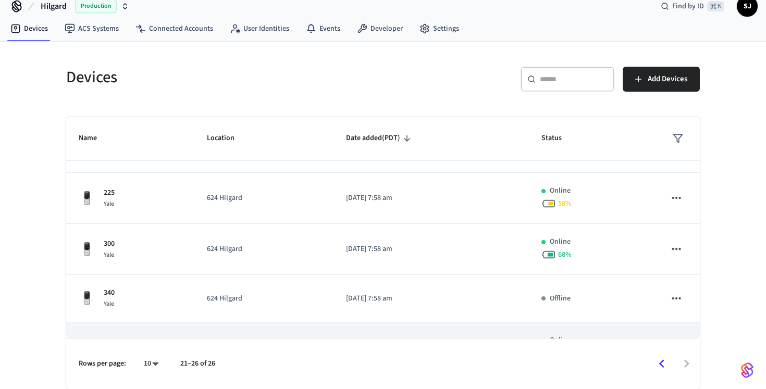
scroll to position [125, 0]
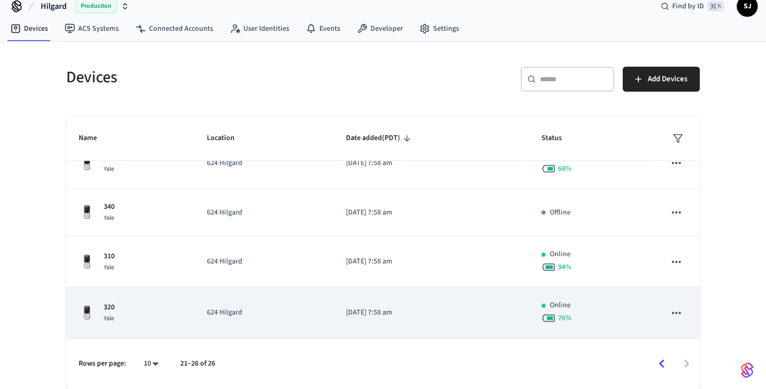
click at [462, 301] on td "[DATE] 7:58 am" at bounding box center [431, 313] width 195 height 51
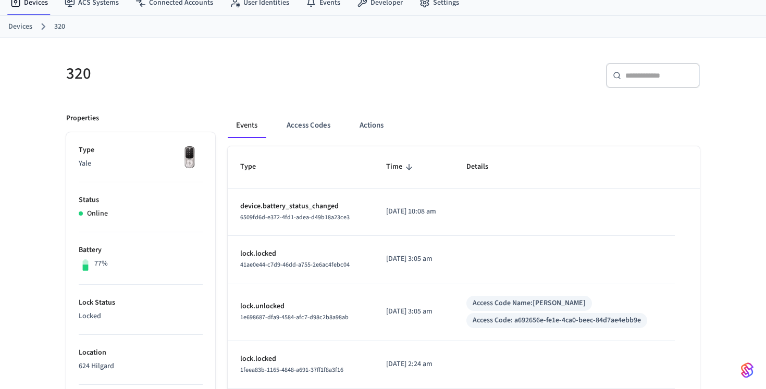
scroll to position [40, 0]
click at [303, 124] on button "Access Codes" at bounding box center [308, 124] width 60 height 25
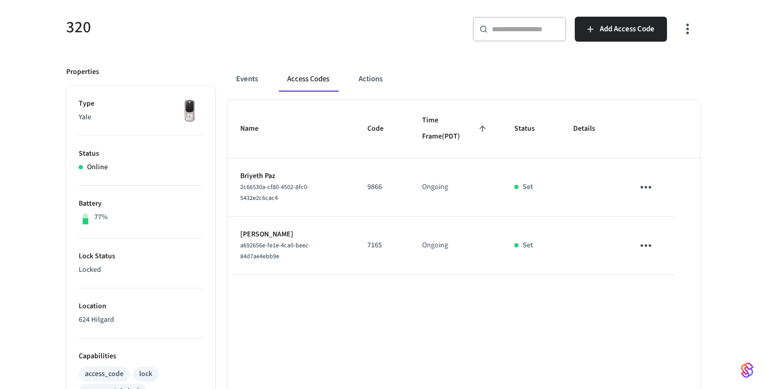
scroll to position [83, 0]
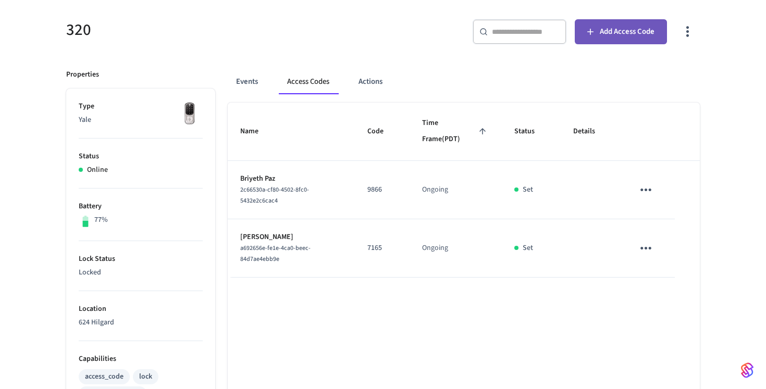
click at [626, 30] on span "Add Access Code" at bounding box center [627, 32] width 55 height 14
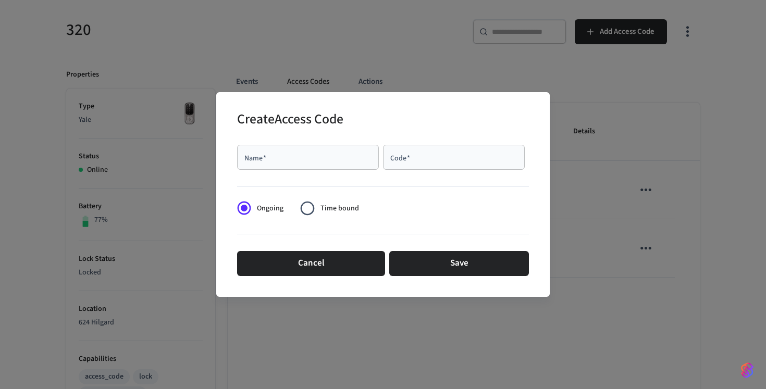
click at [323, 158] on input "Name   *" at bounding box center [307, 157] width 129 height 10
type input "**********"
click at [457, 166] on div "Code   *" at bounding box center [454, 157] width 142 height 25
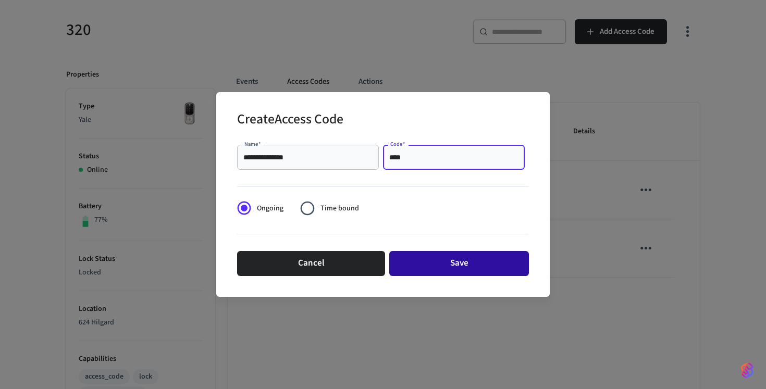
type input "****"
click at [485, 260] on button "Save" at bounding box center [459, 263] width 140 height 25
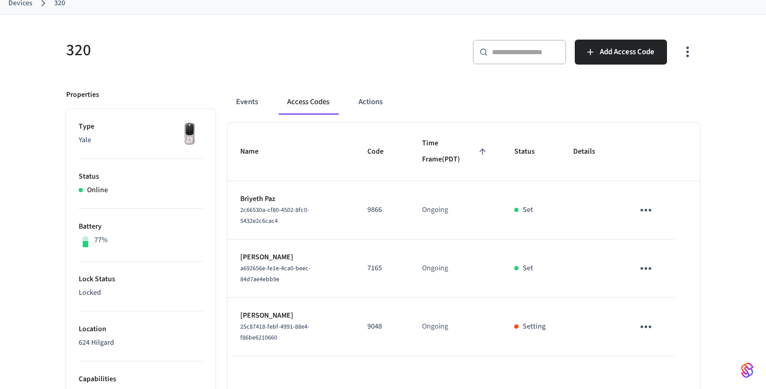
scroll to position [0, 0]
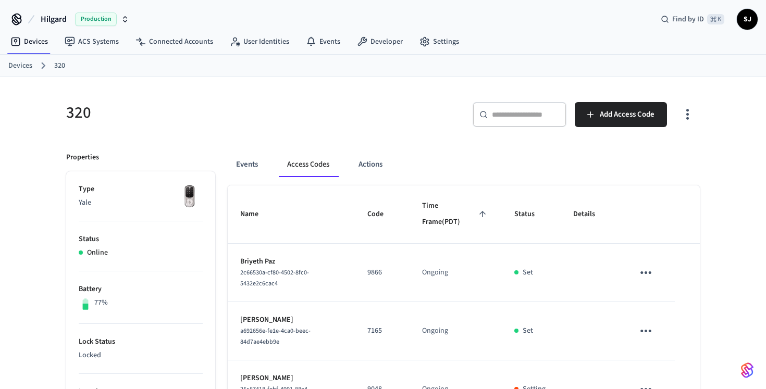
click at [19, 63] on link "Devices" at bounding box center [20, 65] width 24 height 11
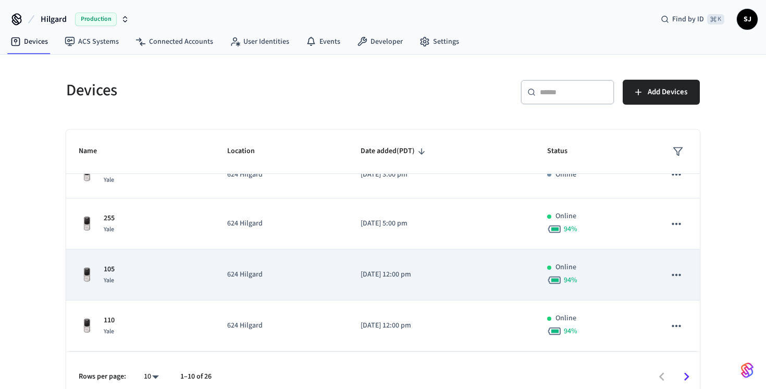
scroll to position [13, 0]
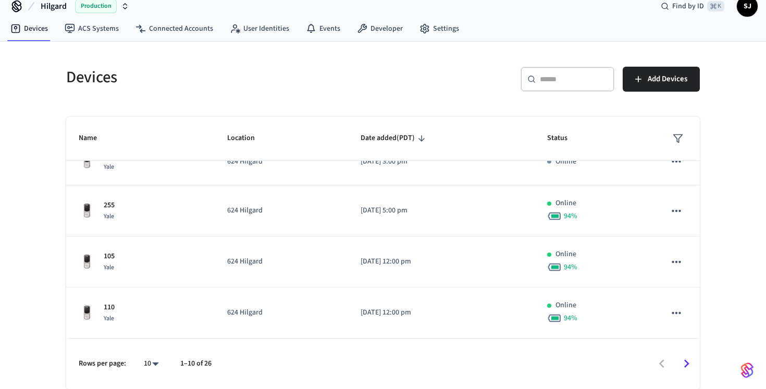
click at [688, 358] on icon "Go to next page" at bounding box center [687, 364] width 16 height 16
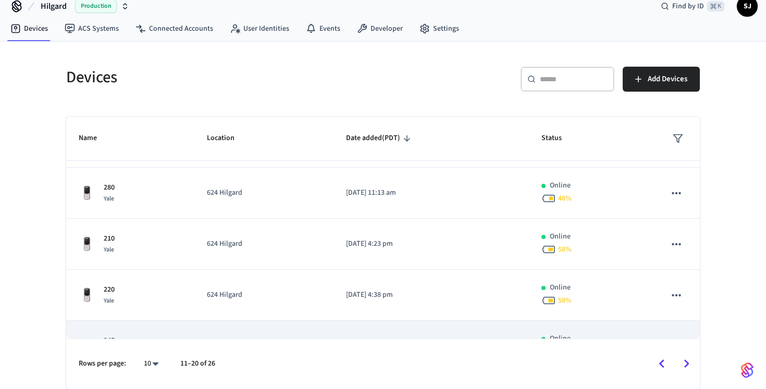
scroll to position [329, 0]
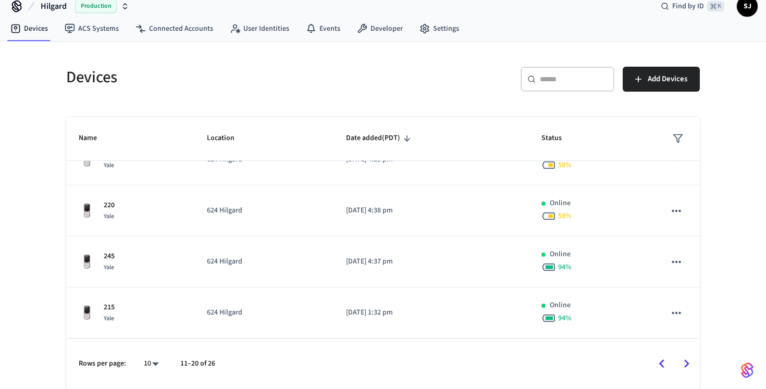
click at [687, 362] on icon "Go to next page" at bounding box center [686, 364] width 5 height 8
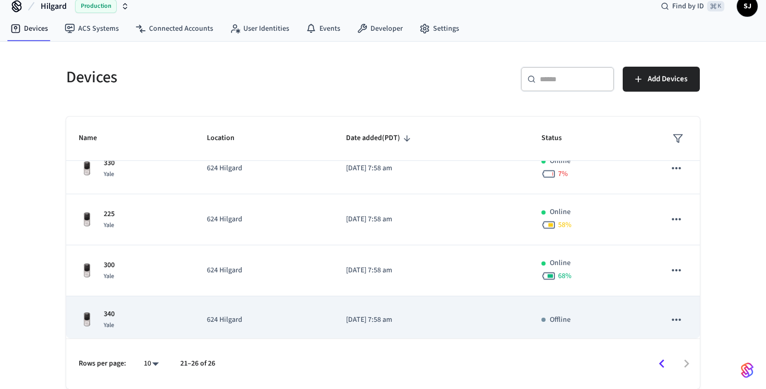
scroll to position [125, 0]
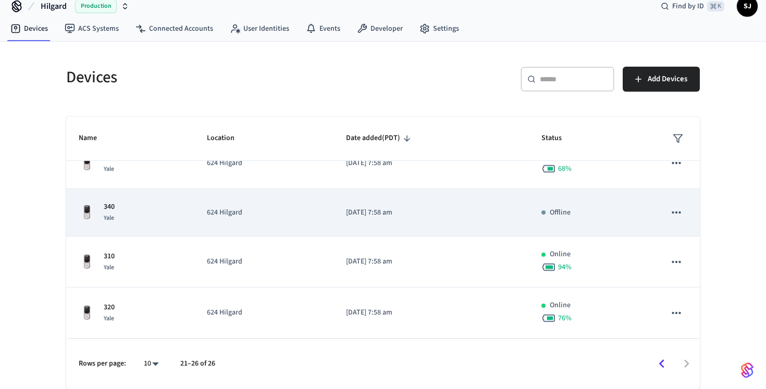
click at [532, 218] on td "Offline" at bounding box center [591, 212] width 124 height 47
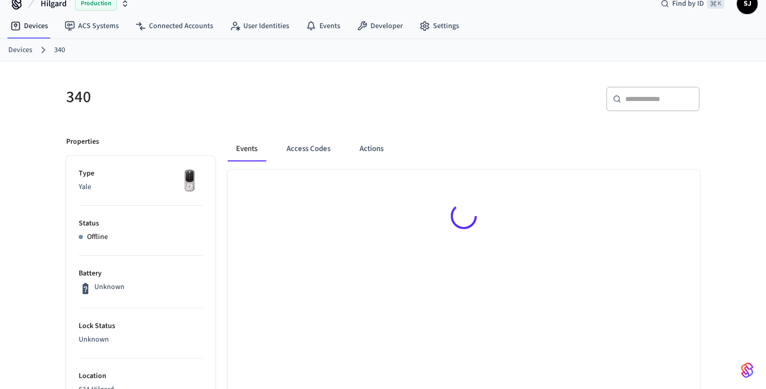
scroll to position [26, 0]
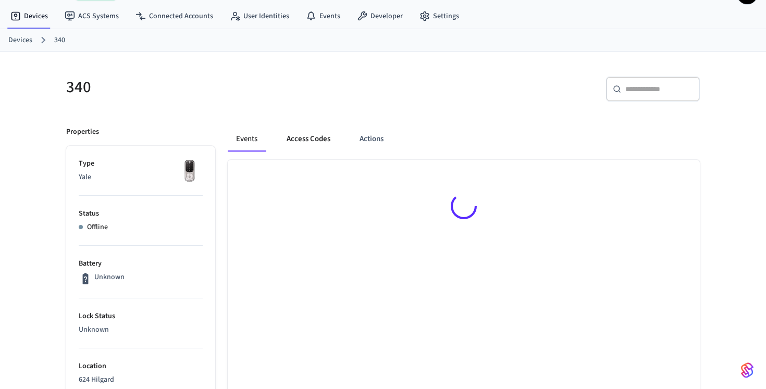
click at [300, 146] on button "Access Codes" at bounding box center [308, 139] width 60 height 25
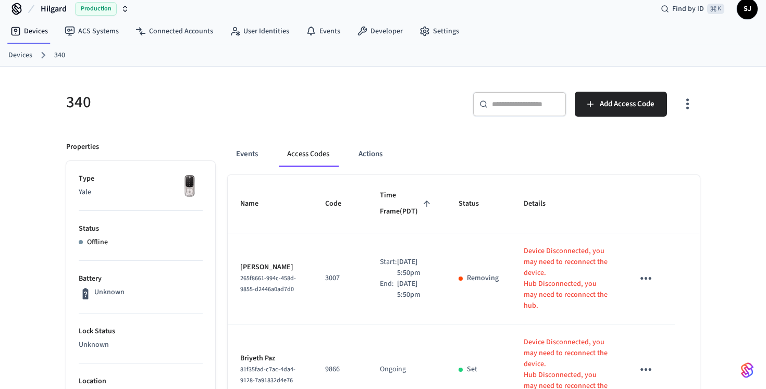
scroll to position [11, 0]
click at [17, 52] on link "Devices" at bounding box center [20, 55] width 24 height 11
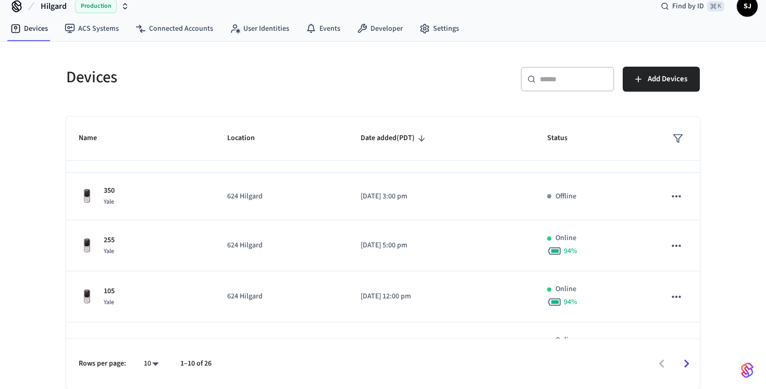
scroll to position [319, 0]
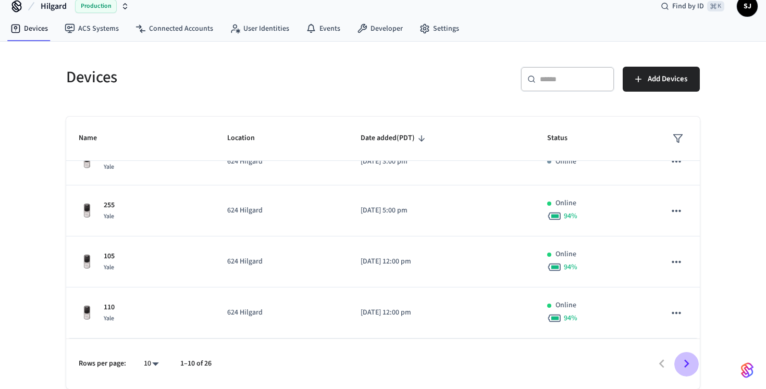
click at [688, 364] on icon "Go to next page" at bounding box center [686, 364] width 5 height 8
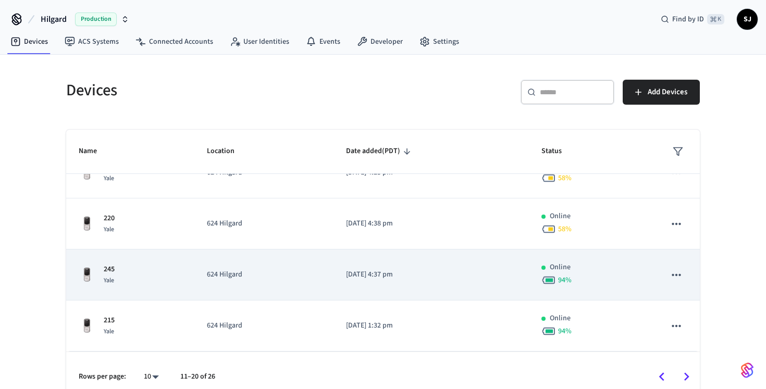
scroll to position [13, 0]
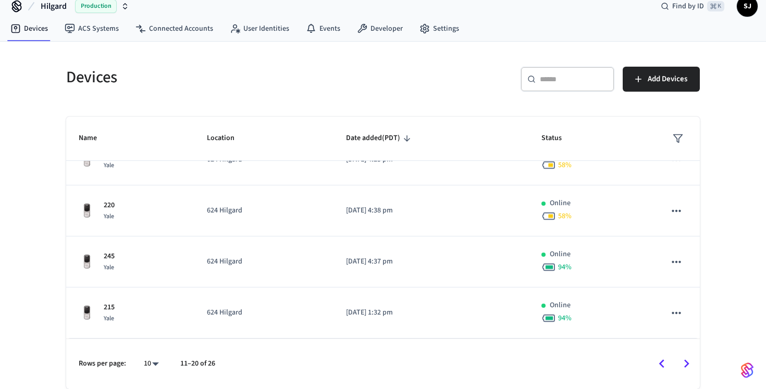
click at [695, 368] on button "Go to next page" at bounding box center [687, 364] width 25 height 25
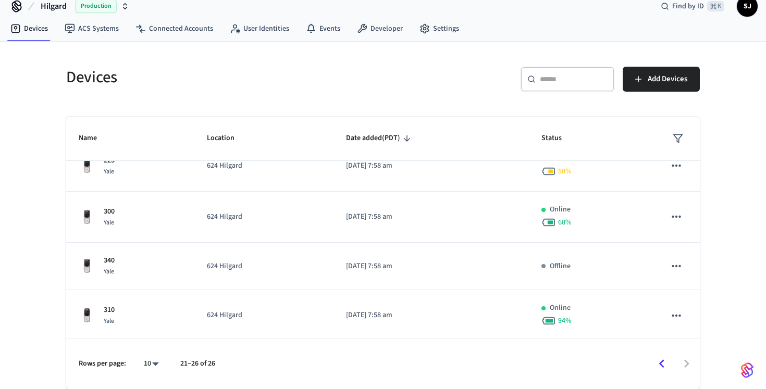
scroll to position [125, 0]
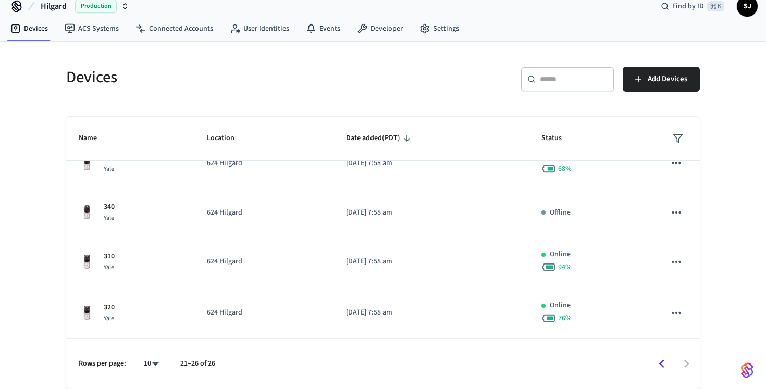
click at [655, 363] on icon "Go to previous page" at bounding box center [662, 364] width 16 height 16
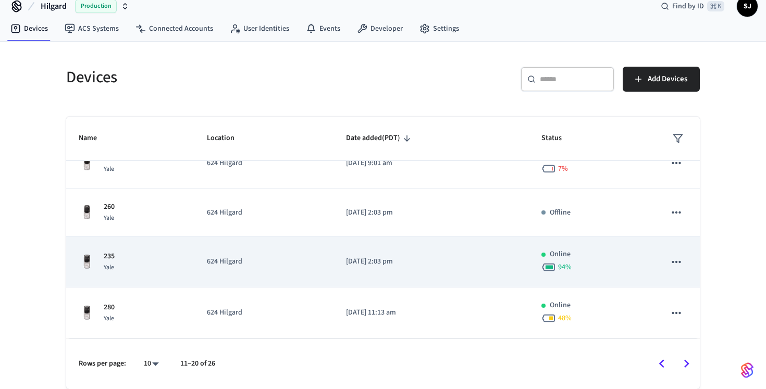
click at [524, 270] on td "[DATE] 2:03 pm" at bounding box center [431, 262] width 195 height 51
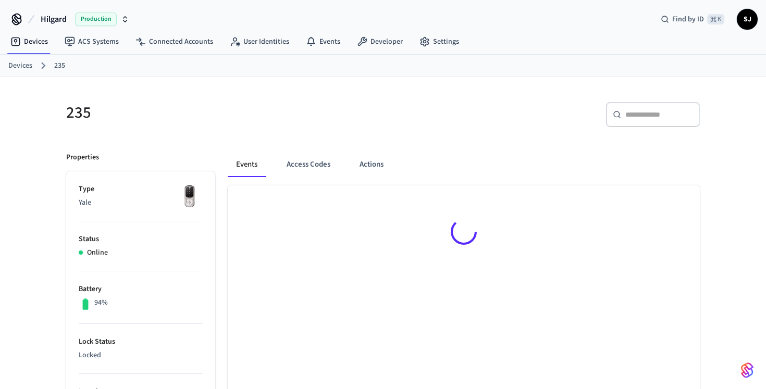
scroll to position [45, 0]
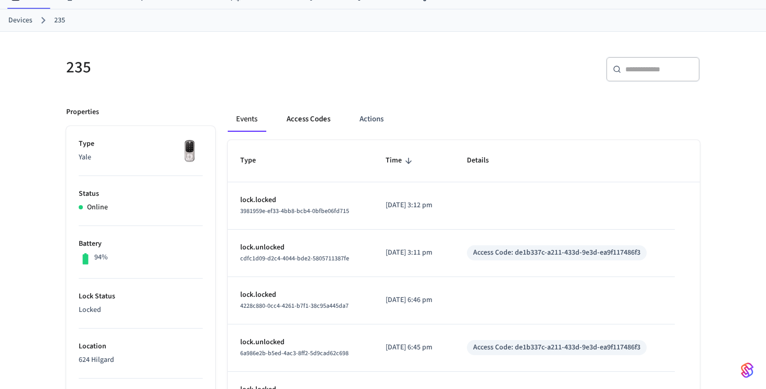
click at [290, 130] on button "Access Codes" at bounding box center [308, 119] width 60 height 25
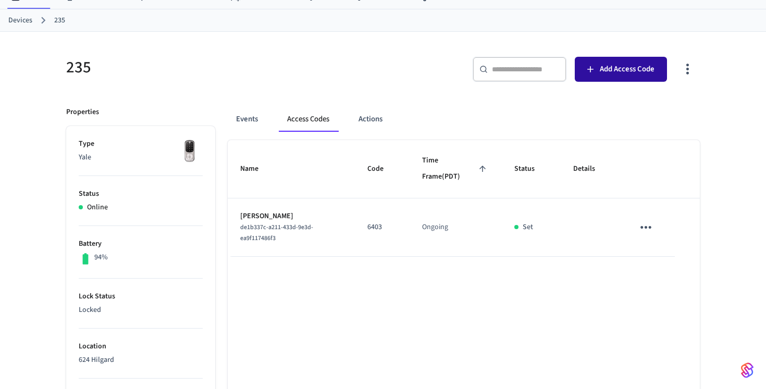
click at [617, 69] on span "Add Access Code" at bounding box center [627, 70] width 55 height 14
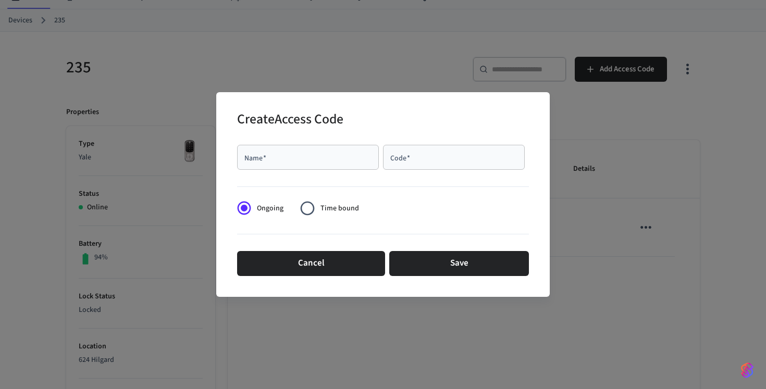
click at [345, 141] on div "Name   * Name   * Code   * Code   *" at bounding box center [383, 157] width 292 height 33
click at [345, 160] on input "Name   *" at bounding box center [307, 157] width 129 height 10
type input "**********"
click at [431, 168] on div "Code   *" at bounding box center [454, 157] width 142 height 25
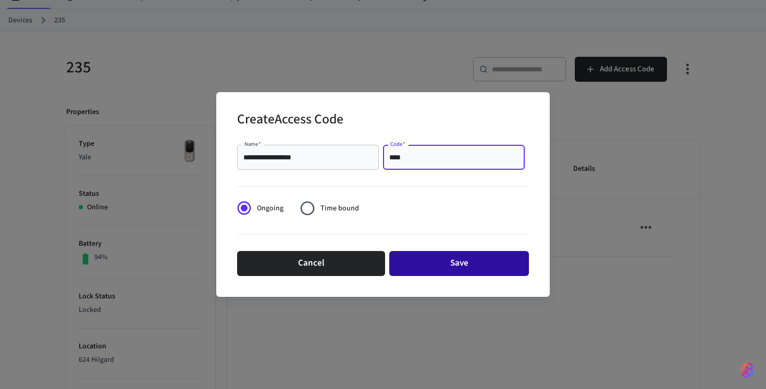
type input "****"
click at [467, 269] on button "Save" at bounding box center [459, 263] width 140 height 25
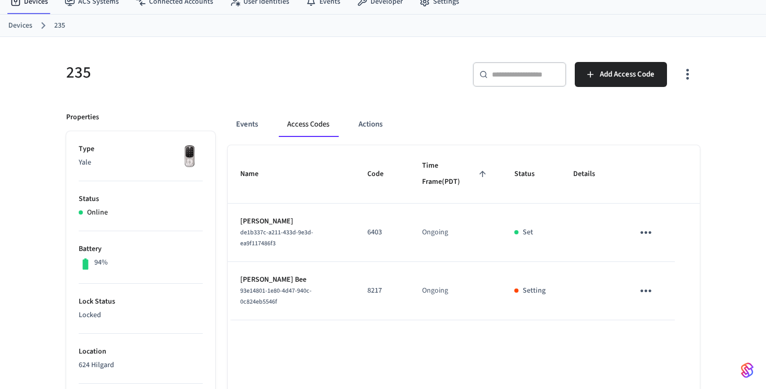
scroll to position [0, 0]
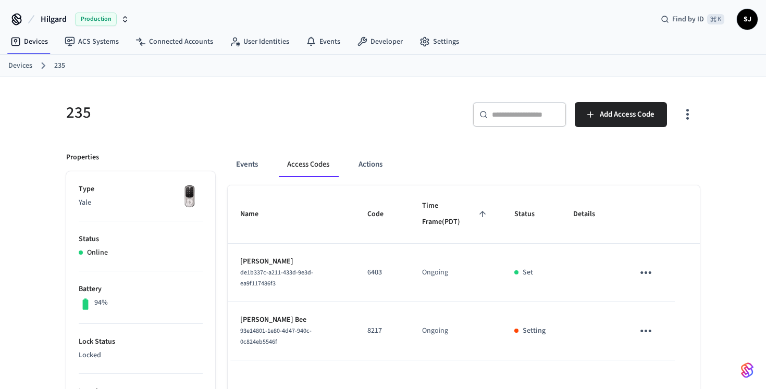
click at [28, 67] on link "Devices" at bounding box center [20, 65] width 24 height 11
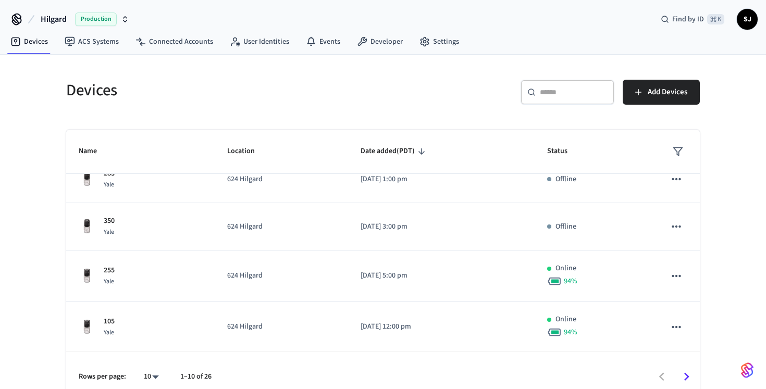
scroll to position [319, 0]
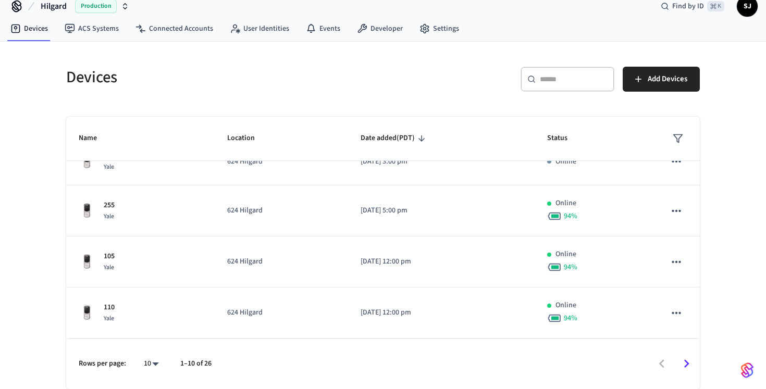
click at [689, 367] on icon "Go to next page" at bounding box center [687, 364] width 16 height 16
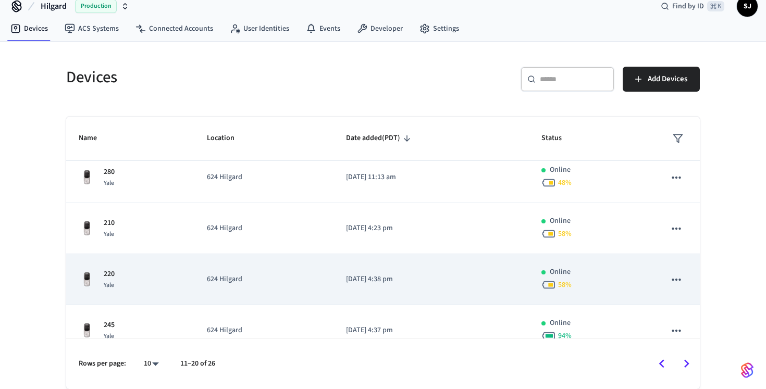
scroll to position [329, 0]
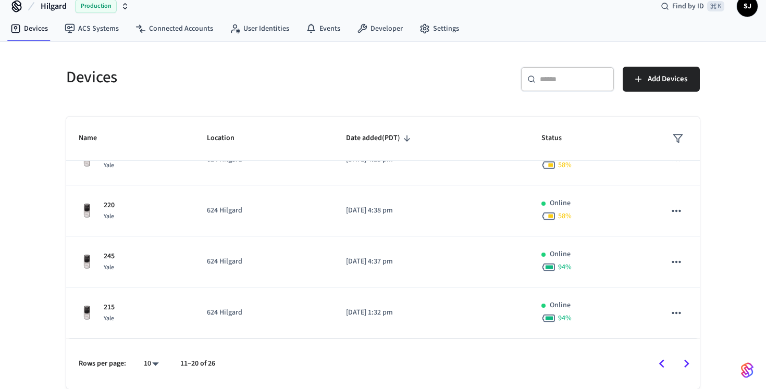
click at [683, 364] on icon "Go to next page" at bounding box center [687, 364] width 16 height 16
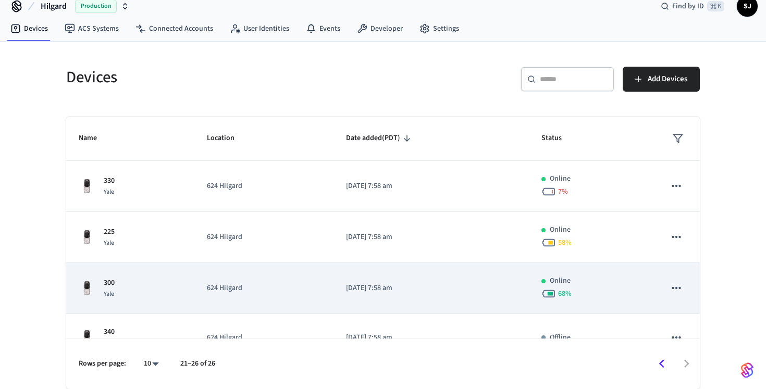
scroll to position [125, 0]
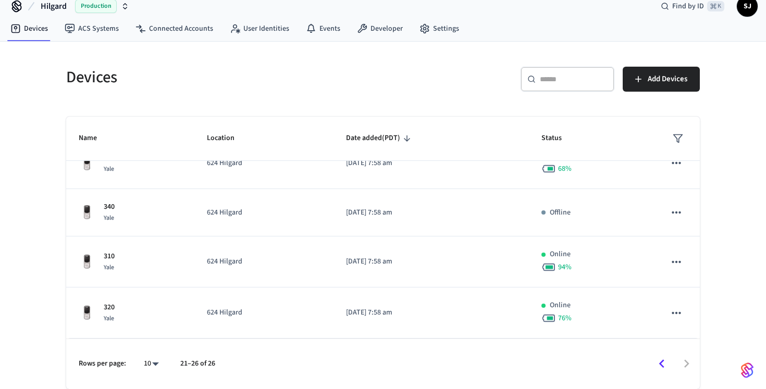
click at [660, 364] on icon "Go to previous page" at bounding box center [661, 364] width 5 height 8
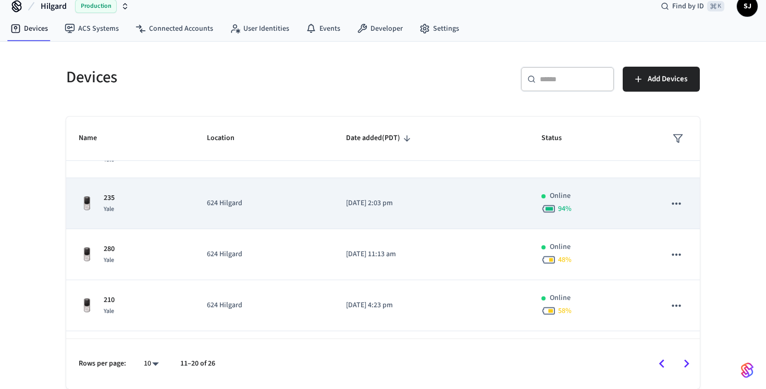
scroll to position [184, 0]
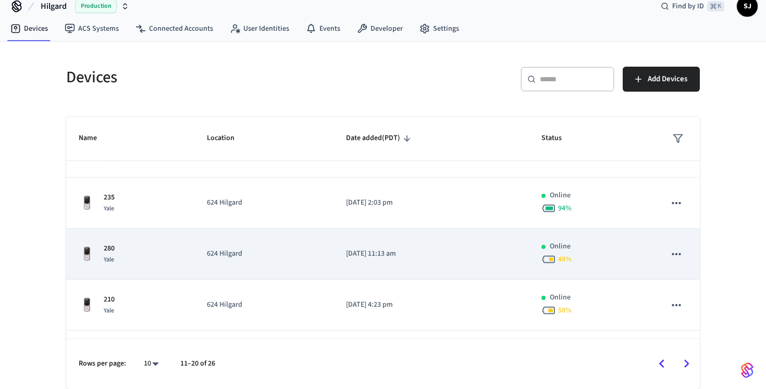
click at [492, 254] on p "[DATE] 11:13 am" at bounding box center [431, 254] width 170 height 11
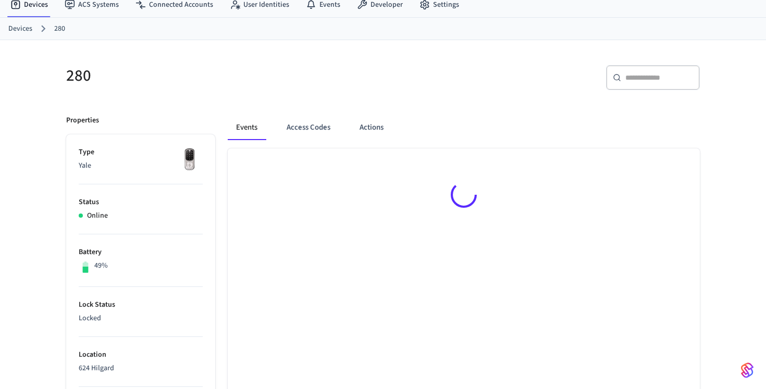
scroll to position [94, 0]
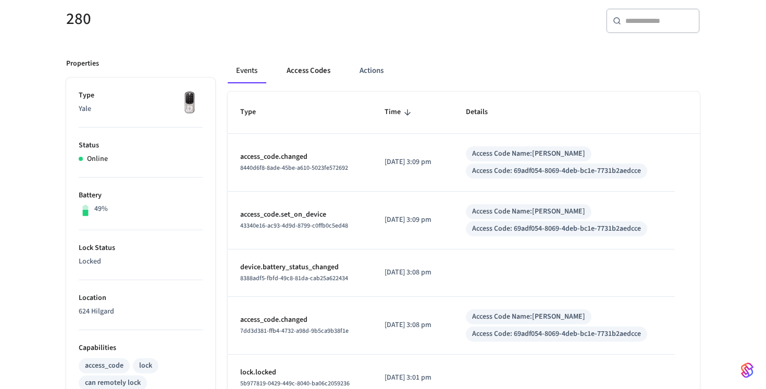
click at [314, 79] on button "Access Codes" at bounding box center [308, 70] width 60 height 25
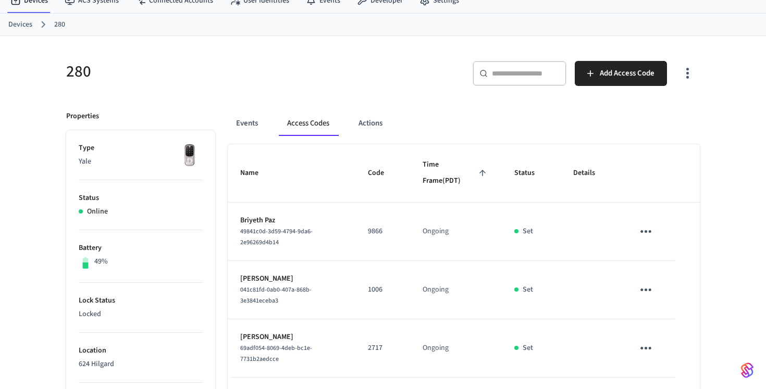
scroll to position [0, 0]
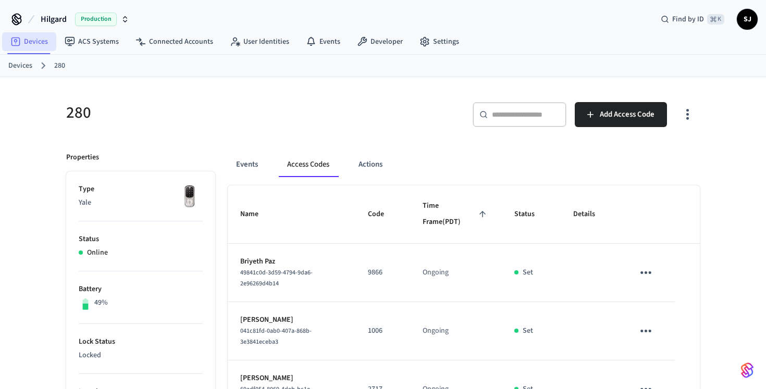
click at [30, 37] on link "Devices" at bounding box center [29, 41] width 54 height 19
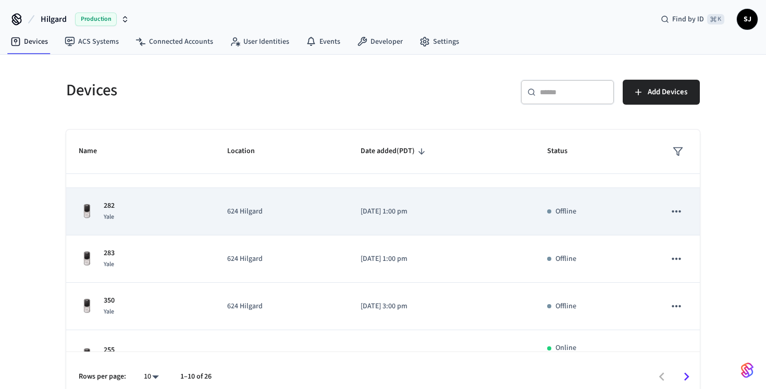
scroll to position [192, 0]
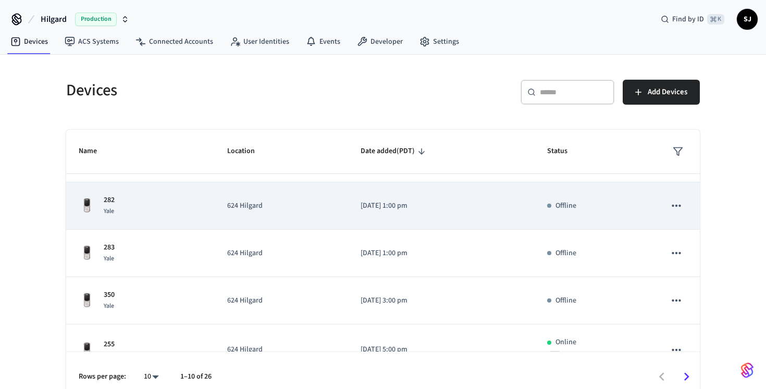
click at [250, 258] on p "624 Hilgard" at bounding box center [281, 253] width 108 height 11
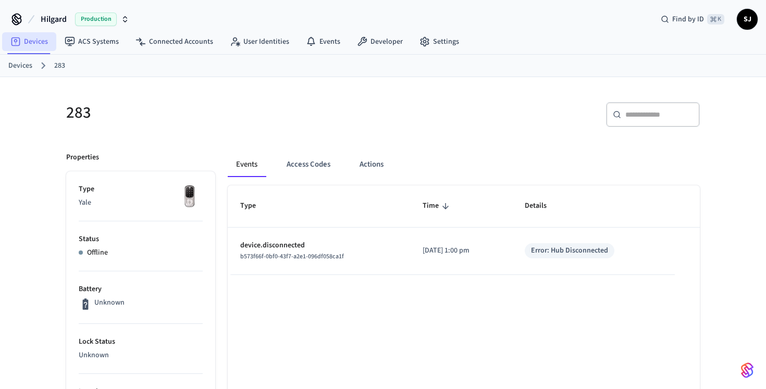
click at [23, 47] on link "Devices" at bounding box center [29, 41] width 54 height 19
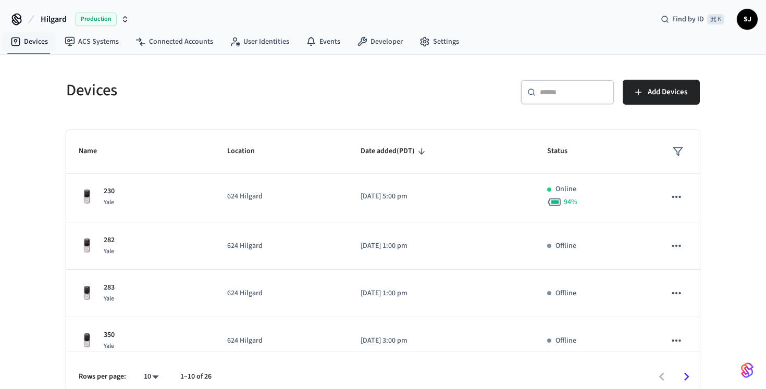
scroll to position [181, 0]
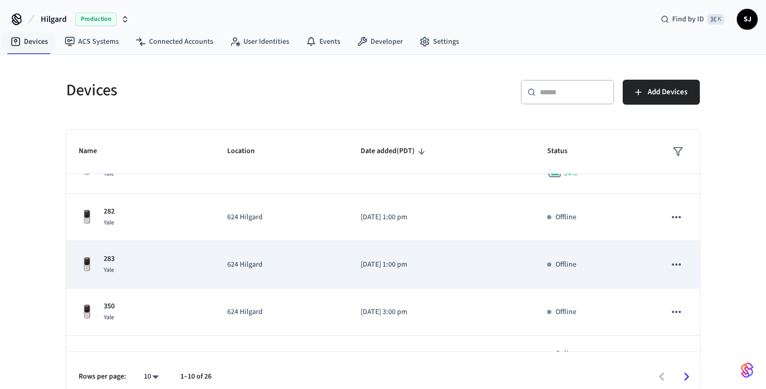
click at [162, 261] on div "283 Yale" at bounding box center [141, 265] width 124 height 22
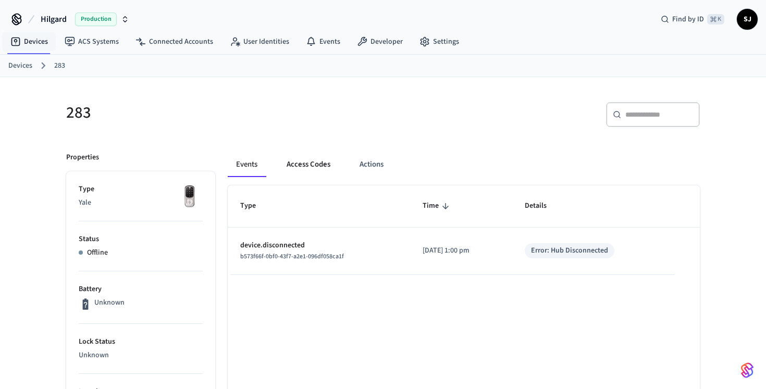
click at [319, 160] on button "Access Codes" at bounding box center [308, 164] width 60 height 25
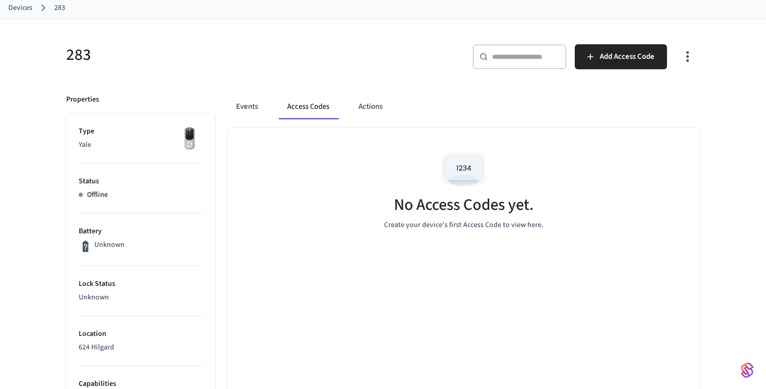
scroll to position [62, 0]
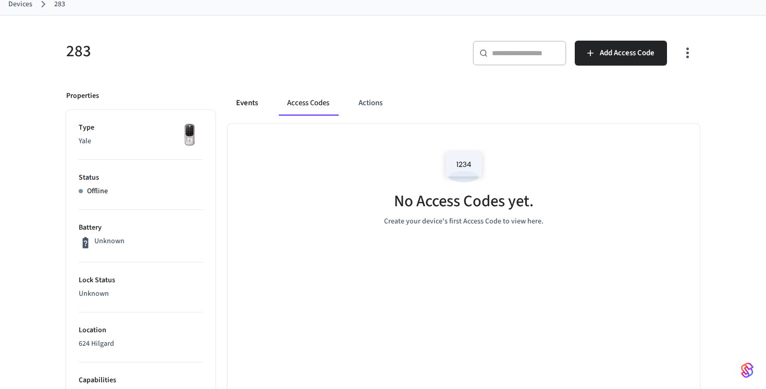
click at [246, 94] on button "Events" at bounding box center [247, 103] width 39 height 25
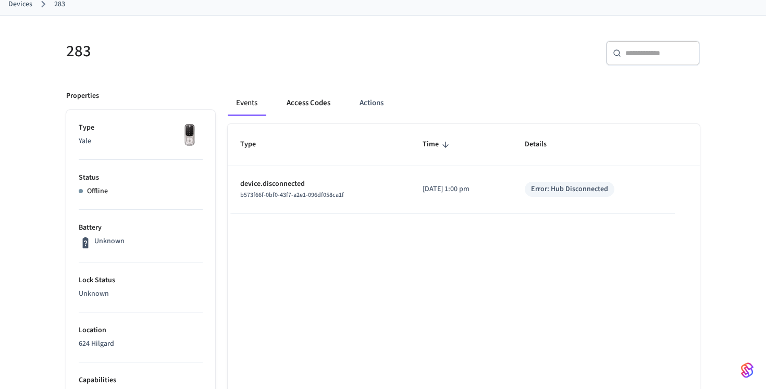
click at [314, 94] on button "Access Codes" at bounding box center [308, 103] width 60 height 25
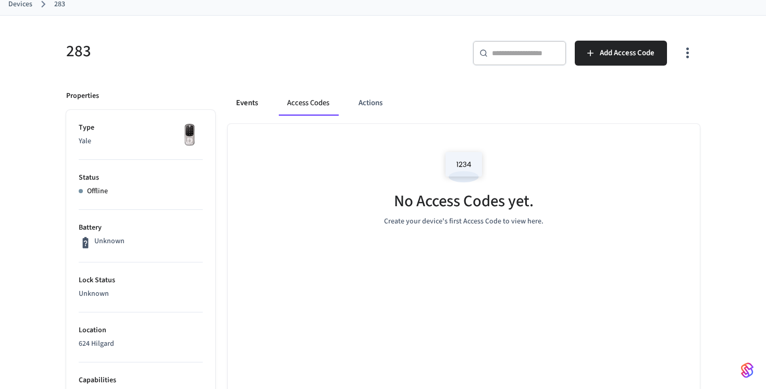
click at [251, 100] on button "Events" at bounding box center [247, 103] width 39 height 25
